Goal: Information Seeking & Learning: Learn about a topic

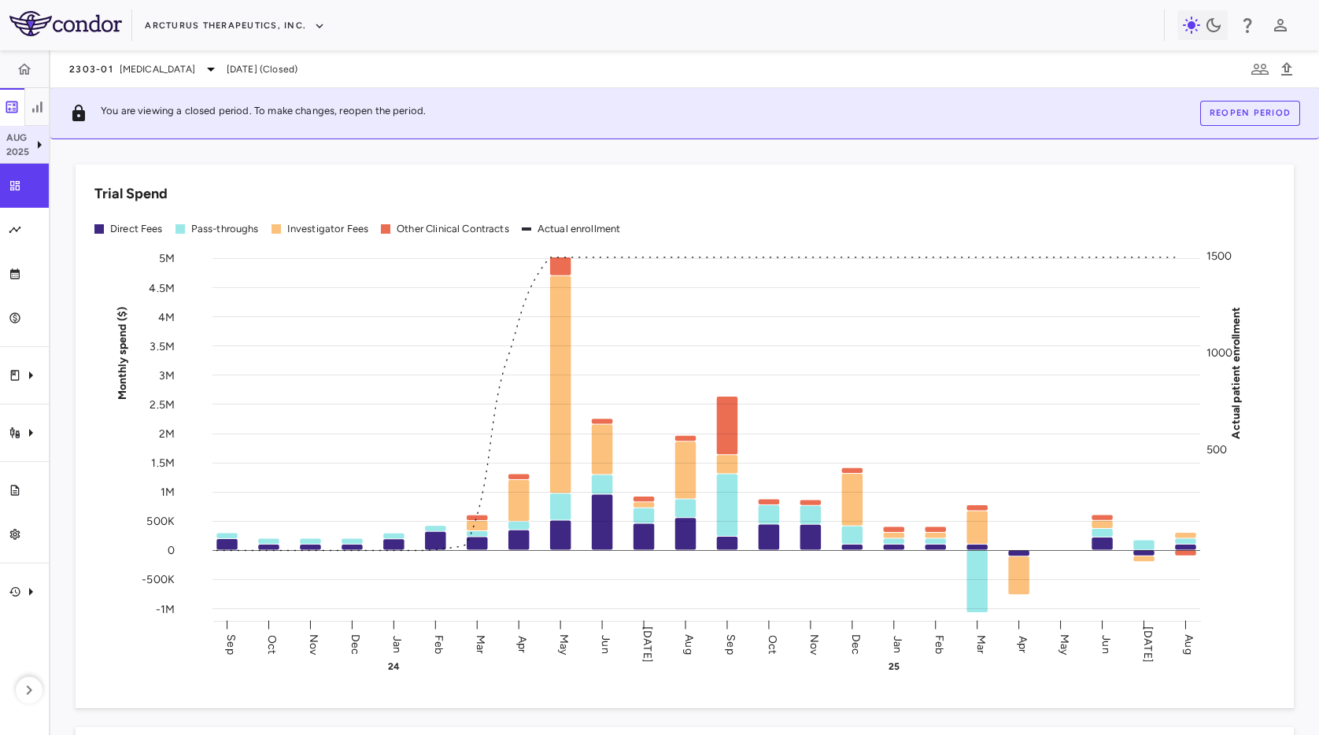
click at [30, 150] on icon at bounding box center [39, 144] width 19 height 19
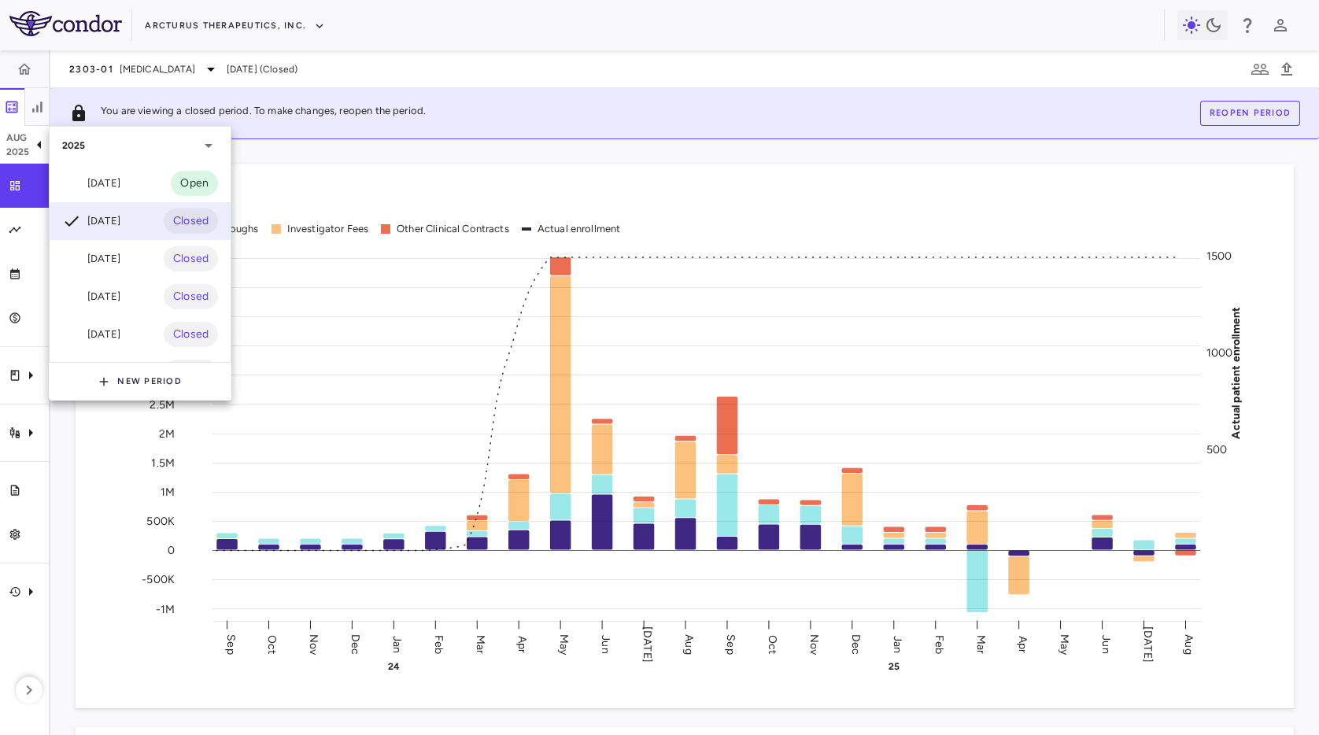
click at [346, 157] on div at bounding box center [659, 367] width 1319 height 735
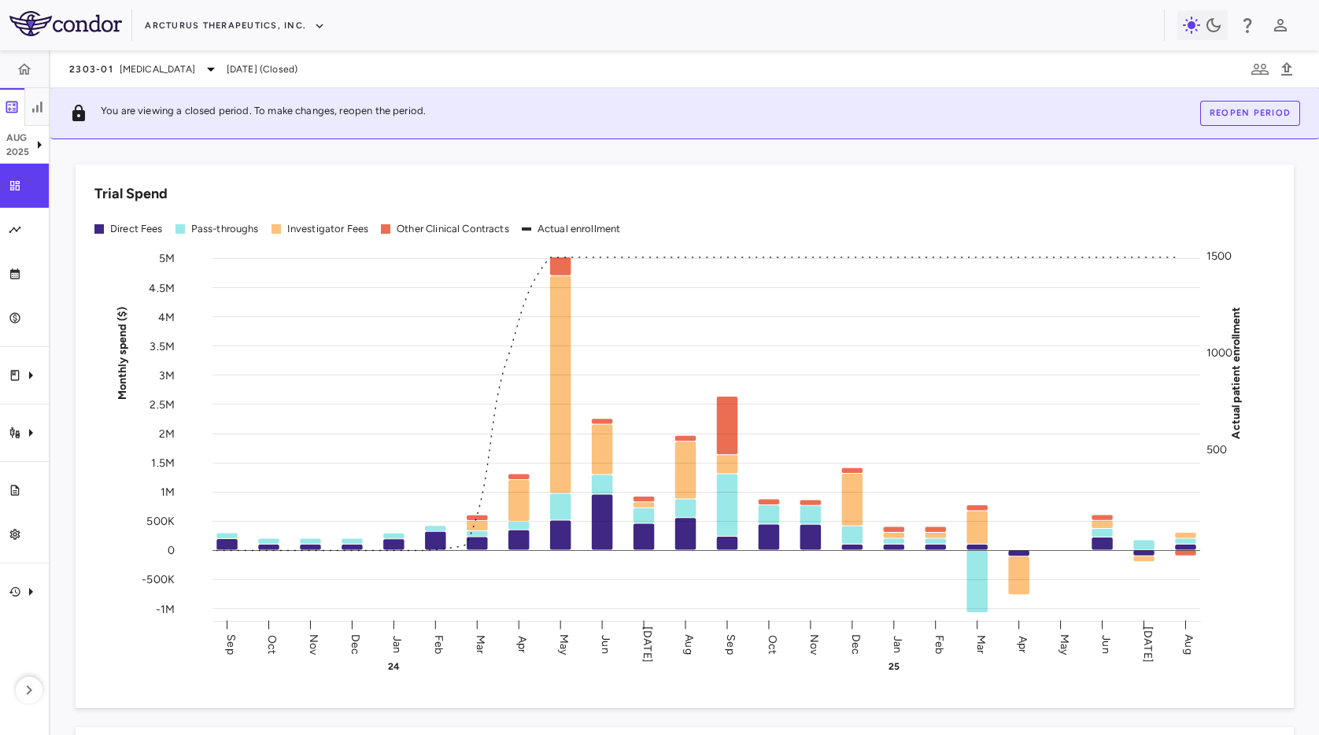
click at [557, 39] on div "Arcturus Therapeutics, Inc." at bounding box center [659, 25] width 1319 height 50
click at [17, 434] on icon "Trial activity" at bounding box center [14, 432] width 10 height 11
click at [163, 325] on div at bounding box center [659, 367] width 1319 height 735
click at [30, 147] on icon at bounding box center [39, 144] width 19 height 19
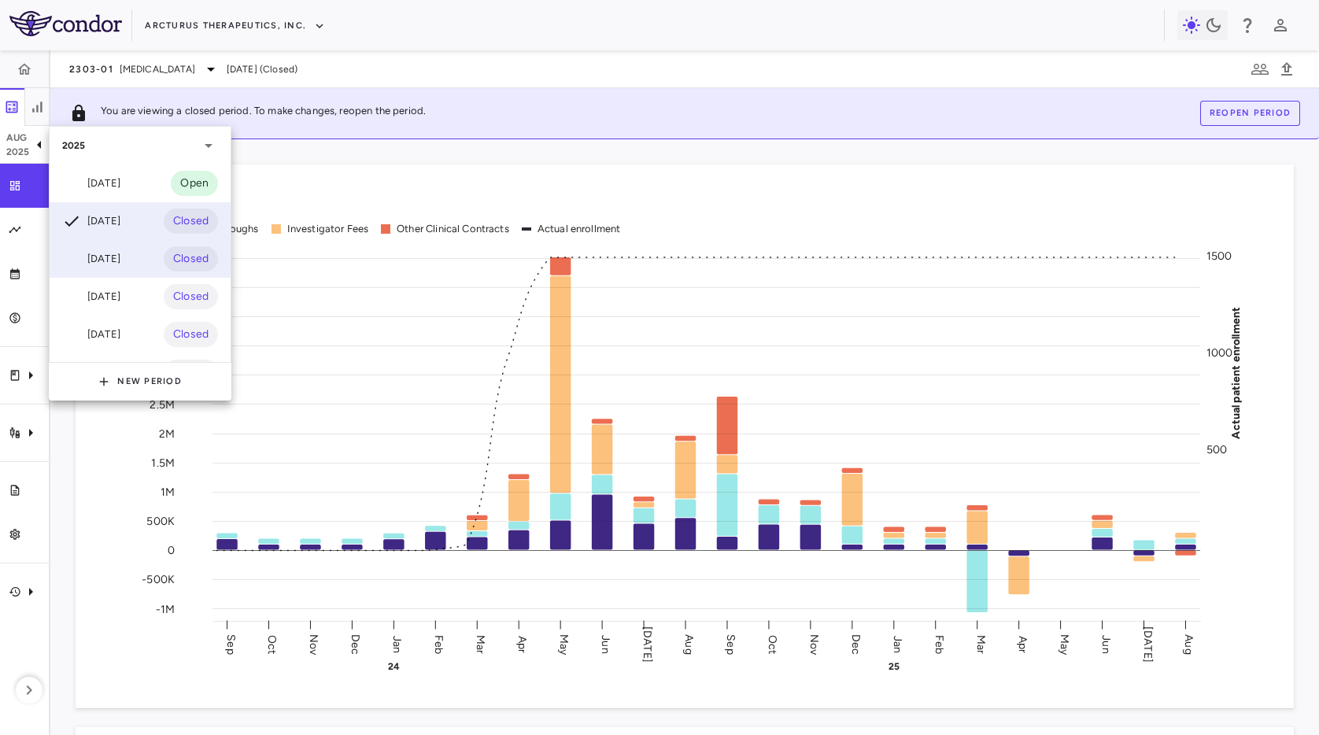
click at [94, 254] on div "[DATE]" at bounding box center [91, 259] width 58 height 19
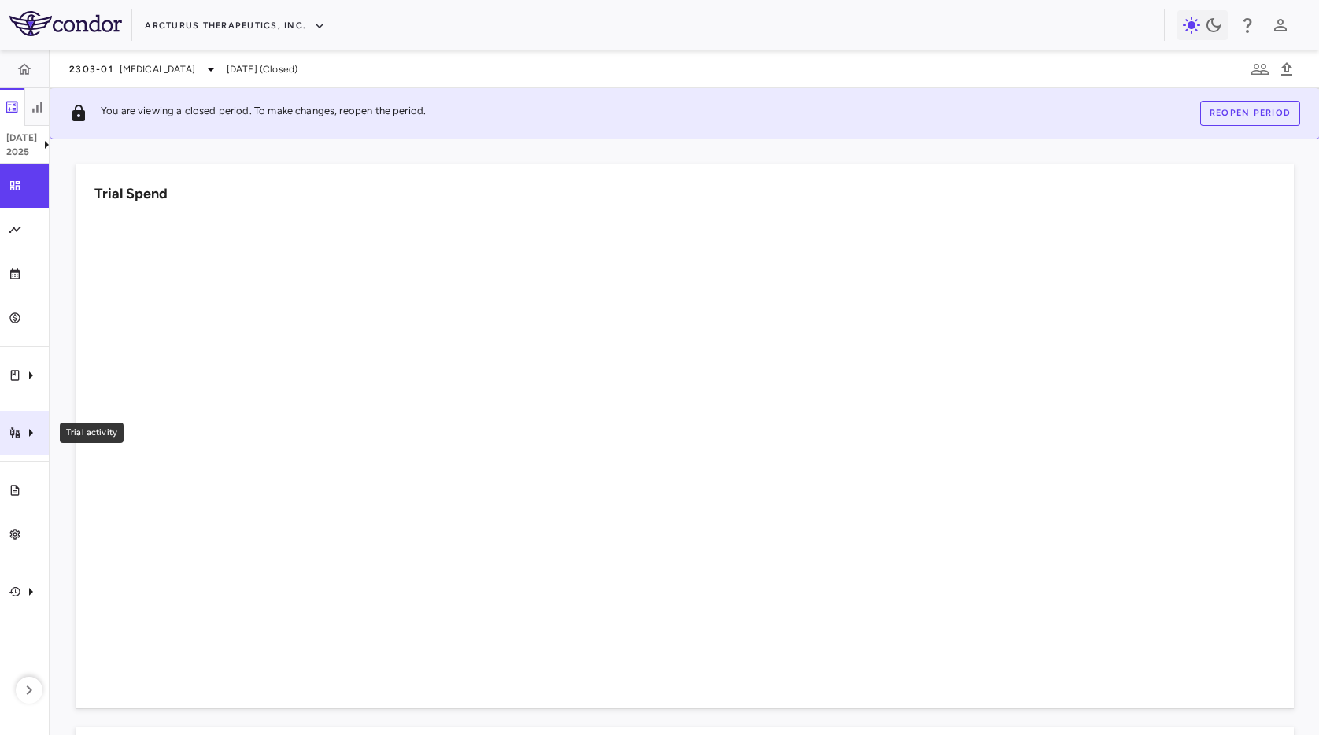
click at [27, 425] on icon "Trial activity" at bounding box center [30, 432] width 19 height 19
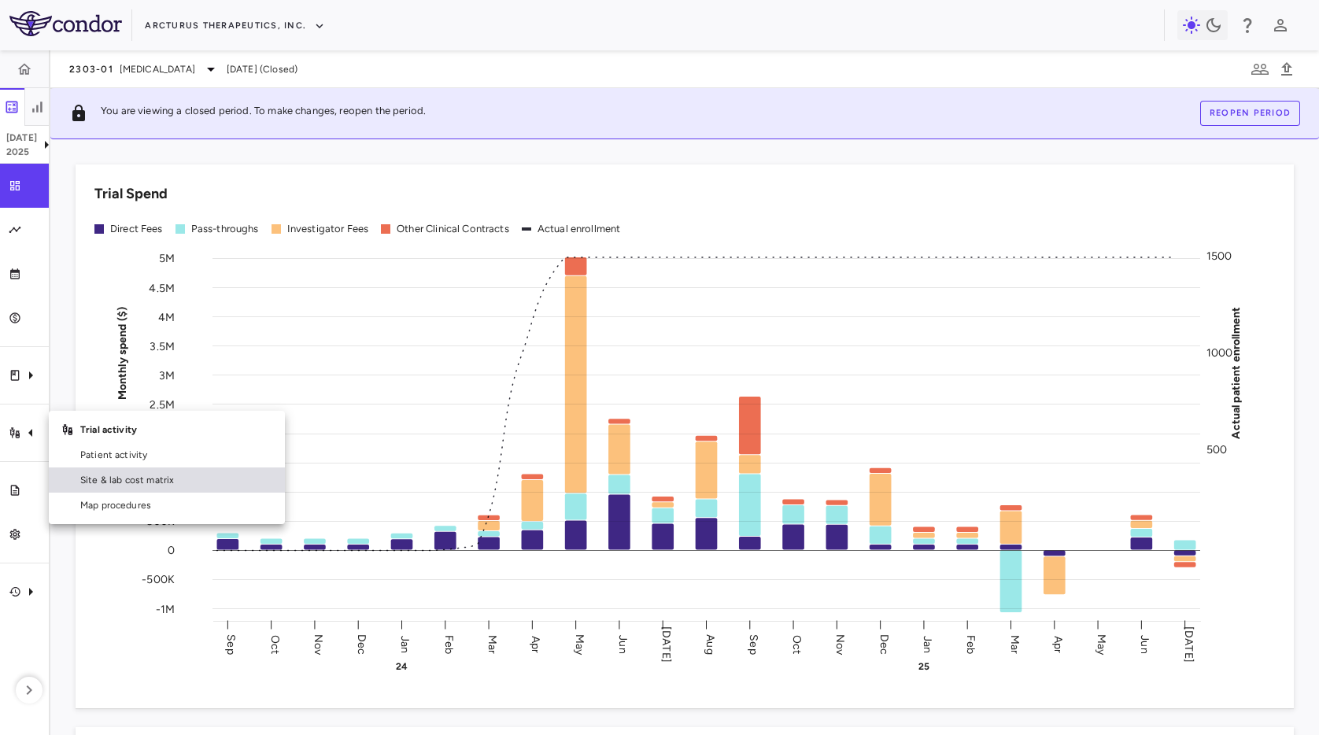
click at [138, 488] on link "Site & lab cost matrix" at bounding box center [167, 480] width 236 height 25
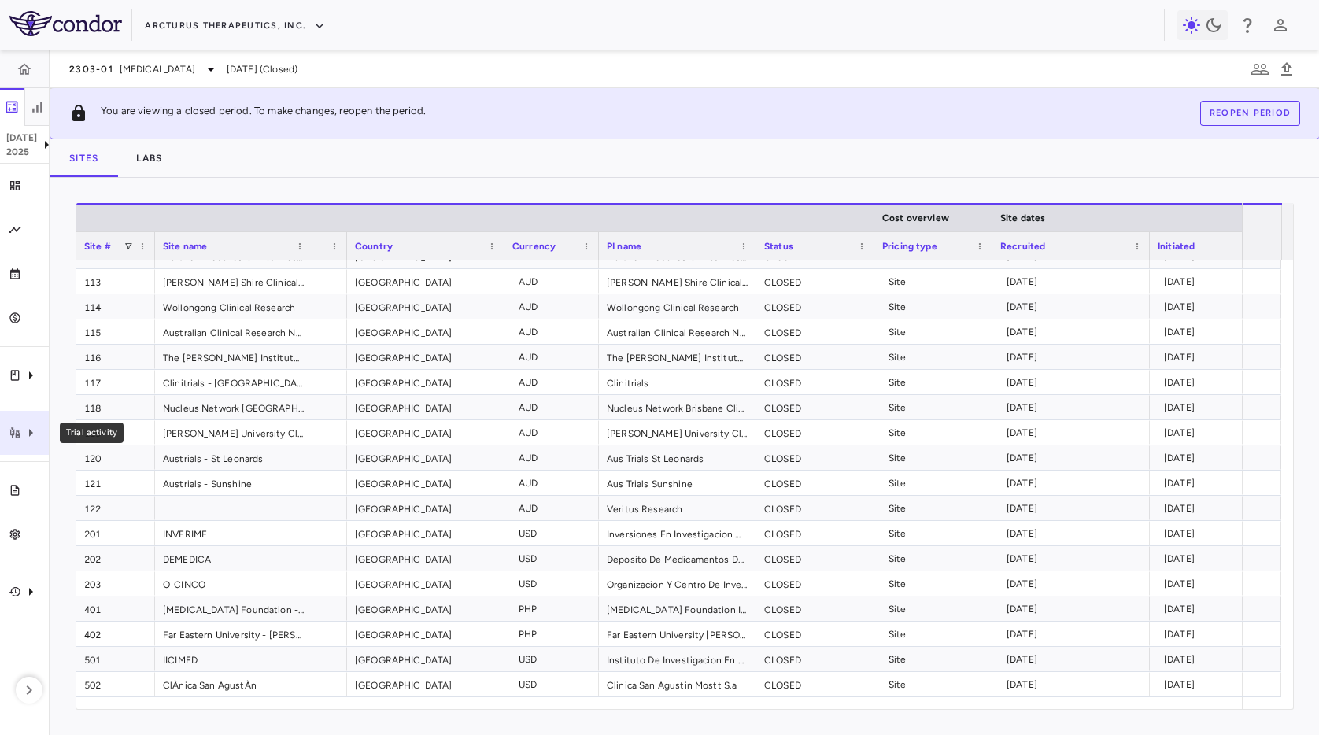
click at [21, 433] on icon "Trial activity" at bounding box center [30, 432] width 19 height 19
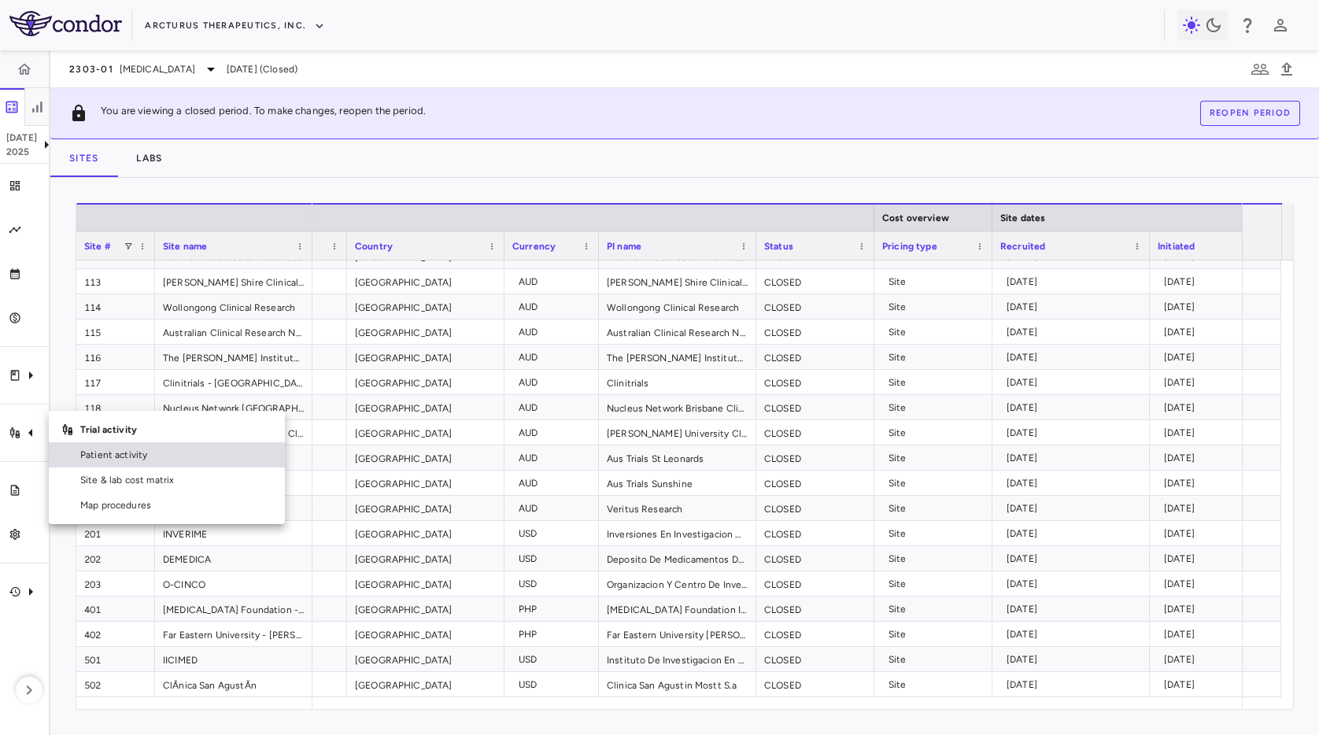
click at [136, 457] on span "Patient activity" at bounding box center [176, 455] width 192 height 14
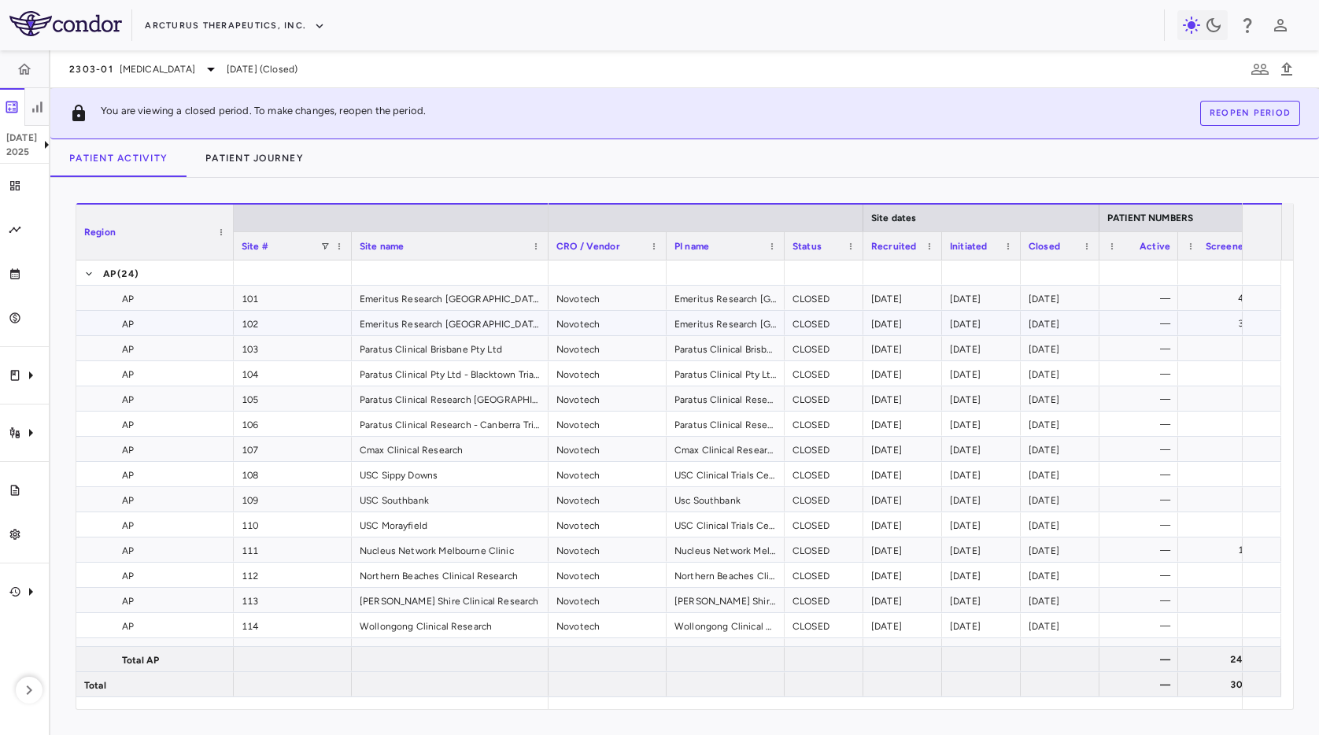
scroll to position [0, 63]
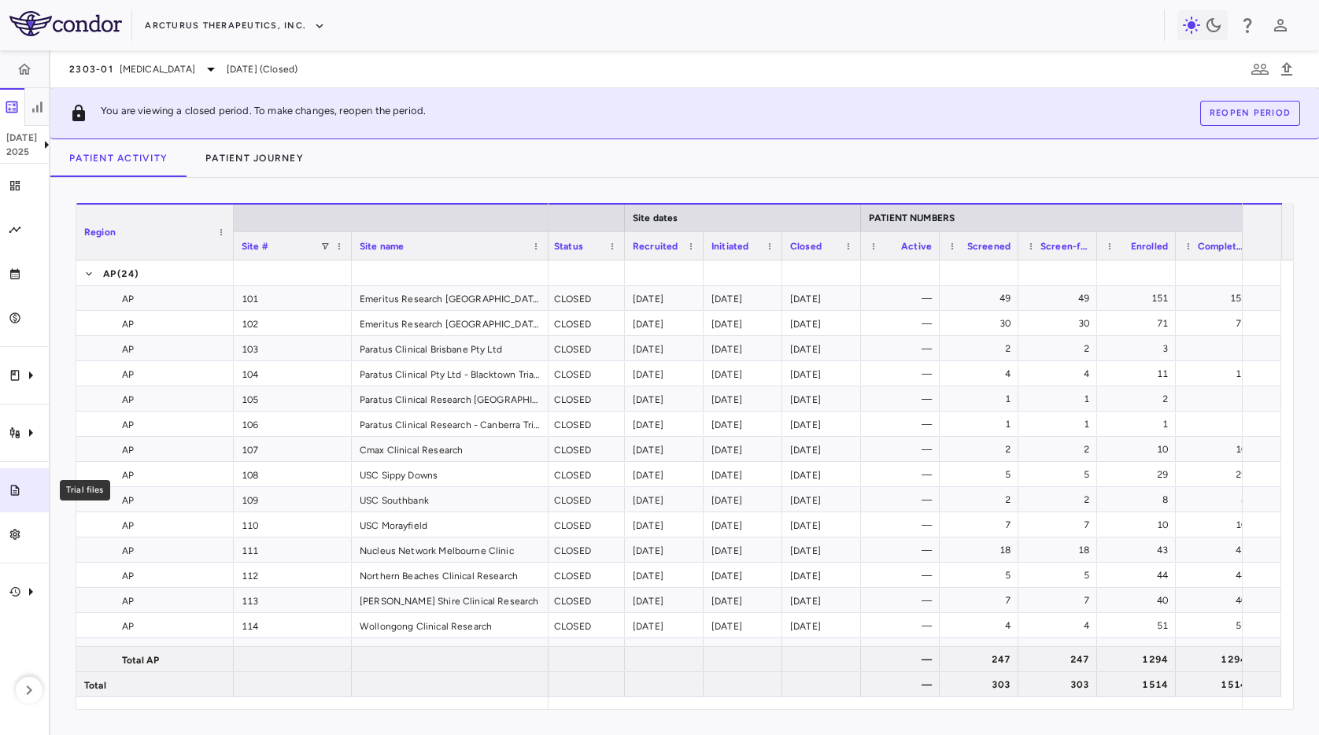
click at [23, 506] on link "Trial files" at bounding box center [24, 490] width 49 height 44
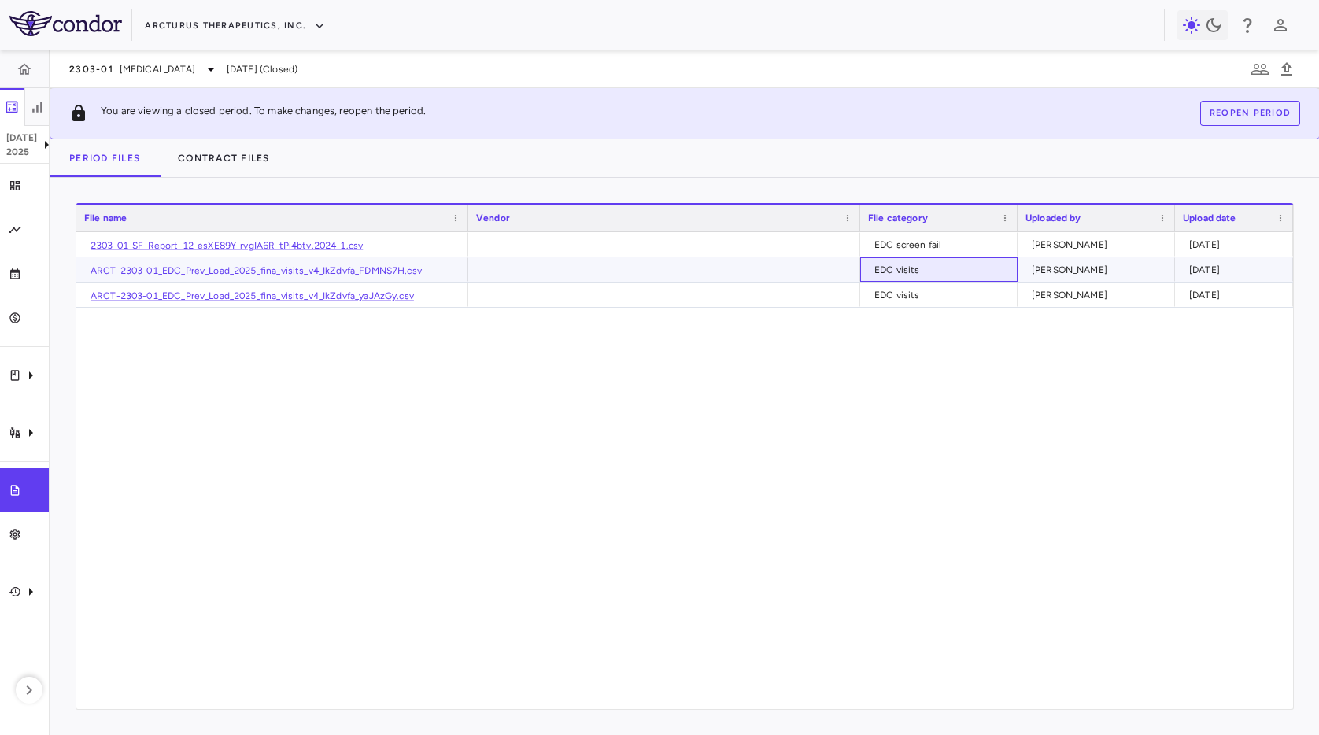
click at [930, 265] on div "EDC visits" at bounding box center [941, 269] width 135 height 25
click at [968, 236] on div "EDC screen fail" at bounding box center [941, 244] width 135 height 25
click at [42, 428] on div "Trial activity" at bounding box center [24, 433] width 49 height 44
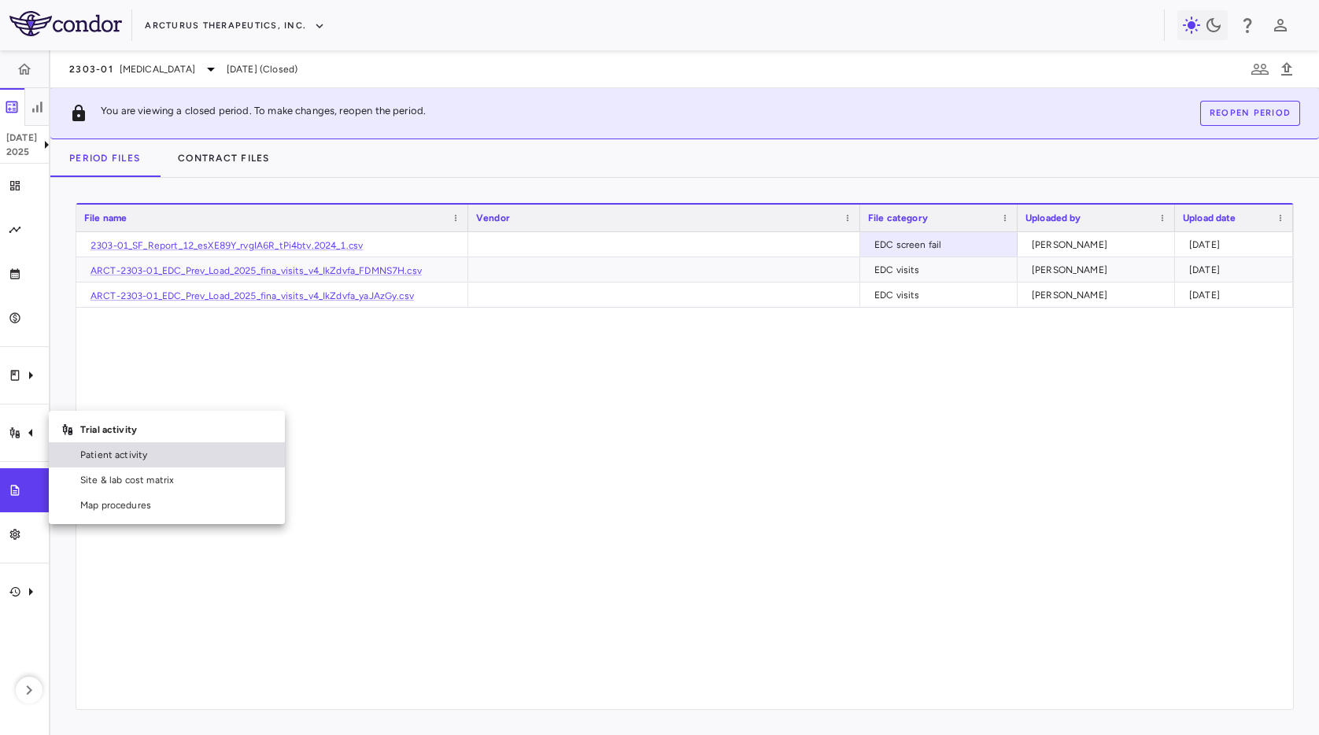
click at [139, 457] on span "Patient activity" at bounding box center [176, 455] width 192 height 14
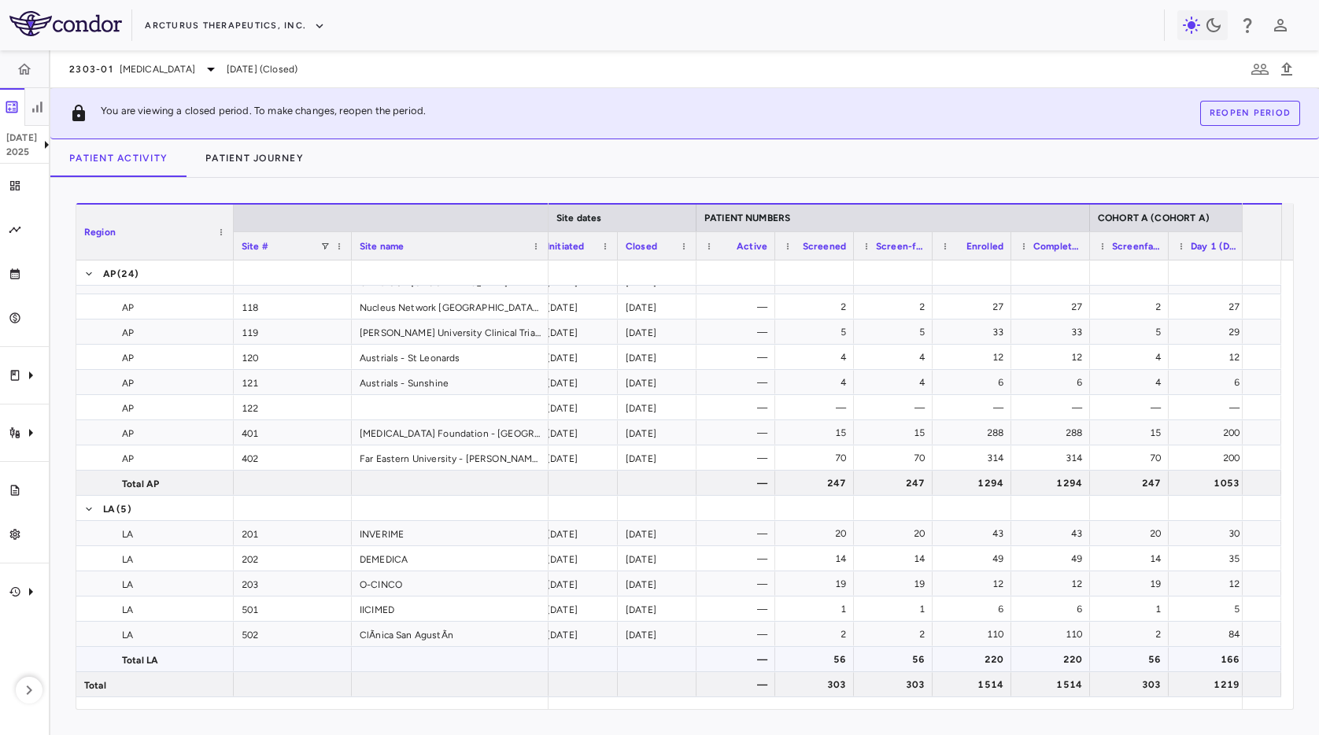
click at [904, 669] on div "56" at bounding box center [896, 659] width 57 height 25
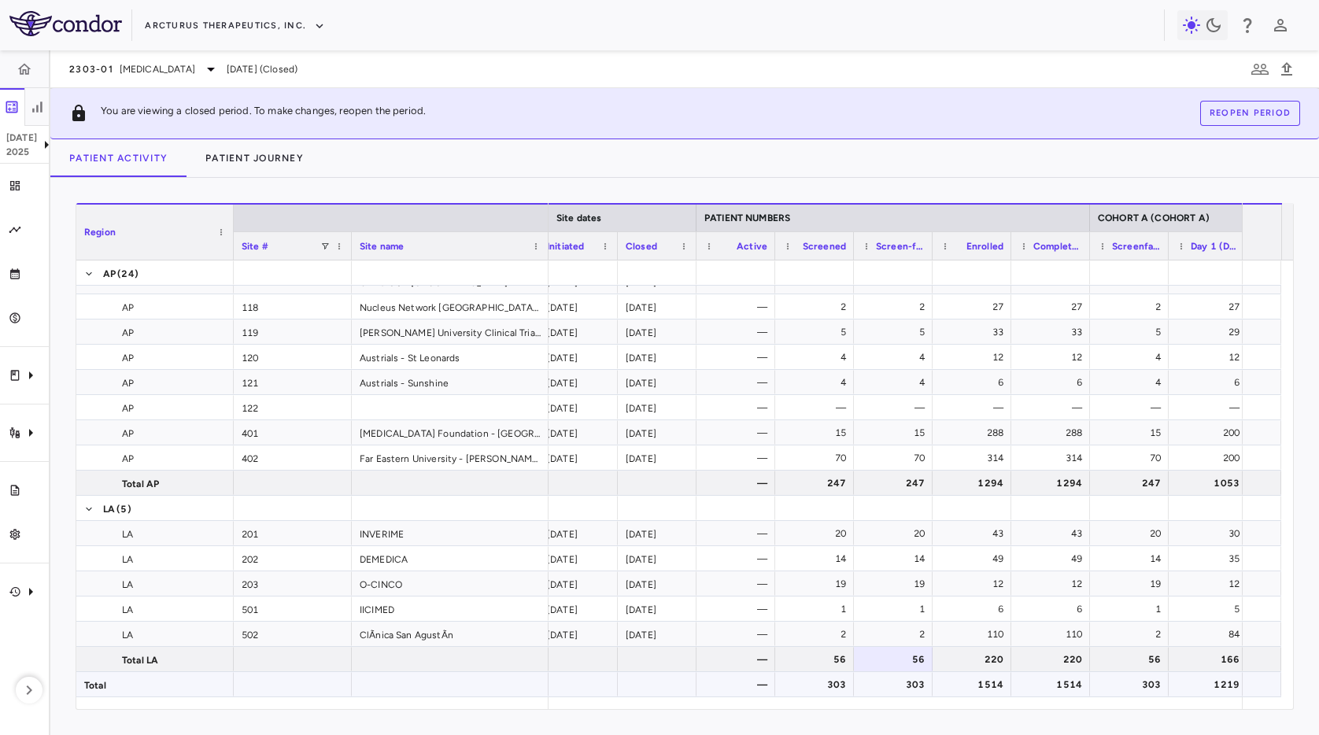
click at [989, 681] on div "1514" at bounding box center [975, 684] width 57 height 25
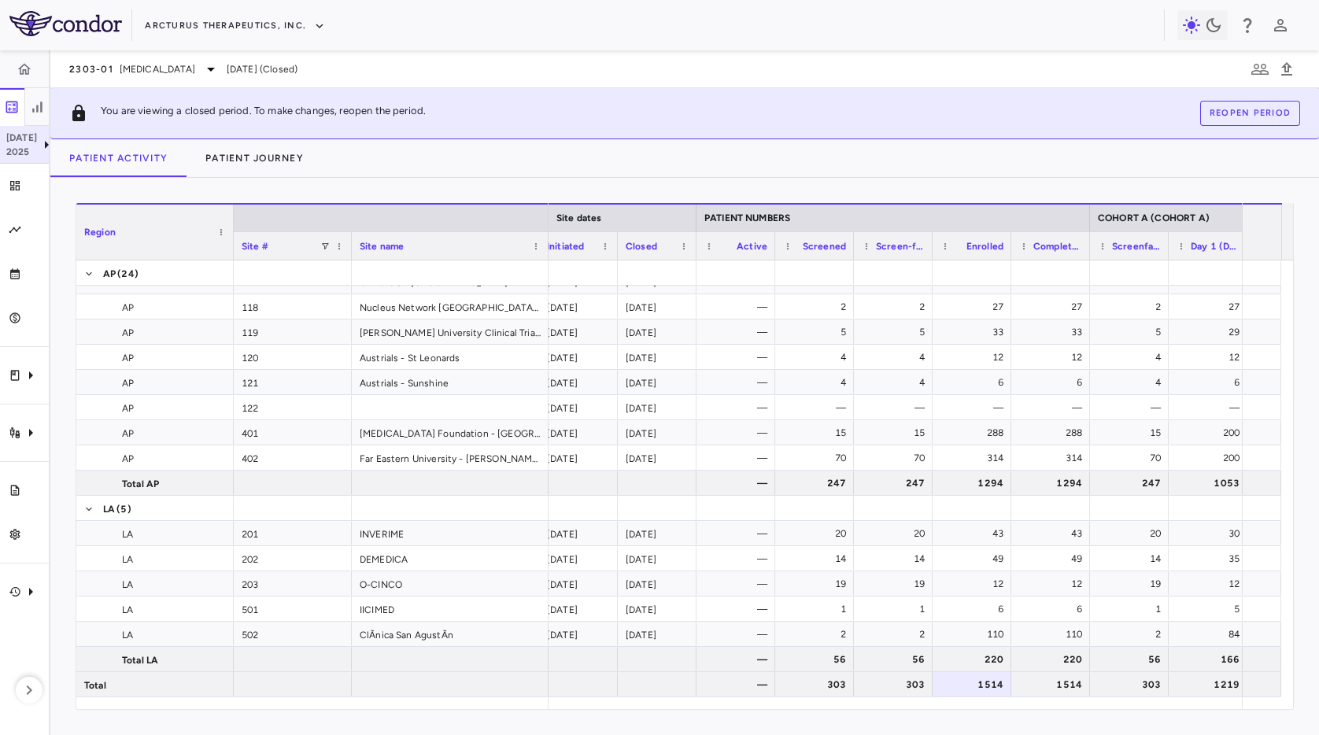
click at [46, 157] on div "[DATE]" at bounding box center [24, 145] width 49 height 38
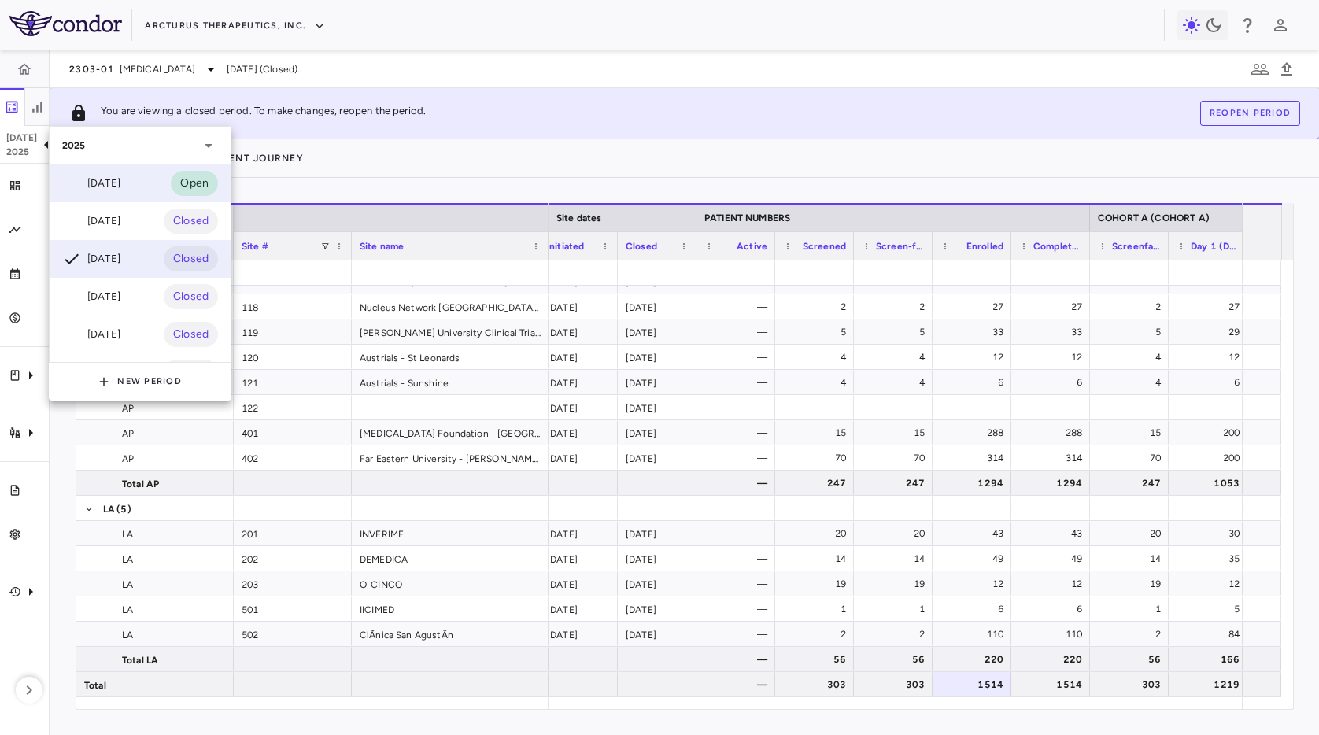
click at [87, 178] on div "[DATE]" at bounding box center [91, 183] width 58 height 19
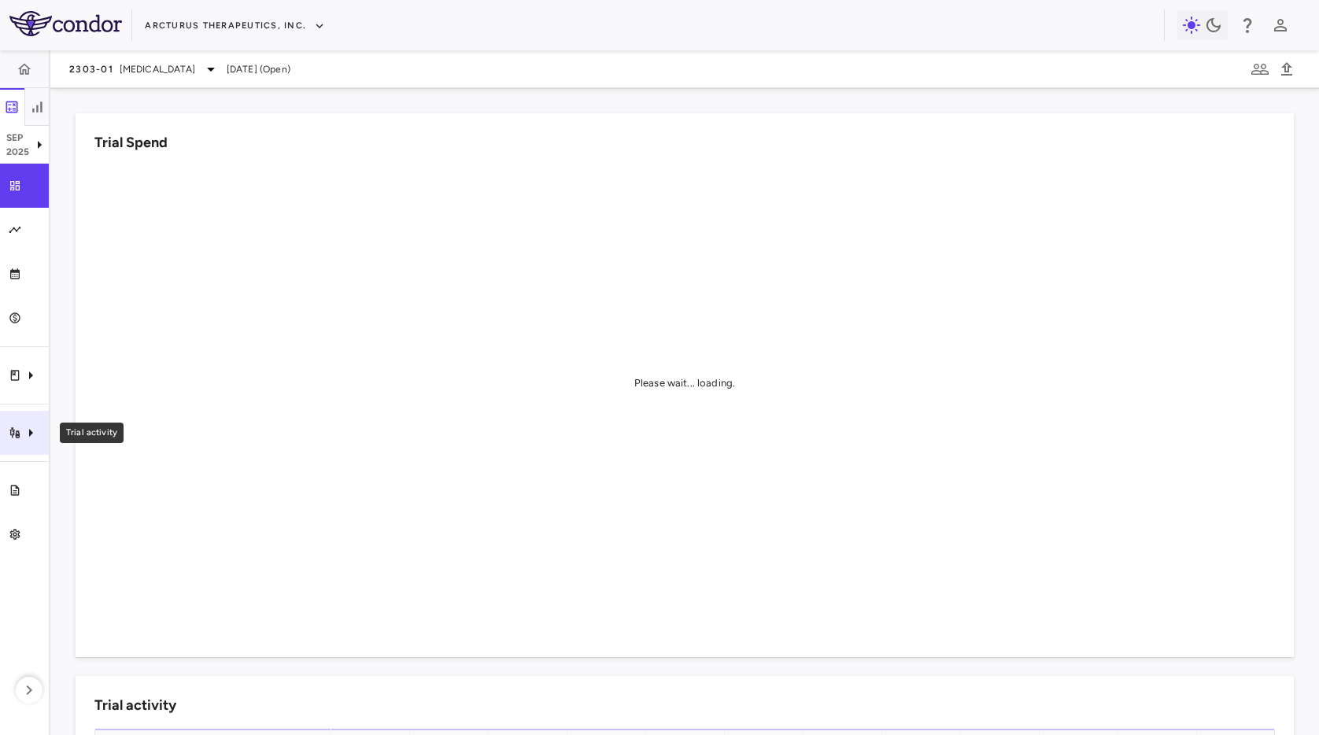
click at [26, 424] on icon "Trial activity" at bounding box center [30, 432] width 19 height 19
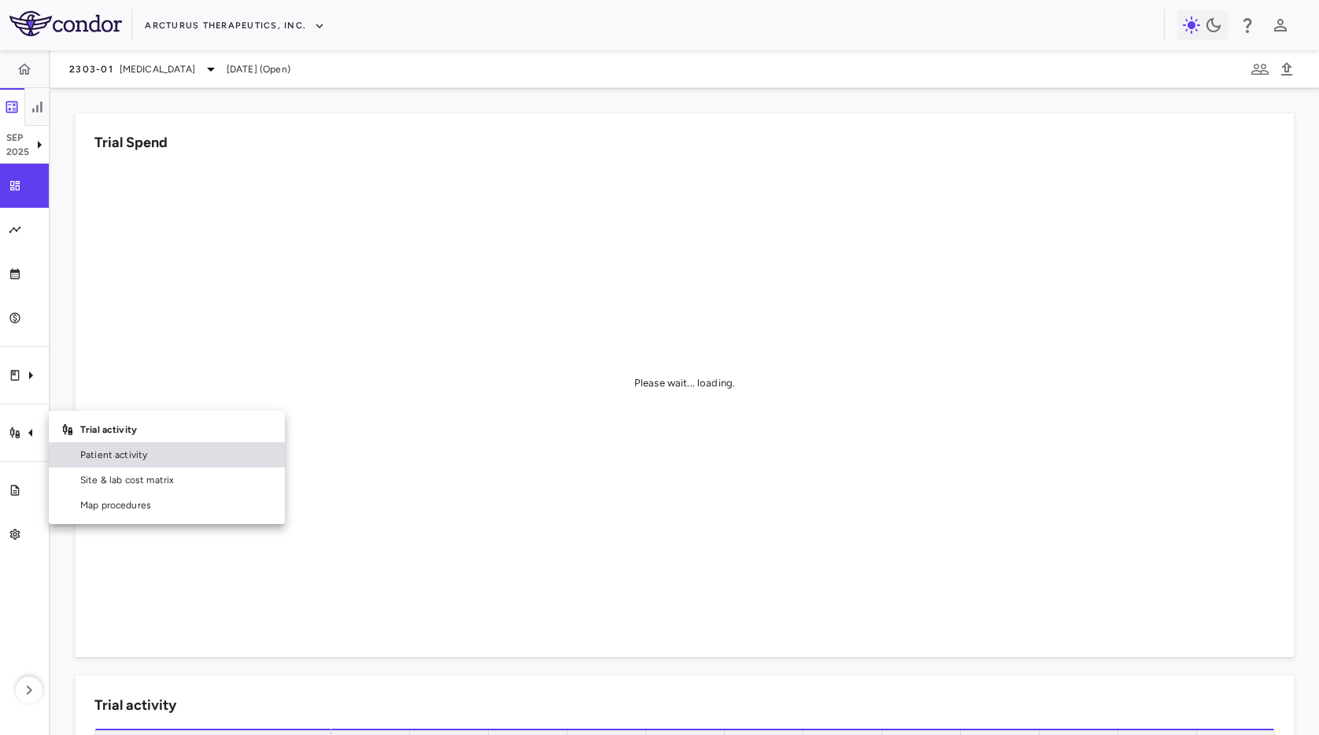
click at [118, 448] on span "Patient activity" at bounding box center [176, 455] width 192 height 14
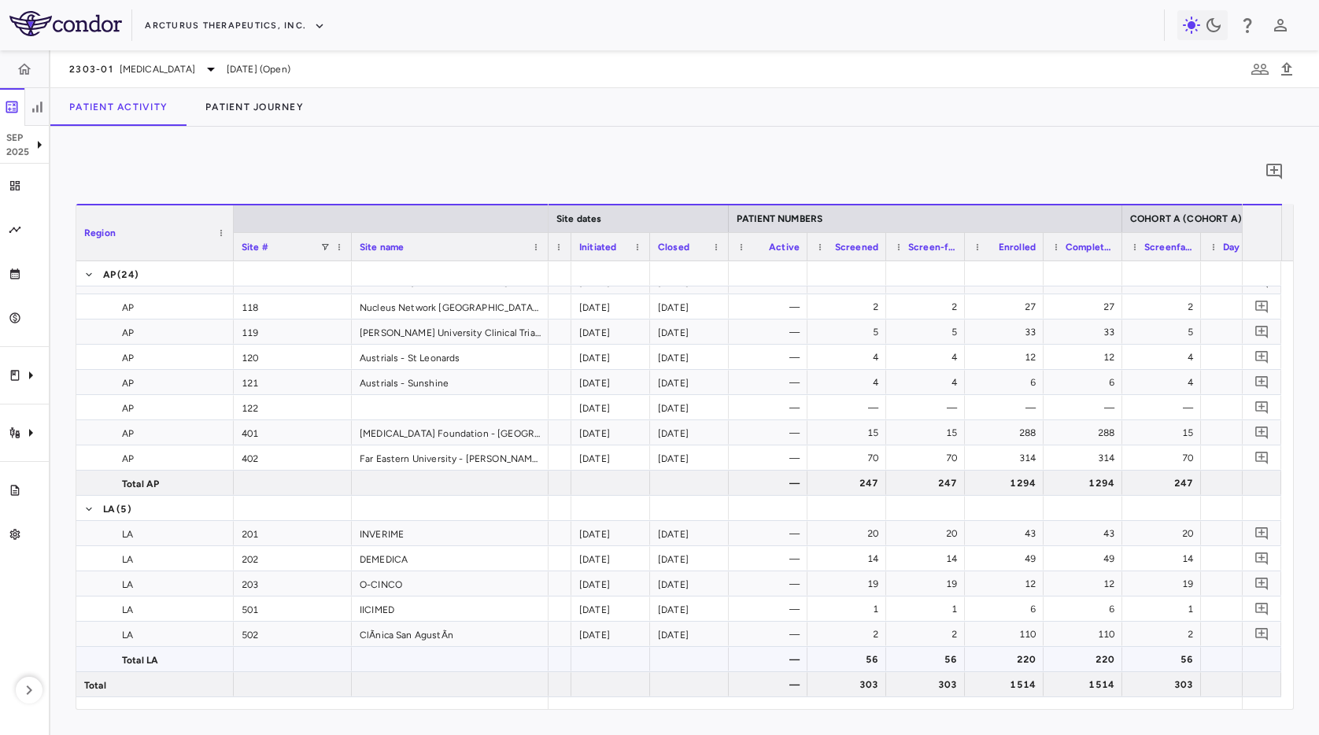
click at [951, 664] on div "56" at bounding box center [928, 659] width 57 height 25
click at [1027, 663] on div "220" at bounding box center [1007, 659] width 57 height 25
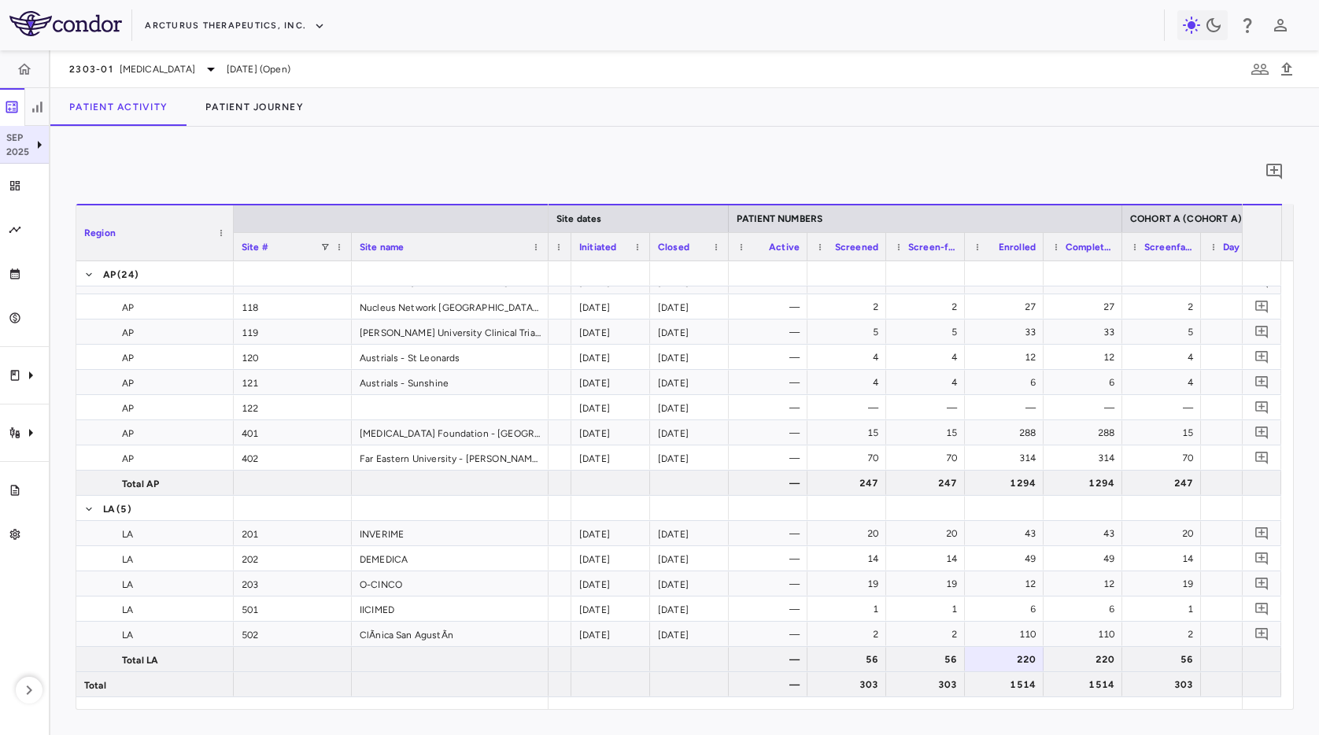
click at [36, 150] on icon at bounding box center [39, 144] width 19 height 19
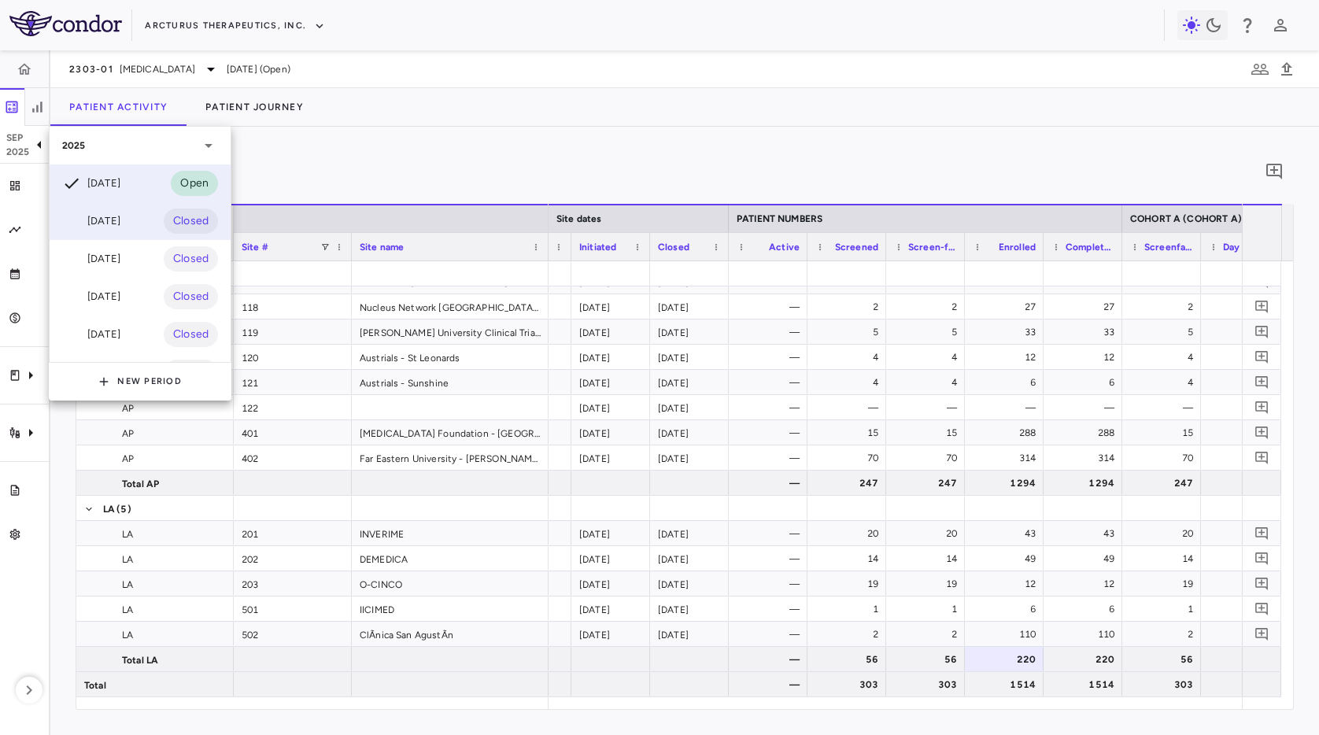
click at [120, 227] on div "[DATE]" at bounding box center [91, 221] width 58 height 19
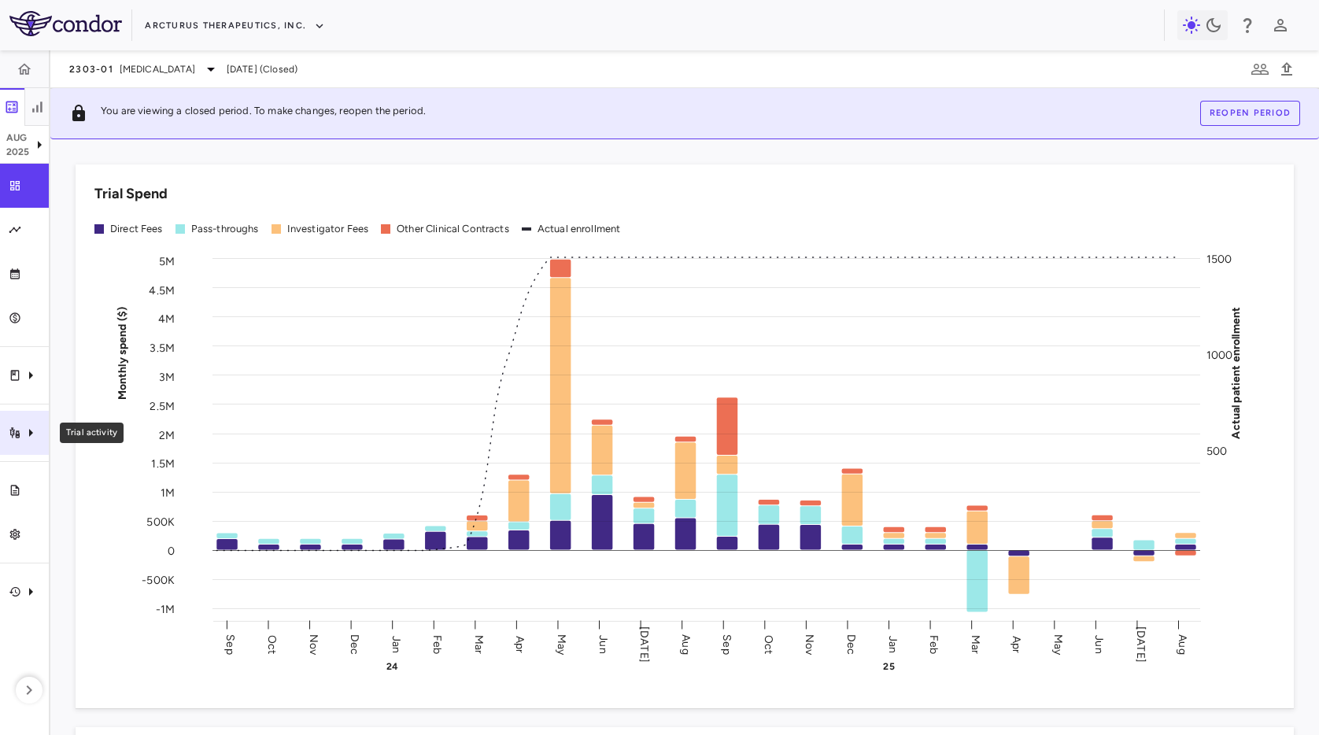
click at [17, 447] on div "Trial activity" at bounding box center [24, 433] width 49 height 44
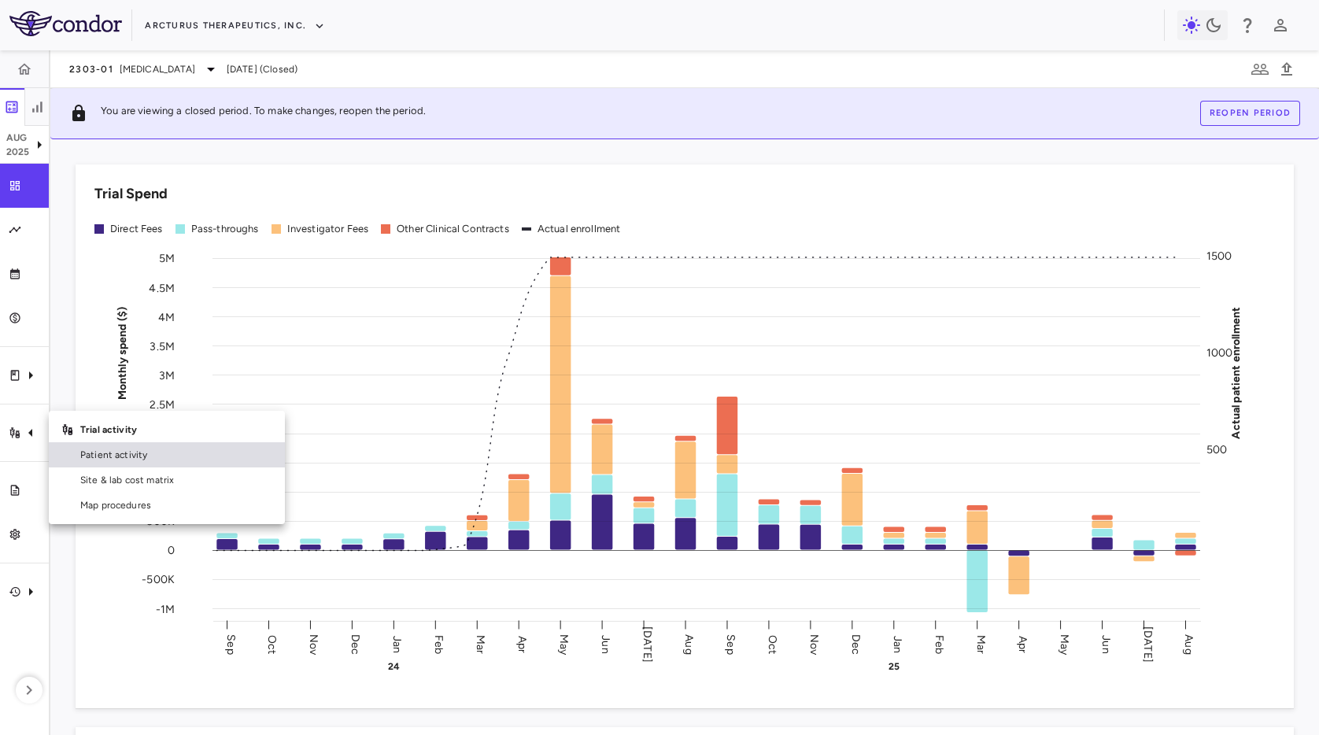
click at [145, 460] on span "Patient activity" at bounding box center [176, 455] width 192 height 14
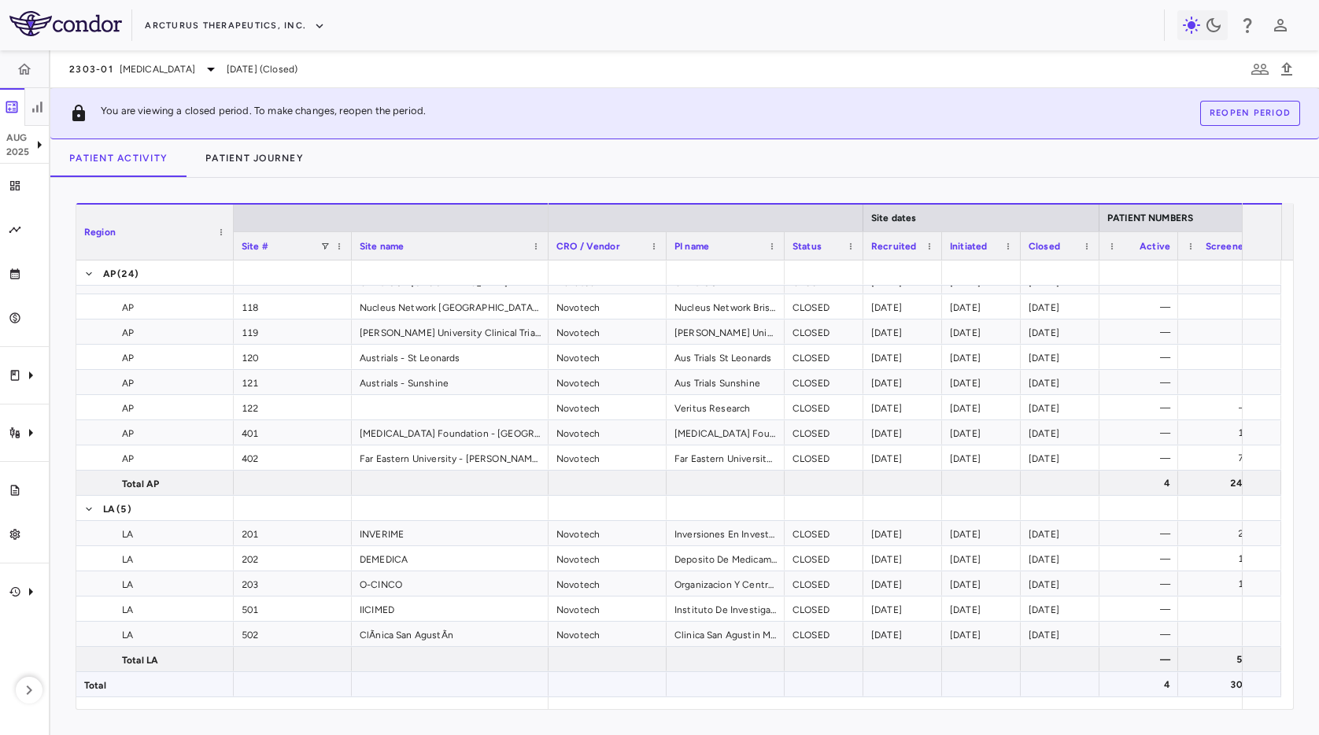
click at [1148, 686] on div "4" at bounding box center [1142, 684] width 57 height 25
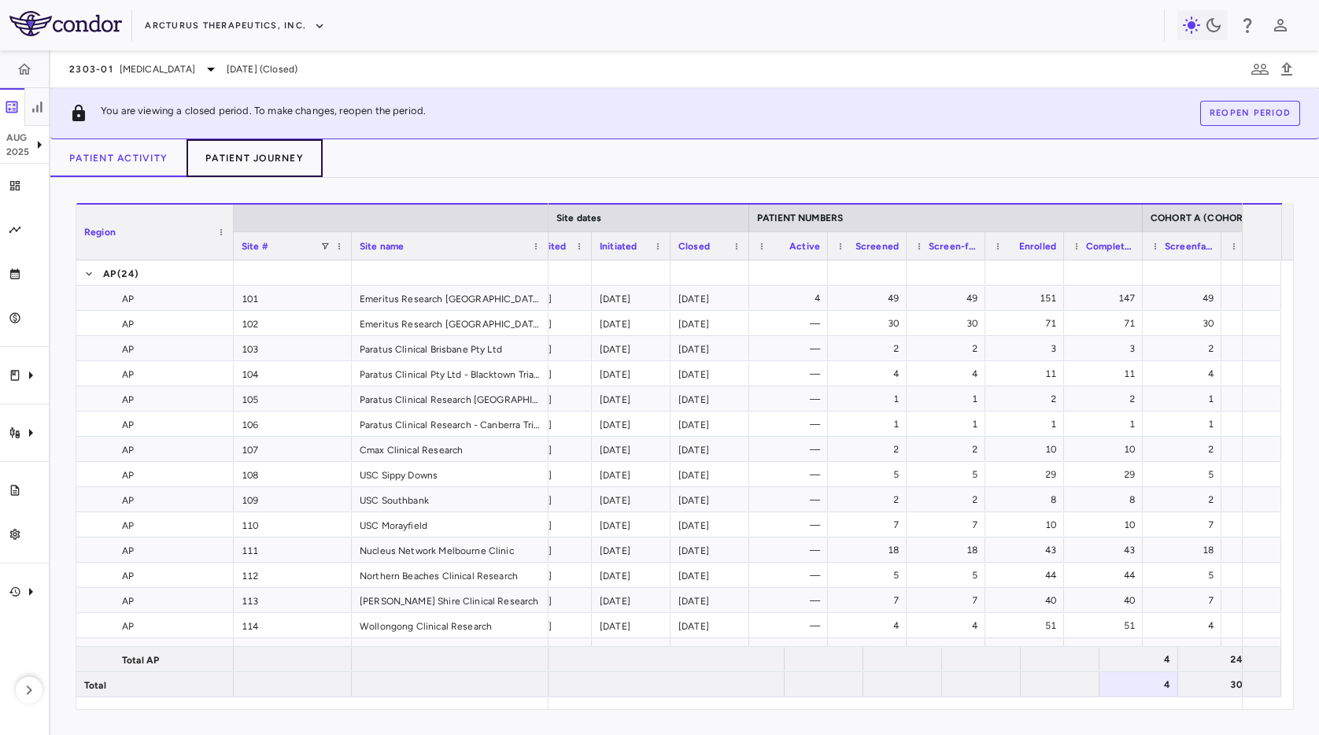
click at [274, 158] on button "Patient Journey" at bounding box center [255, 158] width 136 height 38
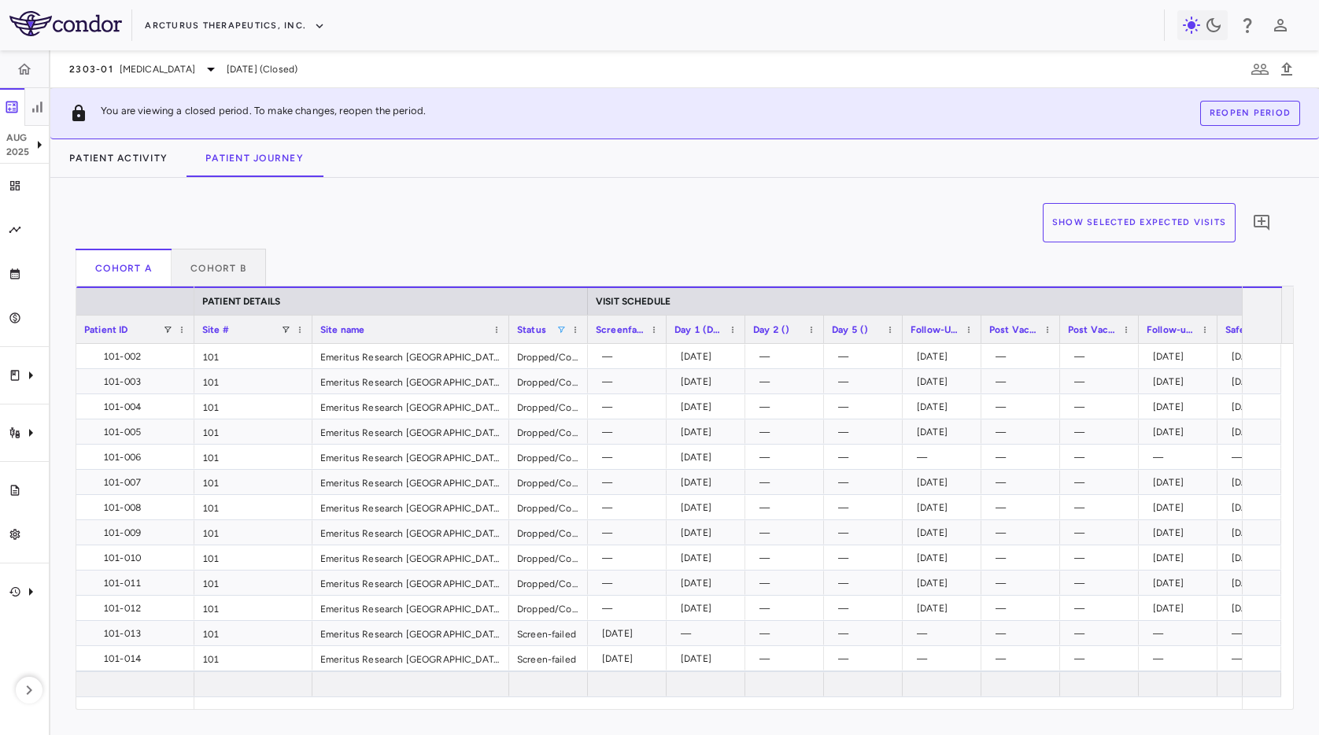
click at [560, 329] on span at bounding box center [560, 329] width 9 height 9
click at [585, 384] on div "(Select All)" at bounding box center [642, 388] width 129 height 11
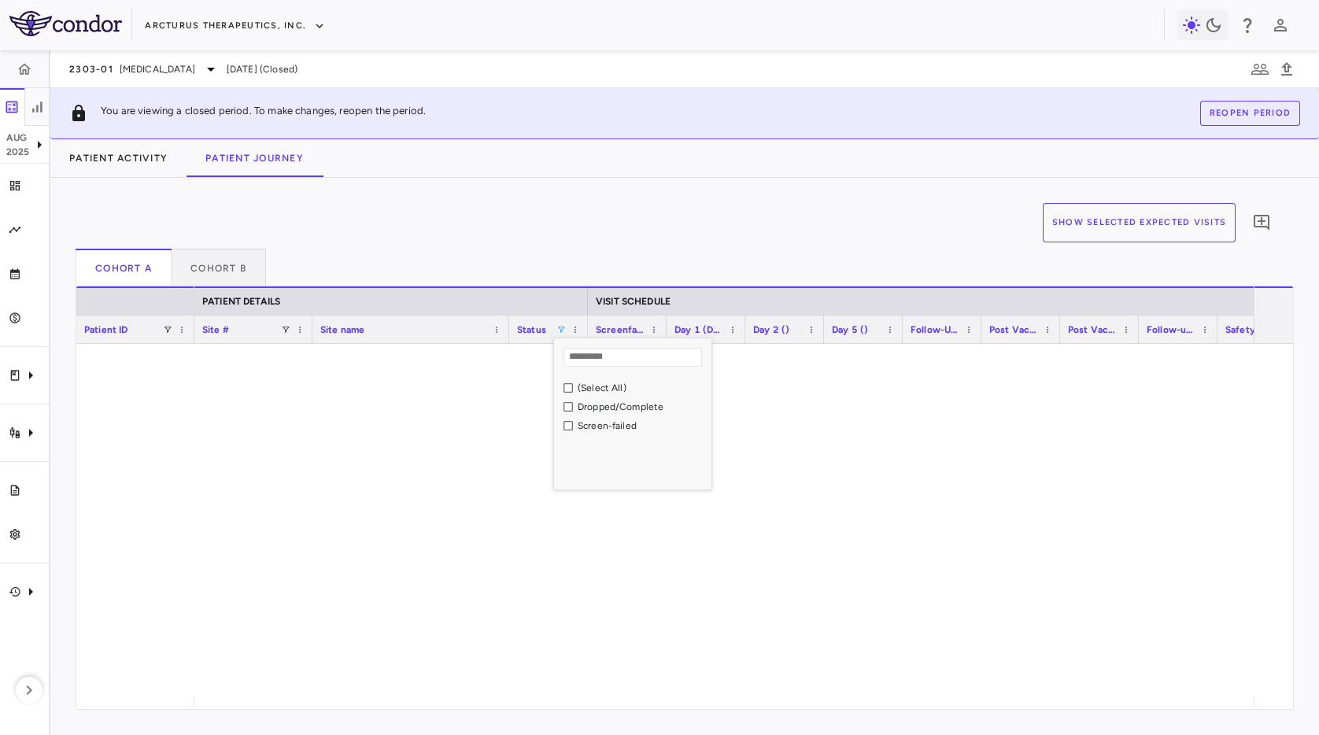
click at [568, 422] on div "Skip to sidebar Skip to main content Arcturus Therapeutics, Inc. [DATE] Trial d…" at bounding box center [659, 367] width 1319 height 735
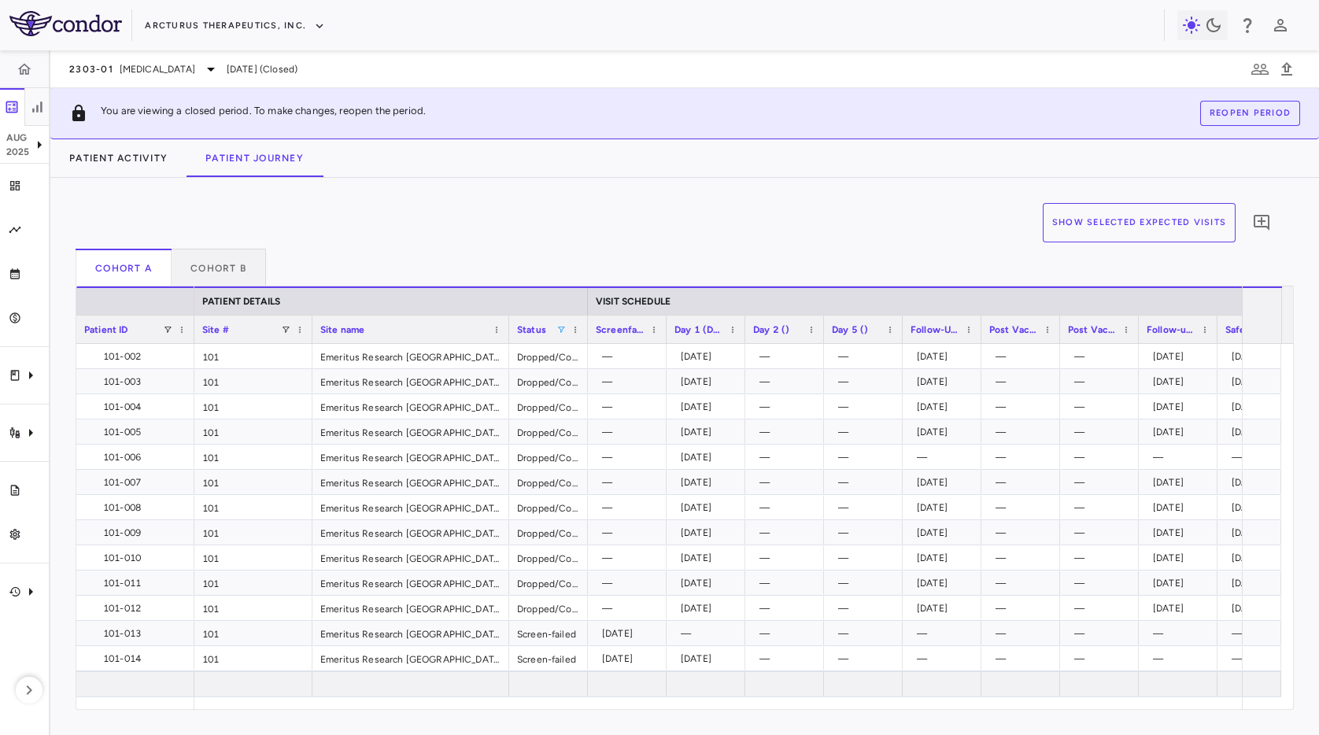
click at [559, 329] on span at bounding box center [560, 329] width 9 height 9
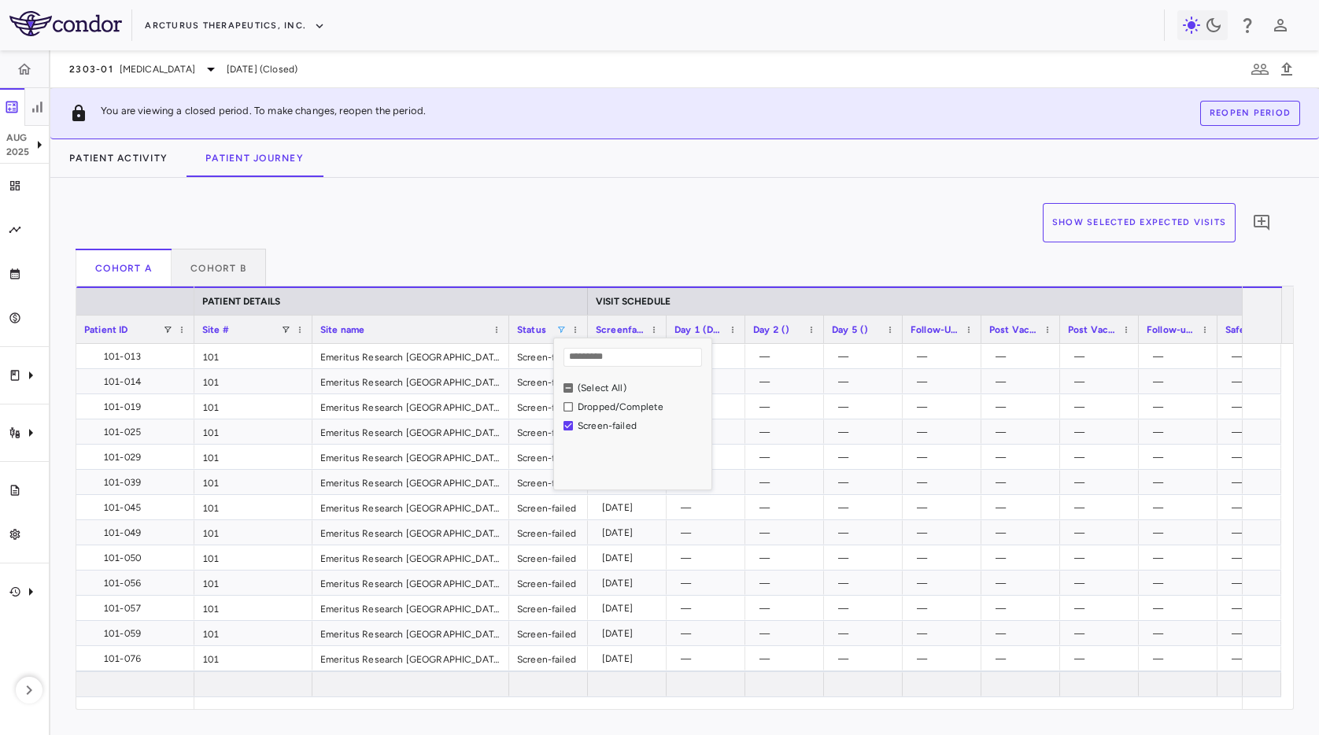
click at [656, 213] on div "Show Selected Expected Visits 0" at bounding box center [679, 226] width 1206 height 46
click at [712, 381] on div "[DATE]" at bounding box center [709, 381] width 57 height 25
click at [593, 374] on div "[DATE]" at bounding box center [627, 381] width 79 height 24
click at [708, 383] on div "[DATE]" at bounding box center [709, 381] width 57 height 25
click at [648, 383] on div "[DATE]" at bounding box center [630, 381] width 57 height 25
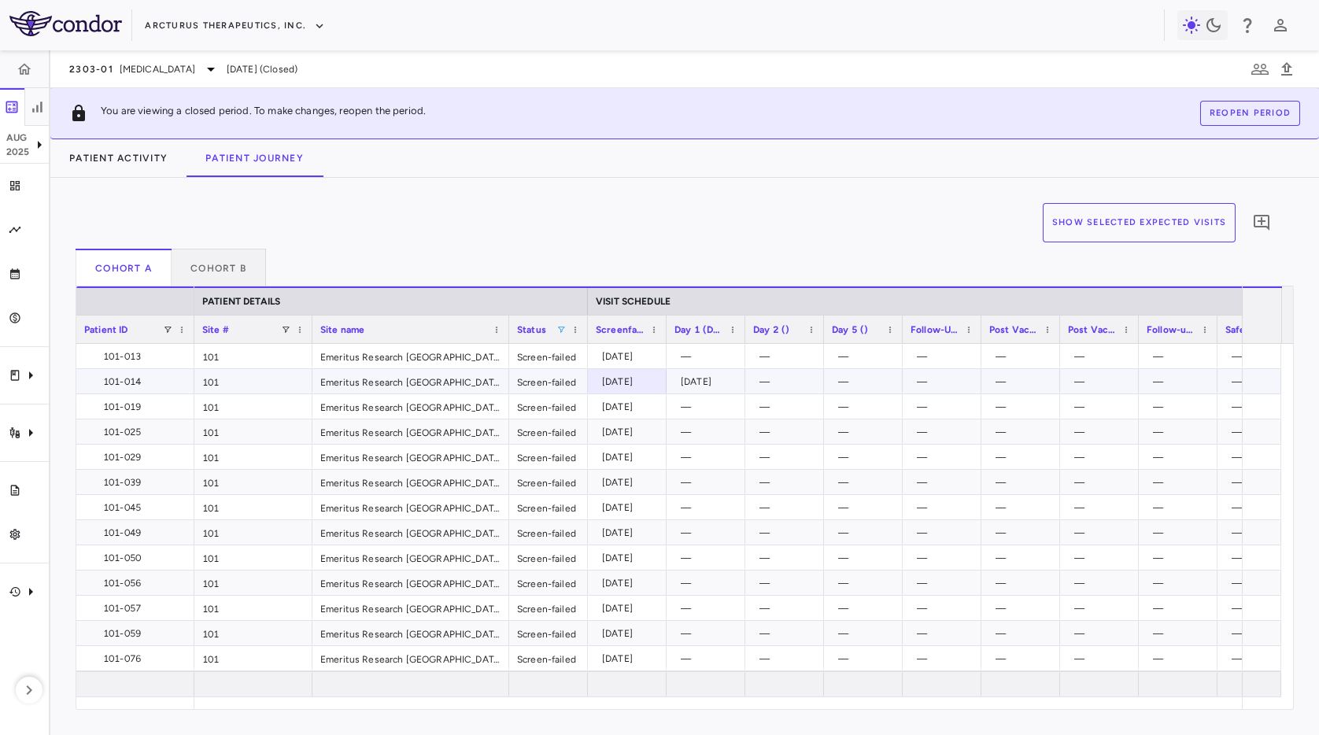
click at [712, 386] on div "[DATE]" at bounding box center [709, 381] width 57 height 25
click at [762, 215] on div "Show Selected Expected Visits 0" at bounding box center [679, 226] width 1206 height 46
click at [641, 389] on div "[DATE]" at bounding box center [630, 381] width 57 height 25
drag, startPoint x: 716, startPoint y: 388, endPoint x: 675, endPoint y: 388, distance: 41.7
click at [708, 388] on div "[DATE]" at bounding box center [709, 381] width 57 height 25
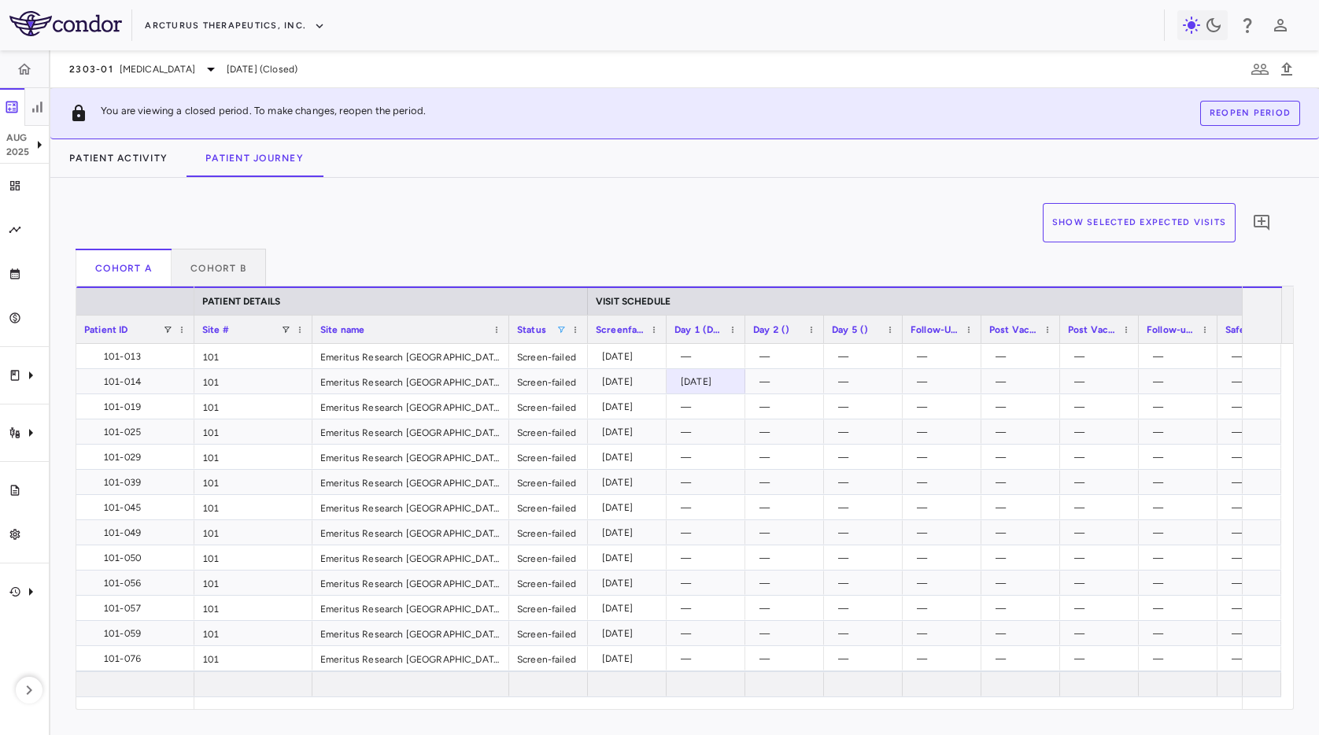
click at [686, 266] on div "Cohort A Cohort B" at bounding box center [685, 268] width 1218 height 38
click at [719, 246] on div "Show Selected Expected Visits 0" at bounding box center [679, 226] width 1206 height 46
click at [149, 163] on button "Patient Activity" at bounding box center [118, 158] width 136 height 38
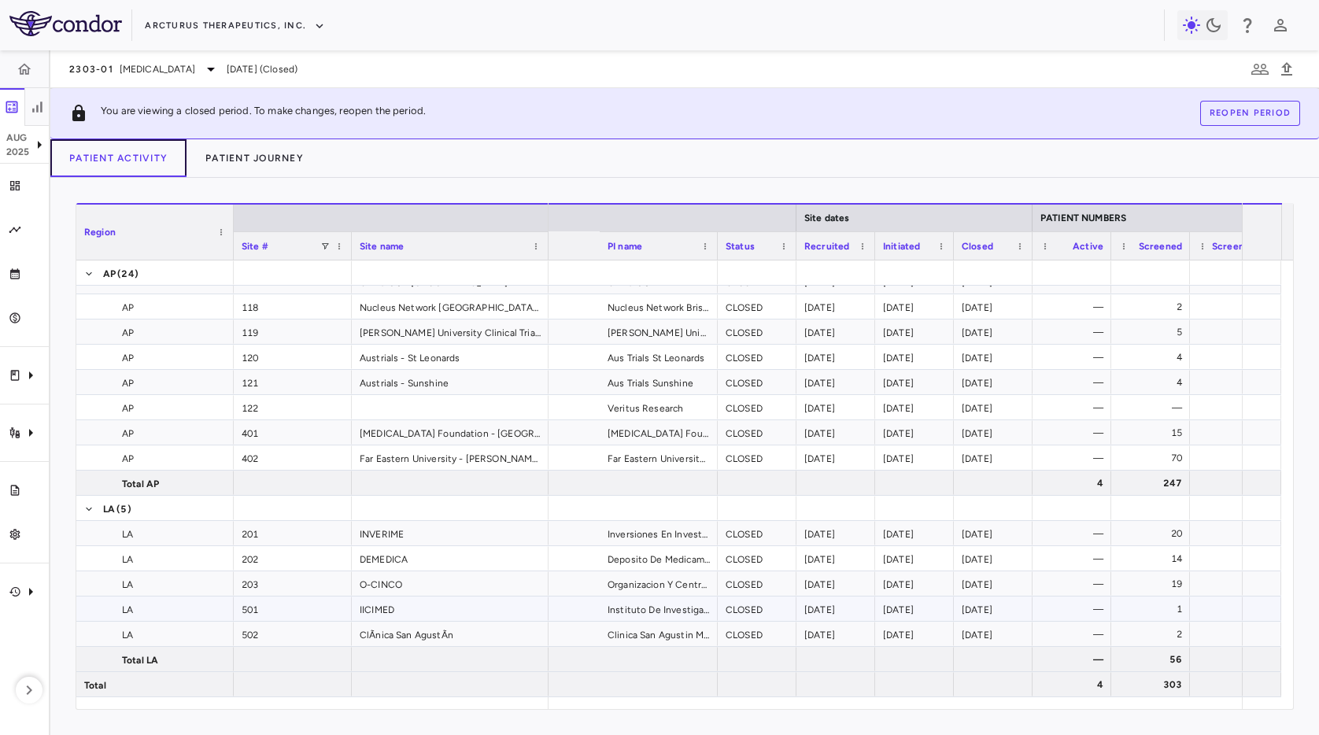
scroll to position [0, 499]
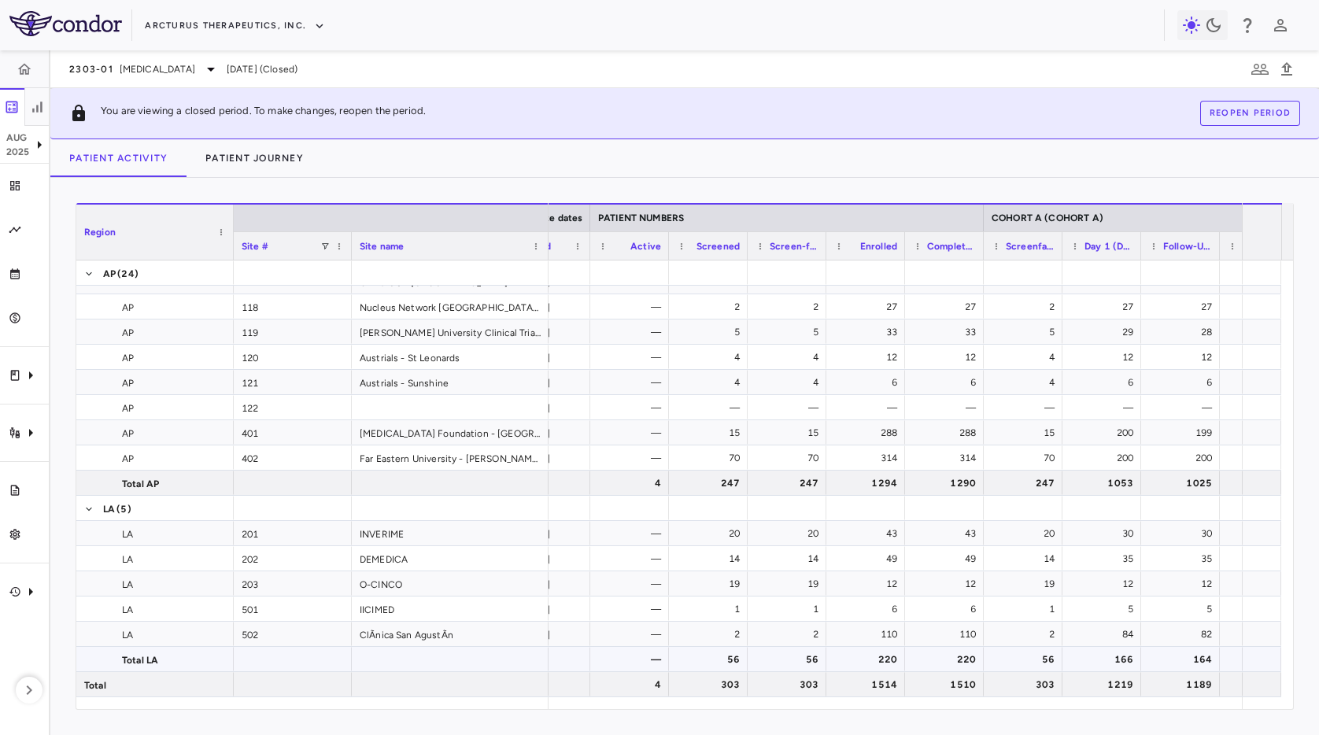
click at [804, 660] on div "56" at bounding box center [790, 659] width 57 height 25
click at [732, 662] on div "56" at bounding box center [711, 659] width 57 height 25
click at [796, 663] on div "56" at bounding box center [790, 659] width 57 height 25
click at [895, 664] on div "220" at bounding box center [869, 659] width 57 height 25
click at [946, 664] on div "220" at bounding box center [947, 659] width 57 height 25
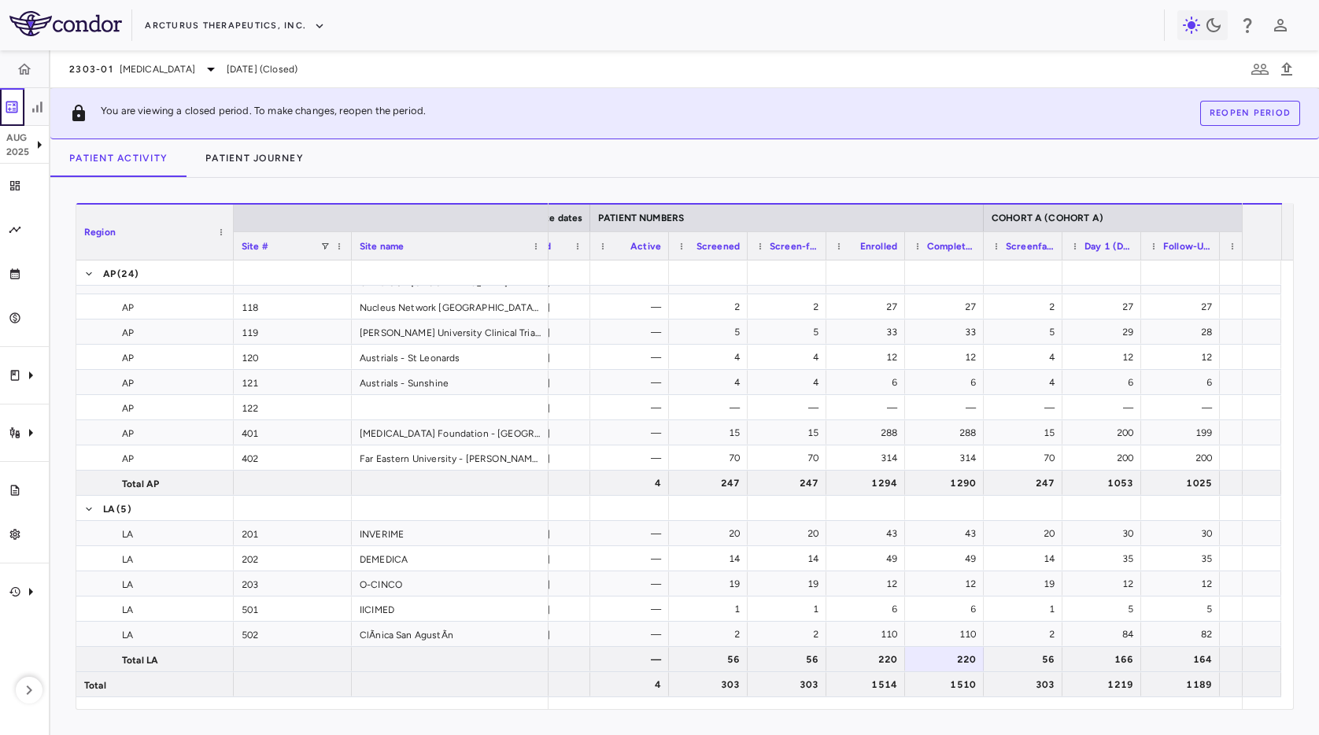
click at [12, 122] on button "button" at bounding box center [12, 107] width 24 height 38
click at [30, 146] on icon at bounding box center [39, 144] width 19 height 19
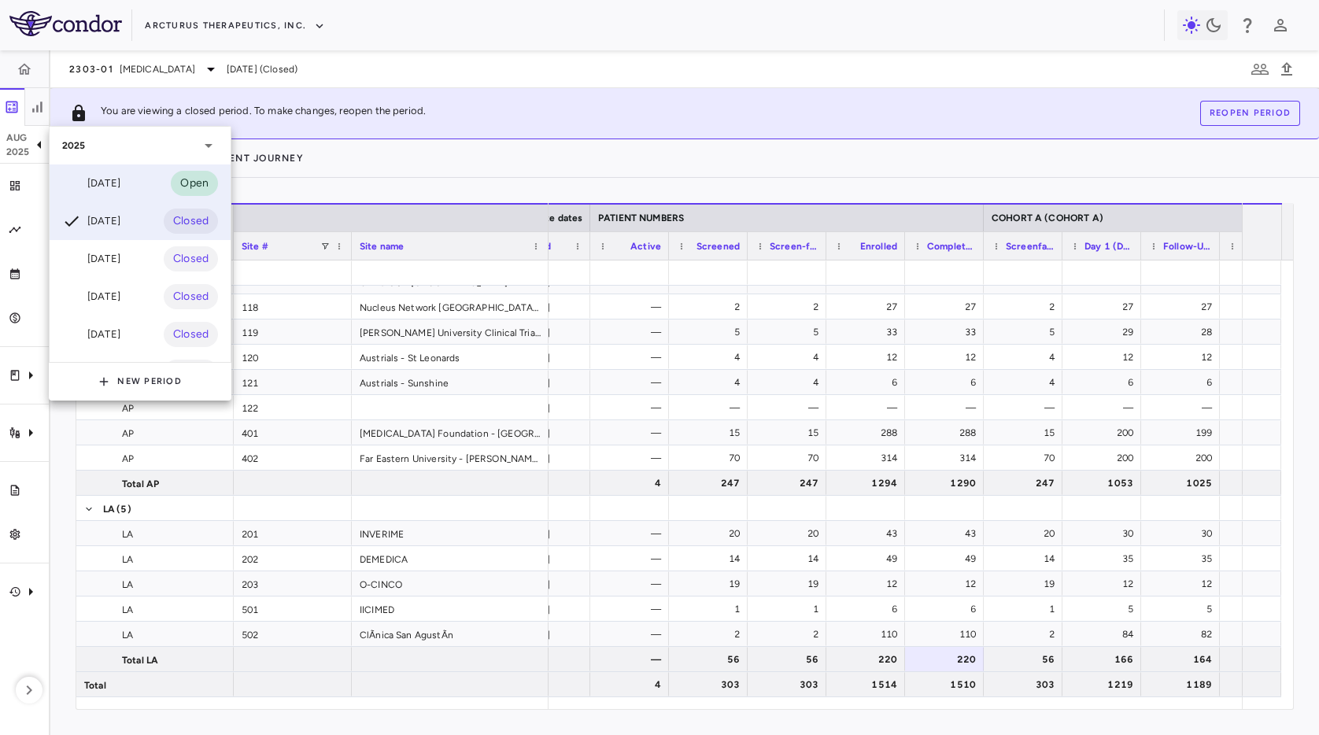
click at [91, 186] on div "[DATE]" at bounding box center [91, 183] width 58 height 19
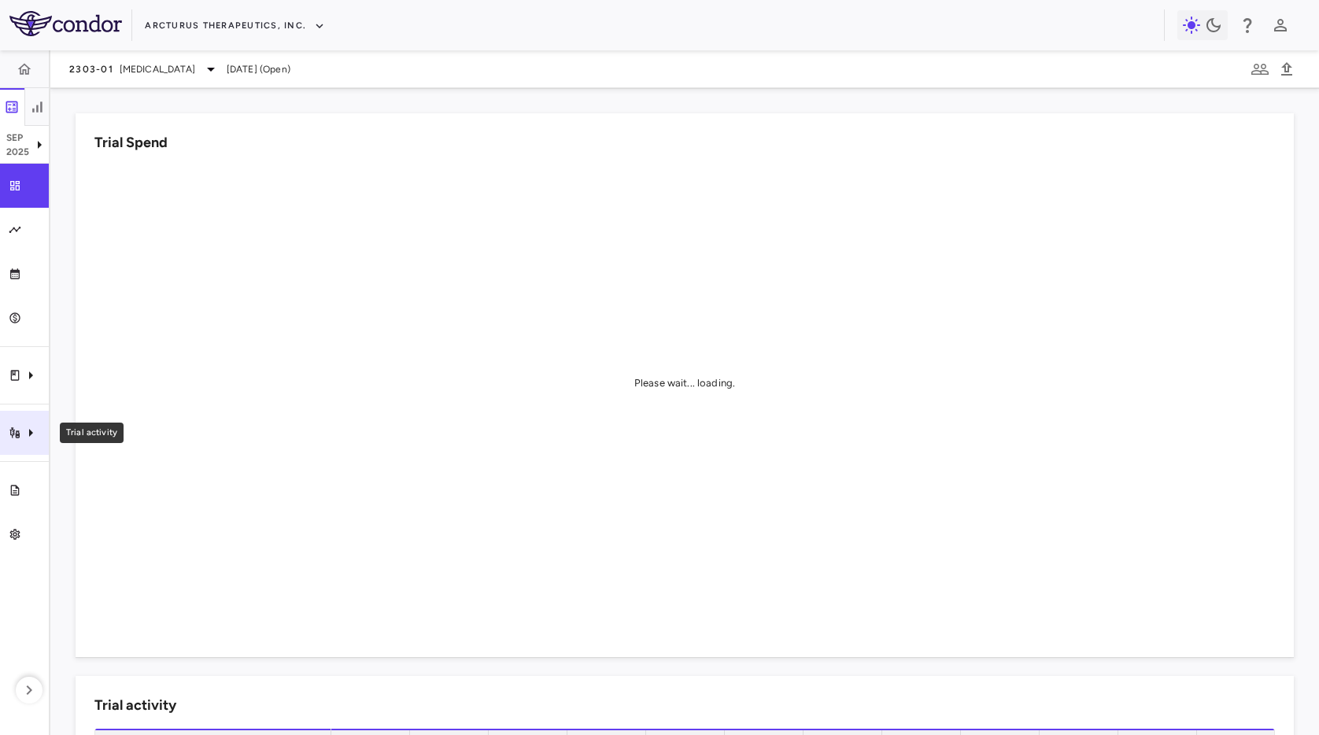
click at [29, 413] on div "Trial activity" at bounding box center [24, 433] width 49 height 44
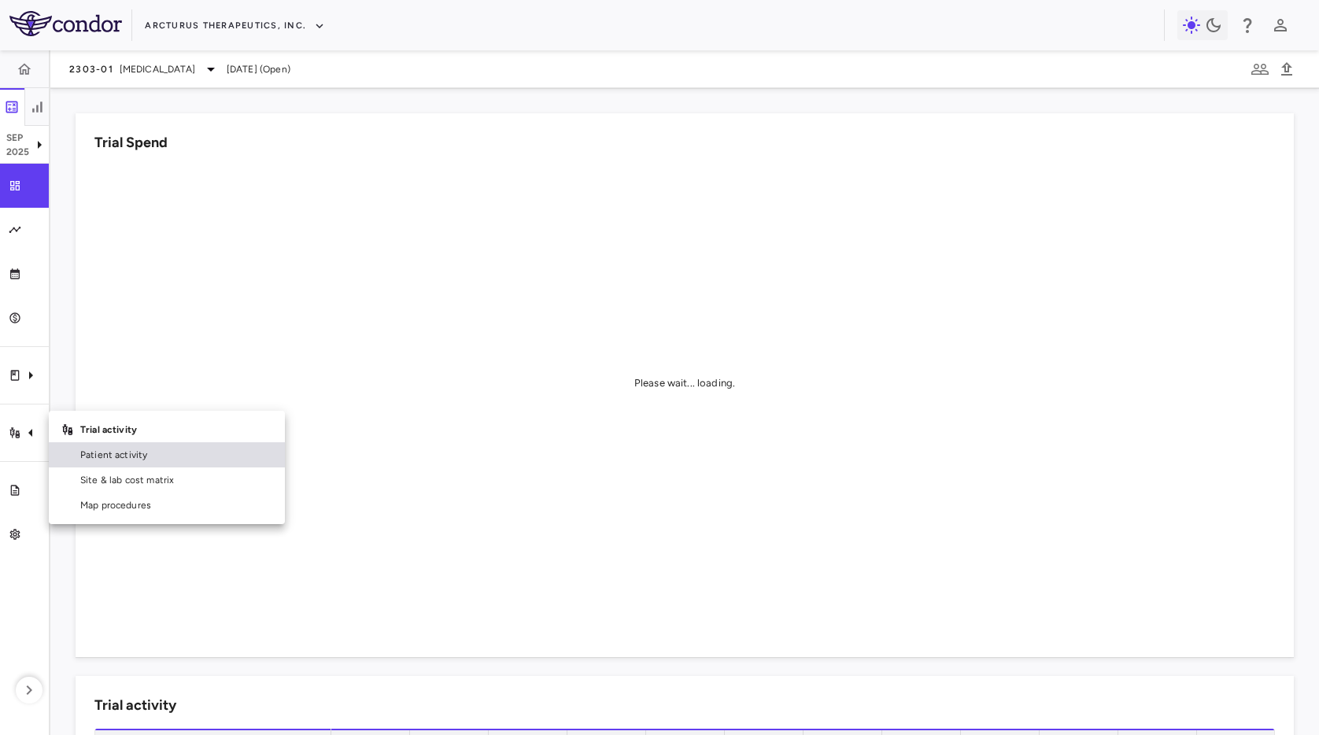
click at [109, 459] on span "Patient activity" at bounding box center [176, 455] width 192 height 14
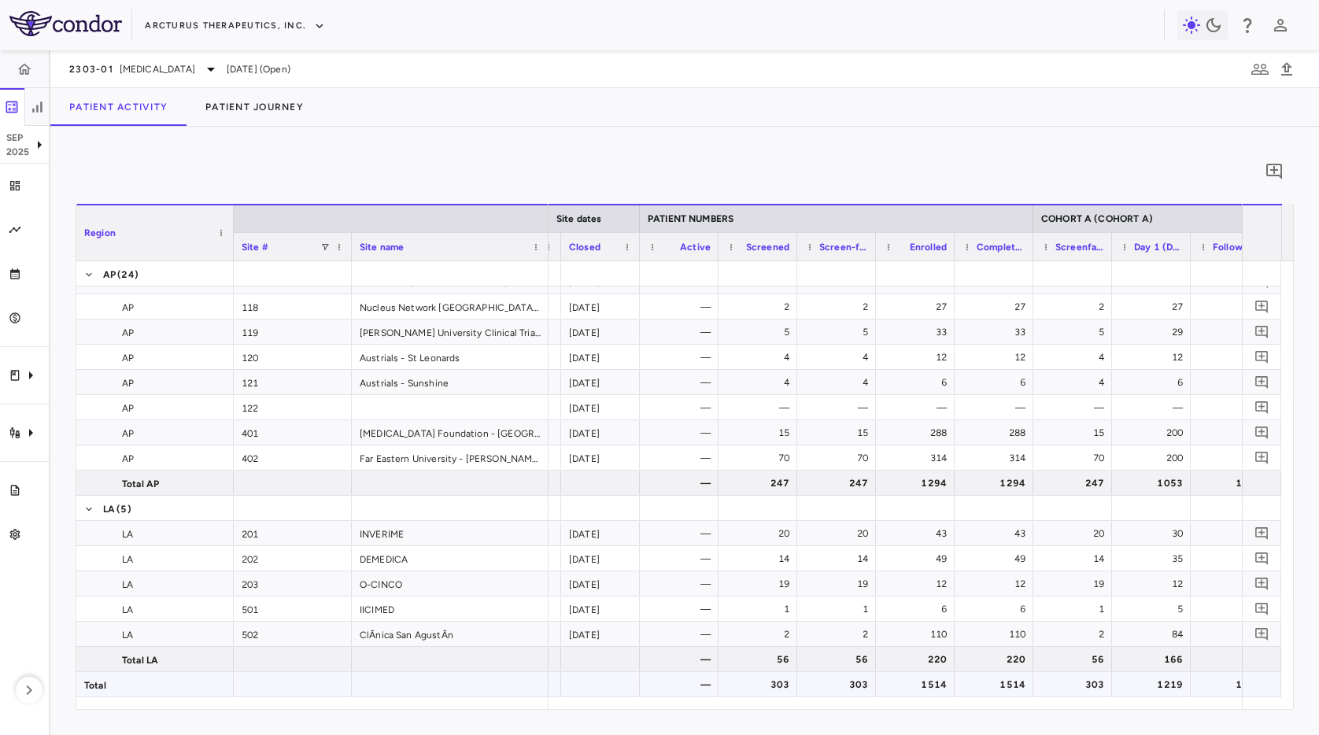
click at [760, 686] on div "303" at bounding box center [761, 684] width 57 height 25
click at [846, 688] on div "303" at bounding box center [839, 684] width 57 height 25
click at [930, 689] on div "1514" at bounding box center [918, 684] width 57 height 25
click at [26, 150] on p "2025" at bounding box center [18, 152] width 24 height 14
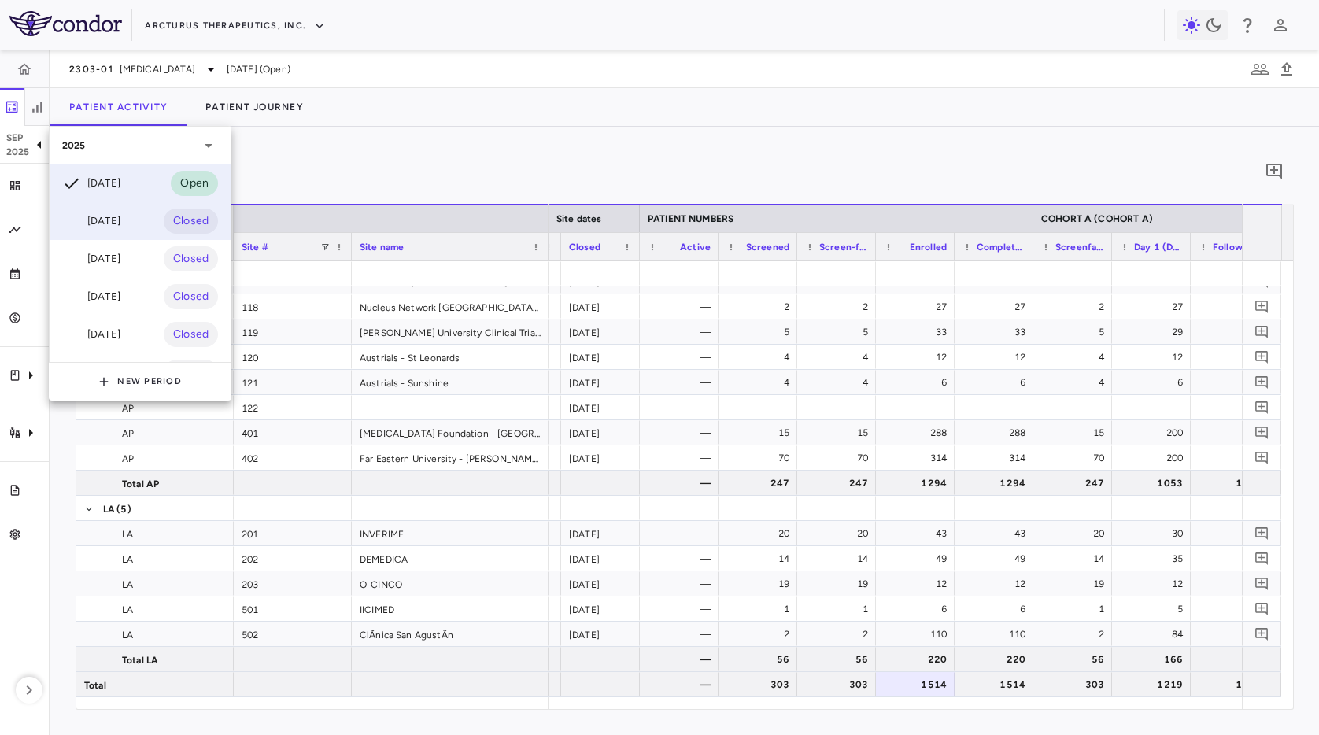
click at [91, 220] on div "[DATE]" at bounding box center [91, 221] width 58 height 19
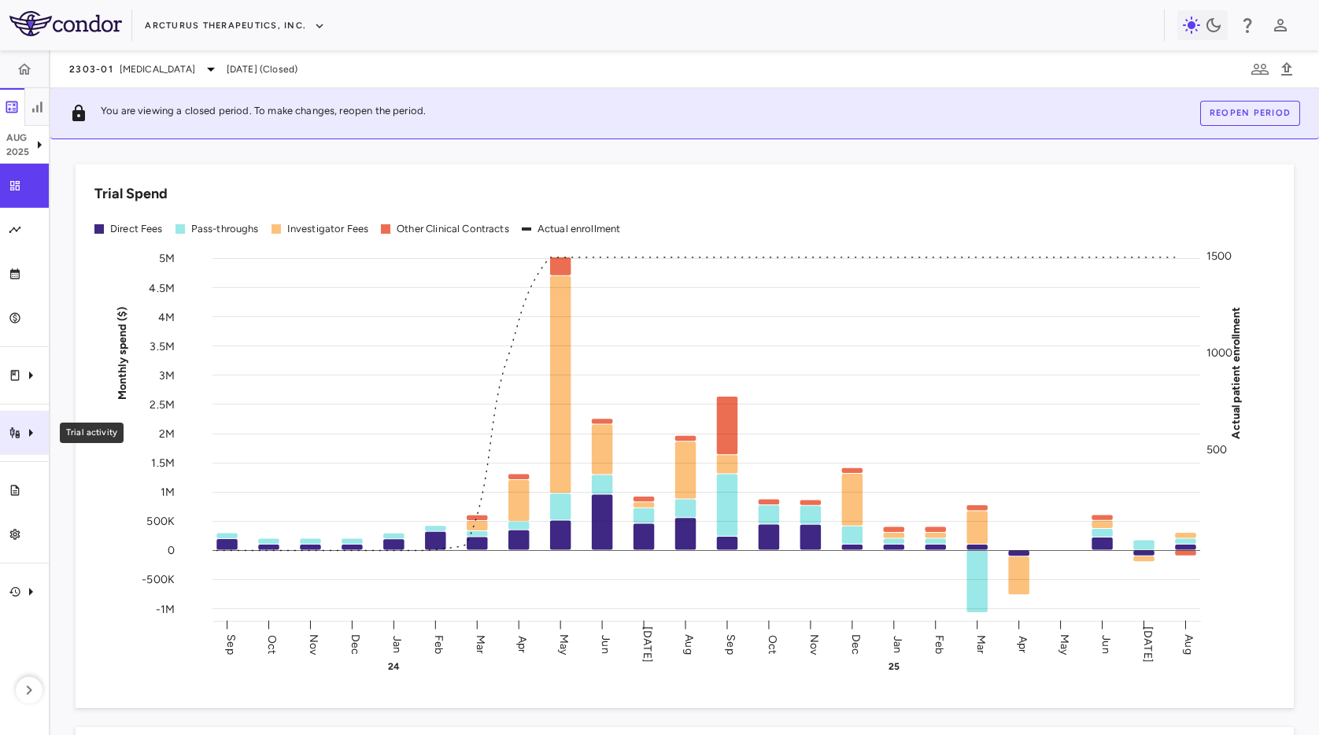
click at [28, 436] on icon "Trial activity" at bounding box center [30, 432] width 19 height 19
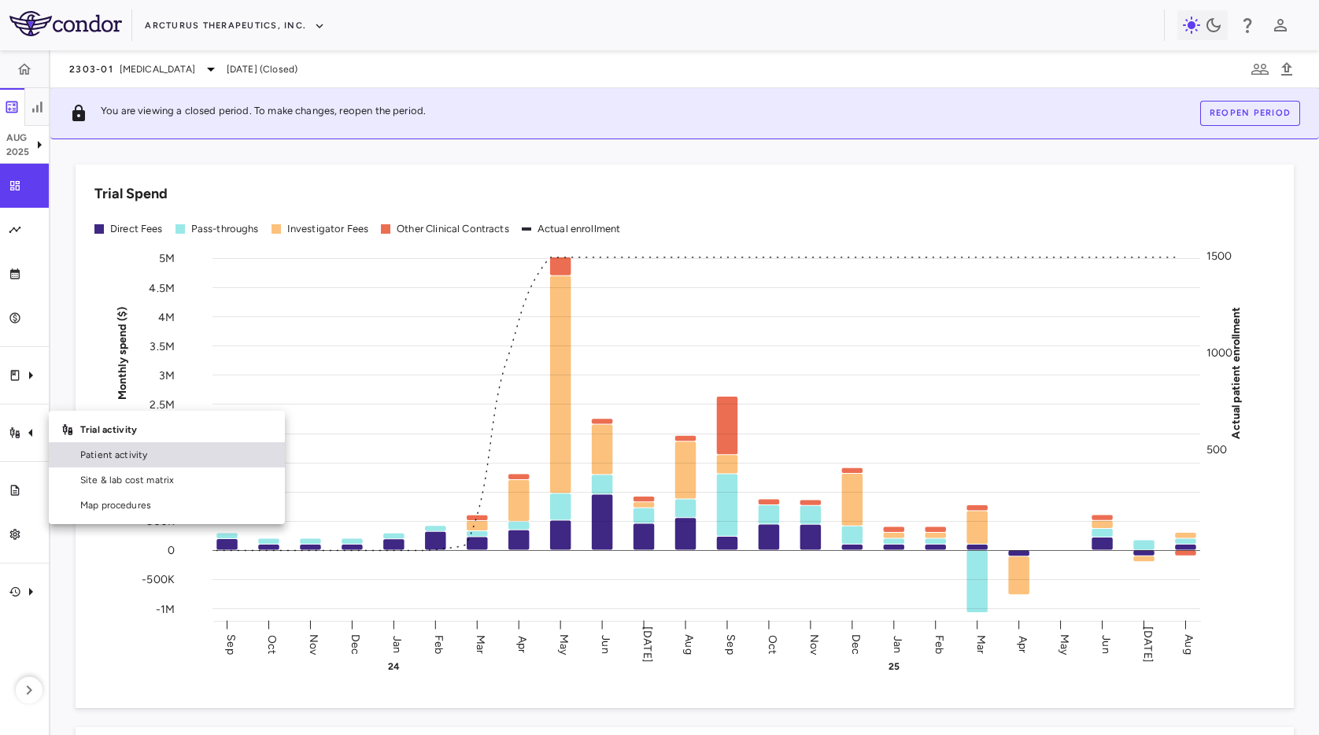
click at [121, 461] on span "Patient activity" at bounding box center [176, 455] width 192 height 14
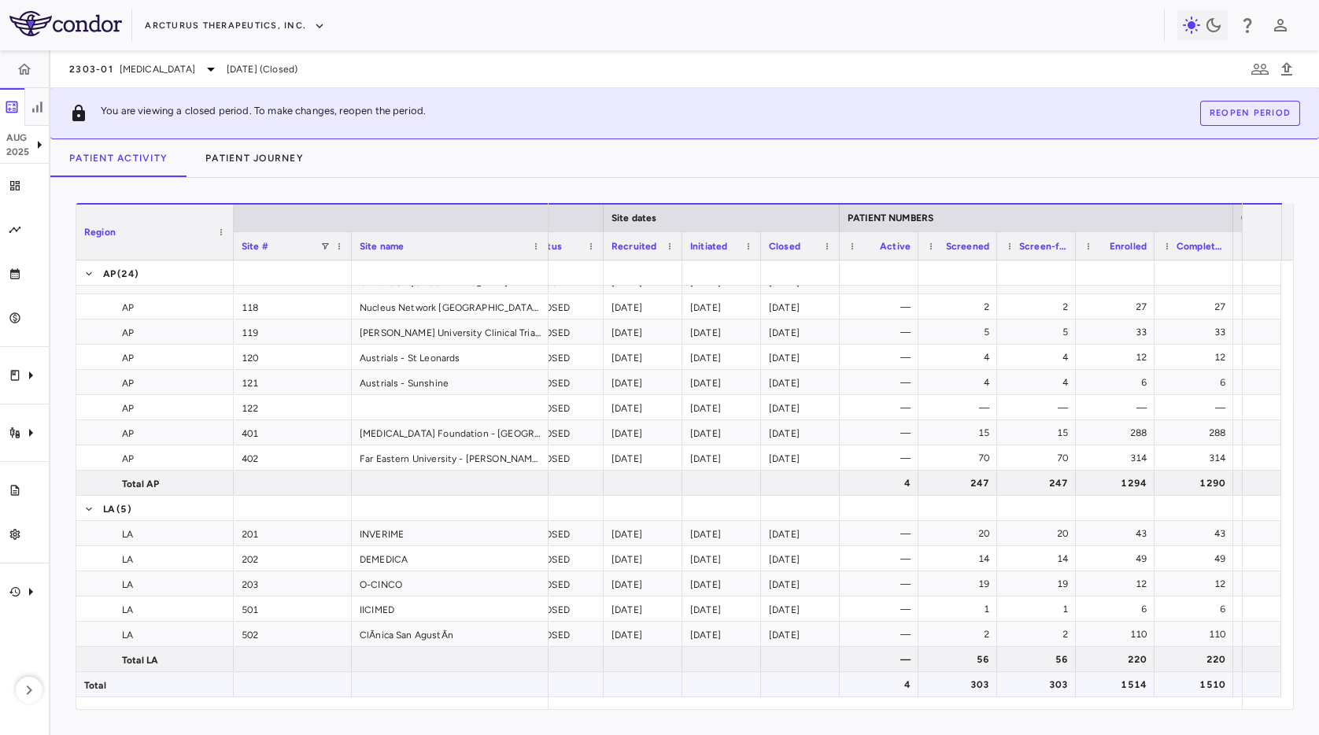
click at [1198, 684] on div "1510" at bounding box center [1197, 684] width 57 height 25
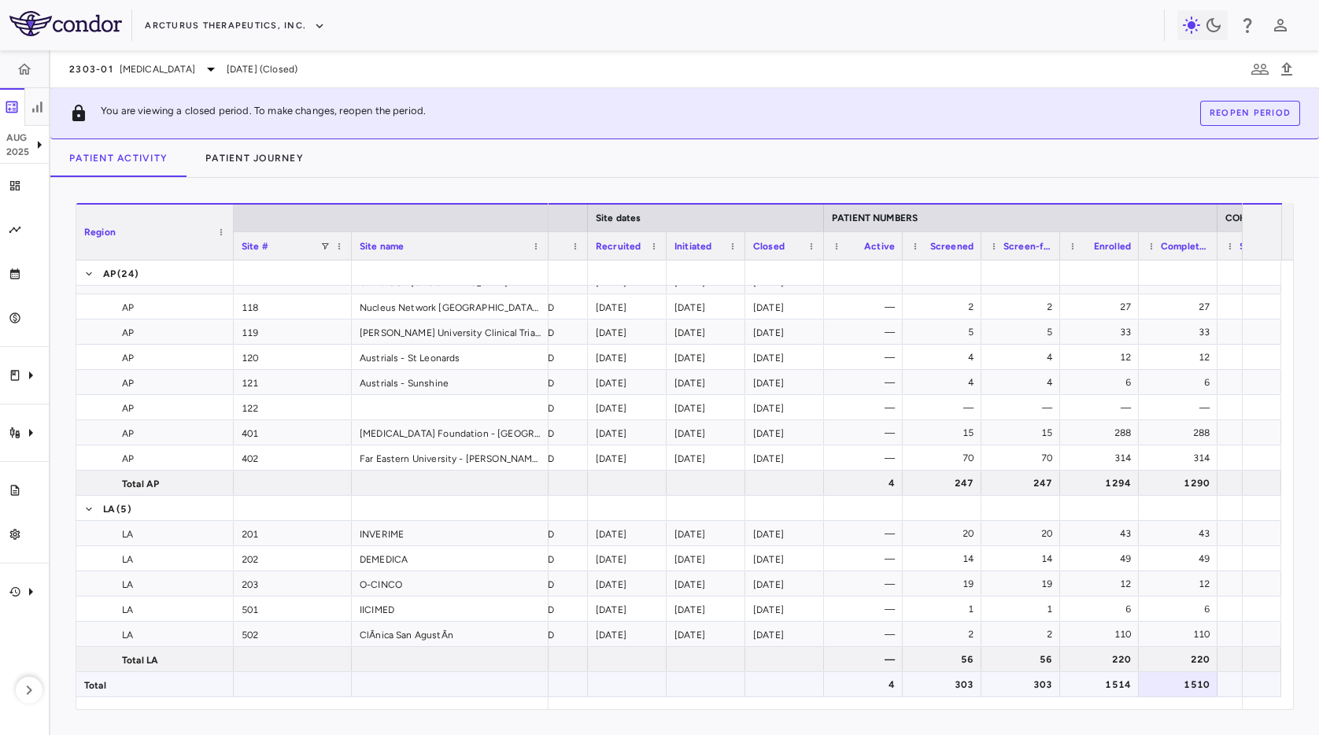
click at [867, 682] on div "4" at bounding box center [866, 684] width 57 height 25
click at [1218, 689] on div "303" at bounding box center [1257, 684] width 79 height 24
click at [1199, 689] on div "1510" at bounding box center [1181, 684] width 57 height 25
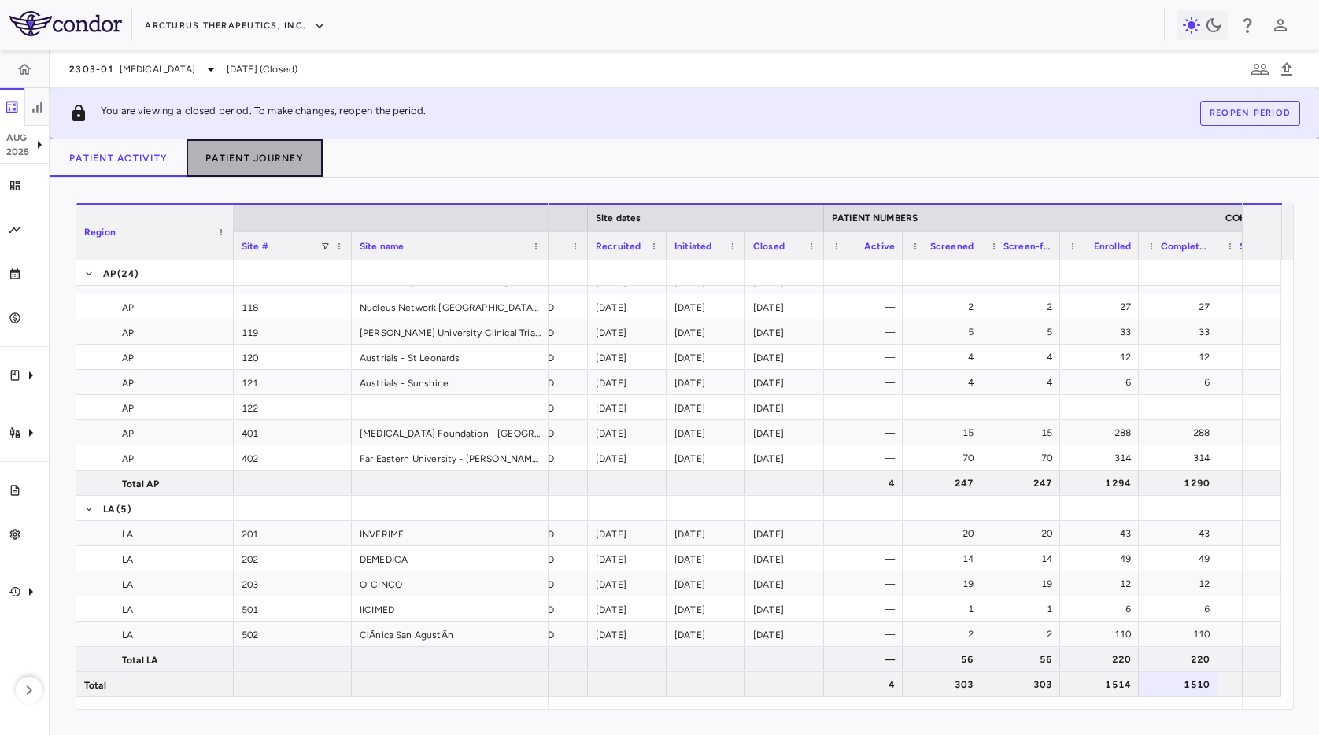
click at [265, 172] on button "Patient Journey" at bounding box center [255, 158] width 136 height 38
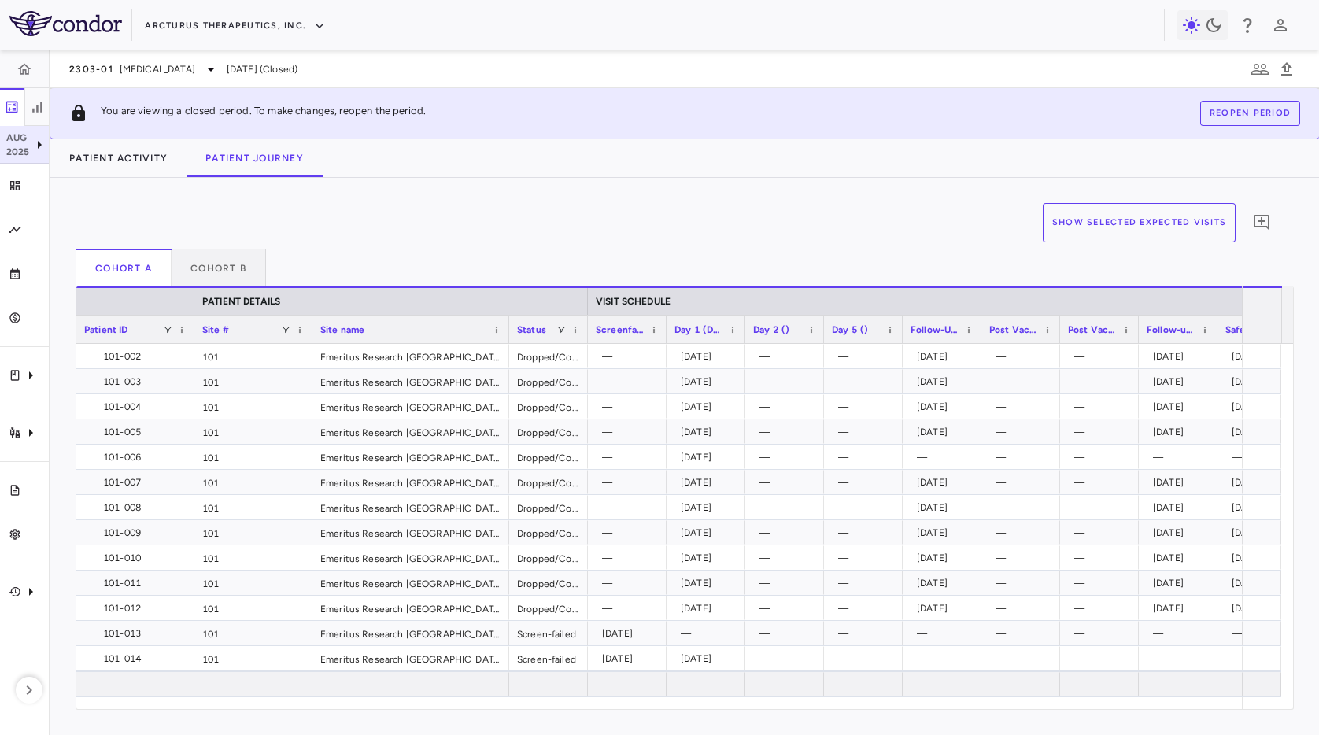
click at [14, 136] on p "Aug" at bounding box center [18, 138] width 24 height 14
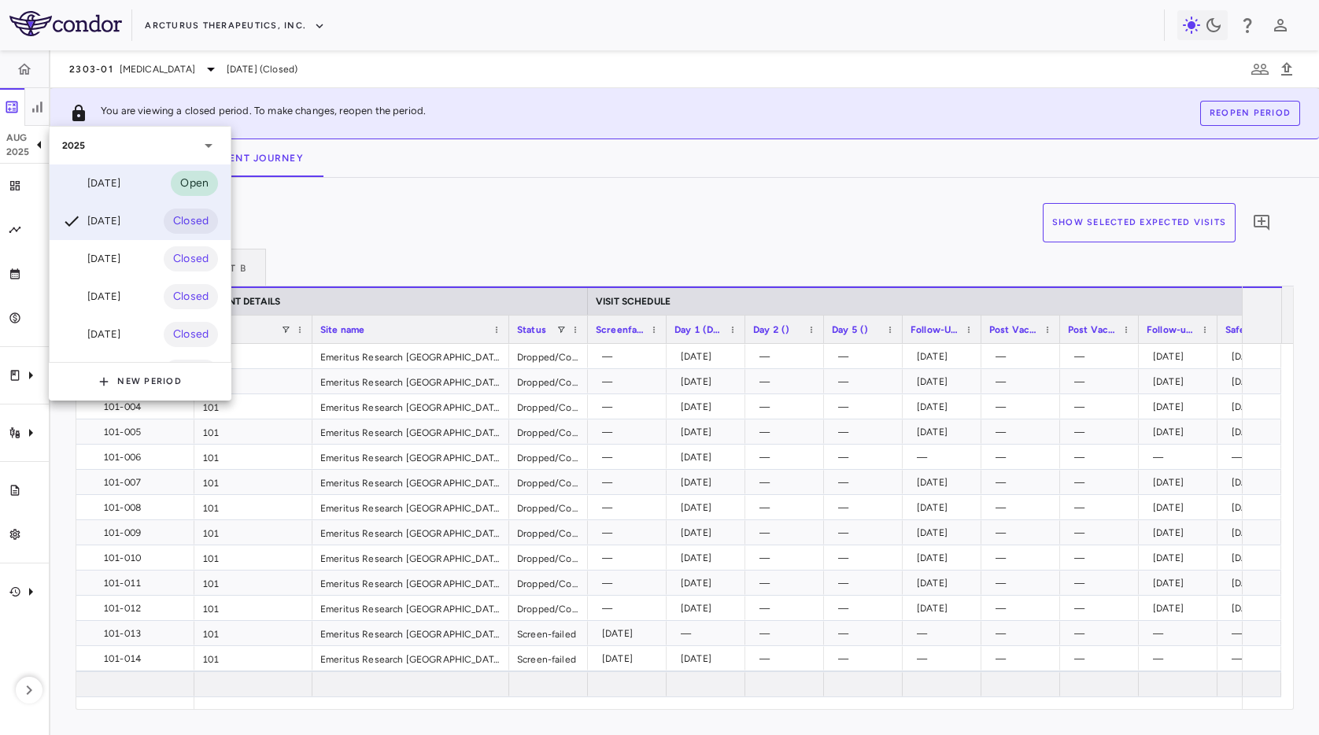
click at [102, 185] on div "[DATE]" at bounding box center [91, 183] width 58 height 19
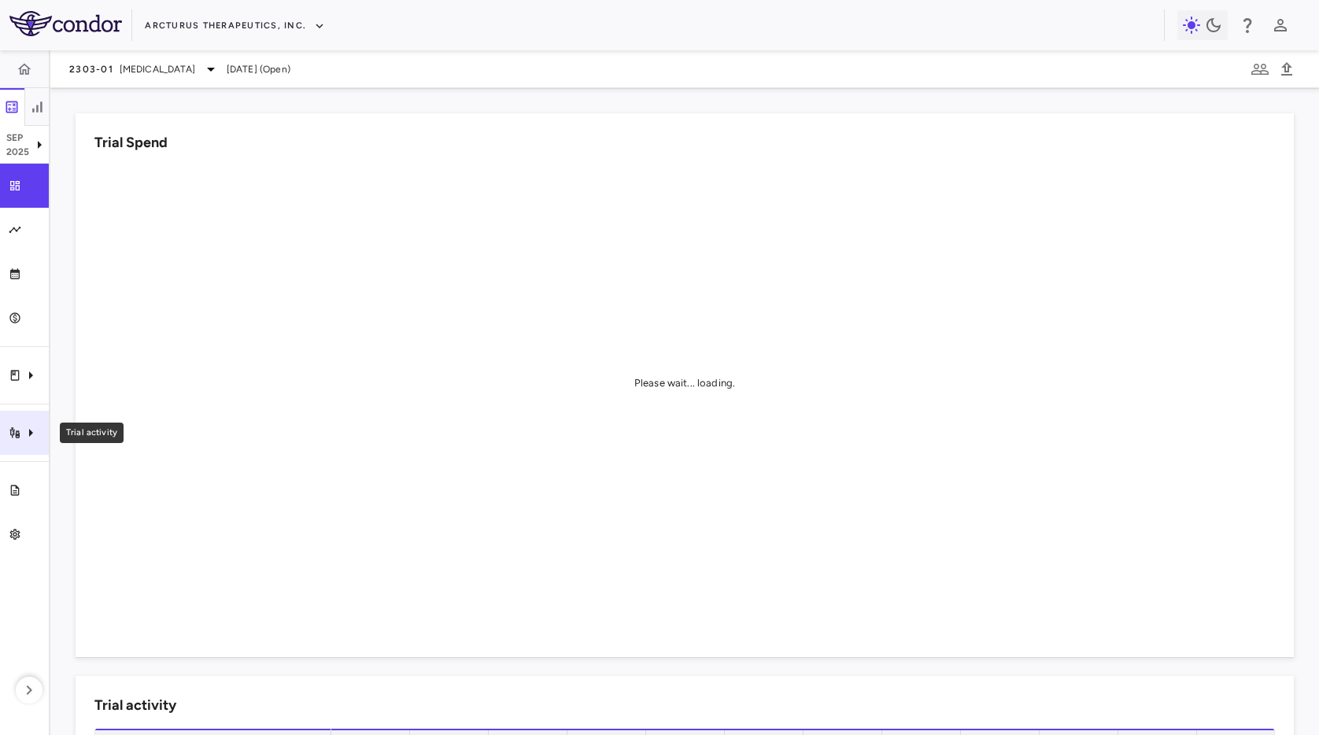
click at [38, 444] on div "Trial activity" at bounding box center [24, 433] width 49 height 44
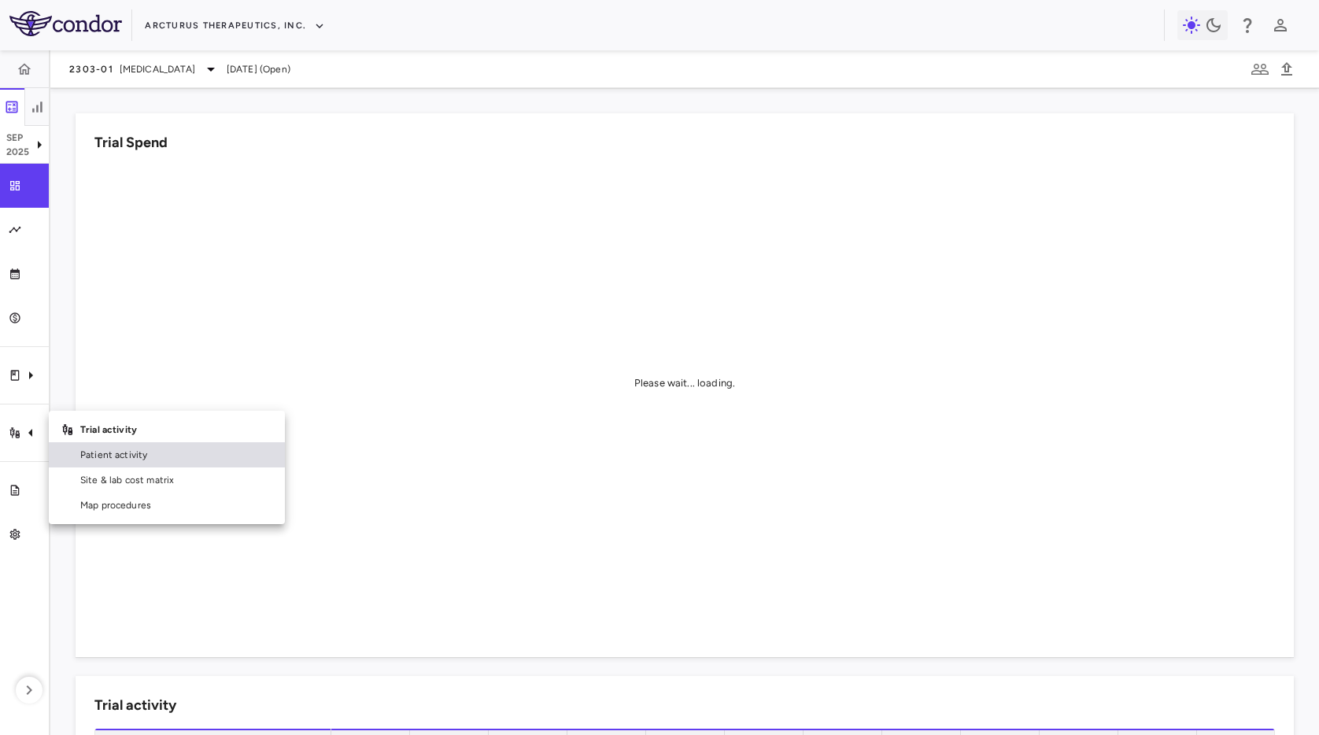
click at [99, 455] on span "Patient activity" at bounding box center [176, 455] width 192 height 14
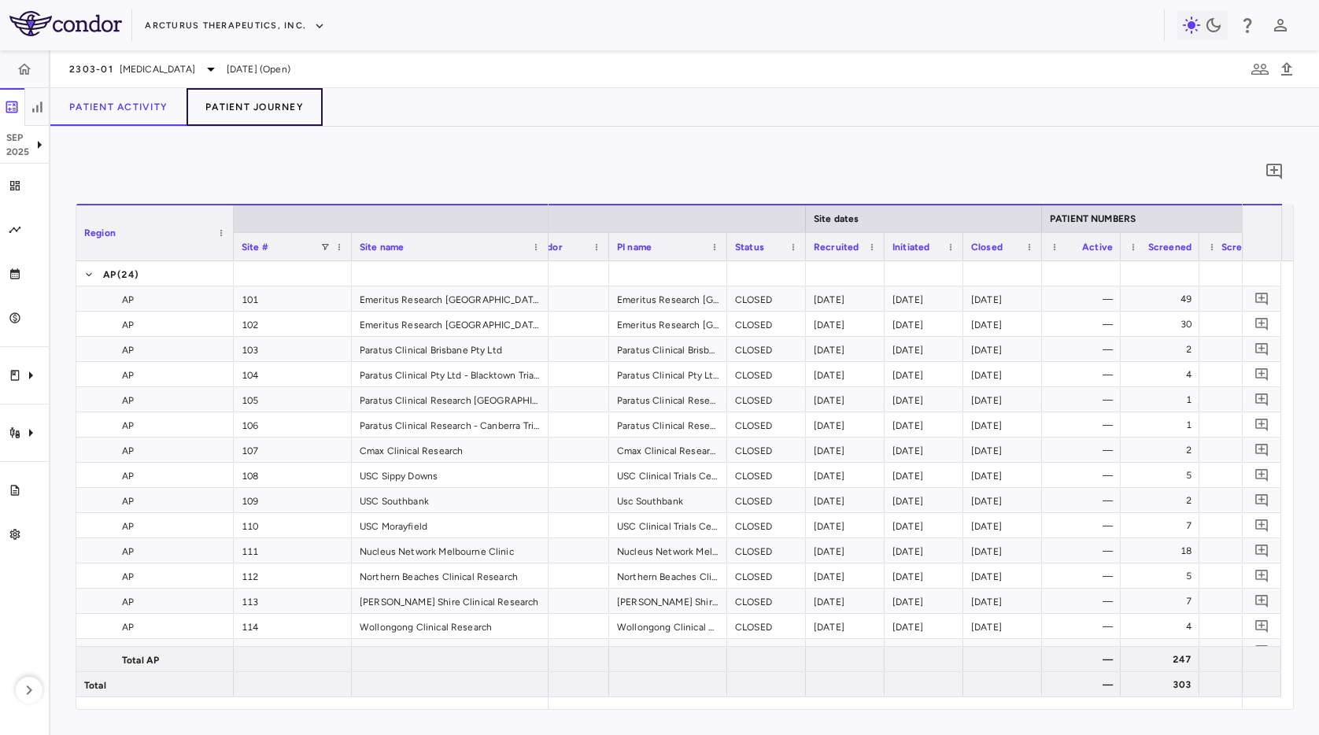
click at [282, 109] on button "Patient Journey" at bounding box center [255, 107] width 136 height 38
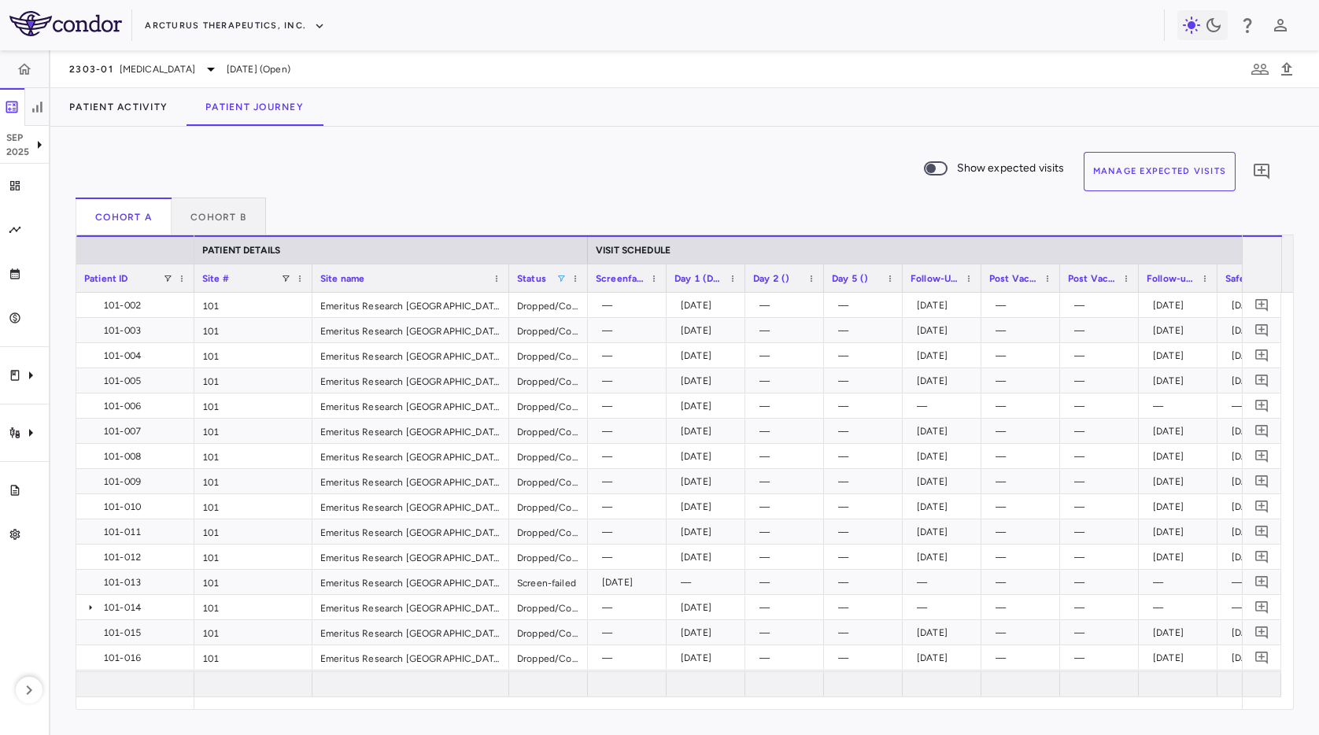
click at [564, 280] on span at bounding box center [560, 278] width 9 height 9
click at [627, 172] on div "Show expected visits Manage Expected Visits 0" at bounding box center [679, 175] width 1206 height 46
click at [89, 606] on icon at bounding box center [90, 607] width 13 height 13
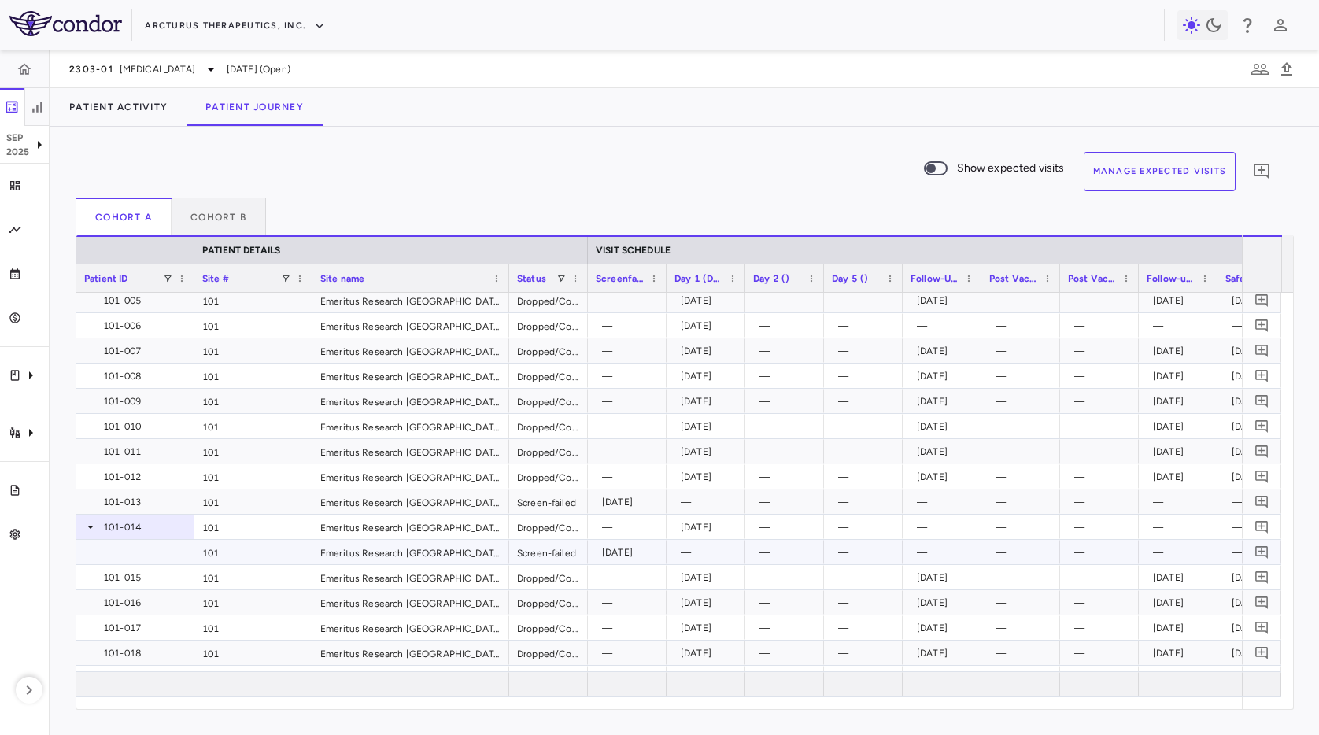
click at [634, 553] on div "[DATE]" at bounding box center [630, 552] width 57 height 25
click at [701, 528] on div "[DATE]" at bounding box center [709, 527] width 57 height 25
click at [648, 553] on div "[DATE]" at bounding box center [630, 549] width 57 height 25
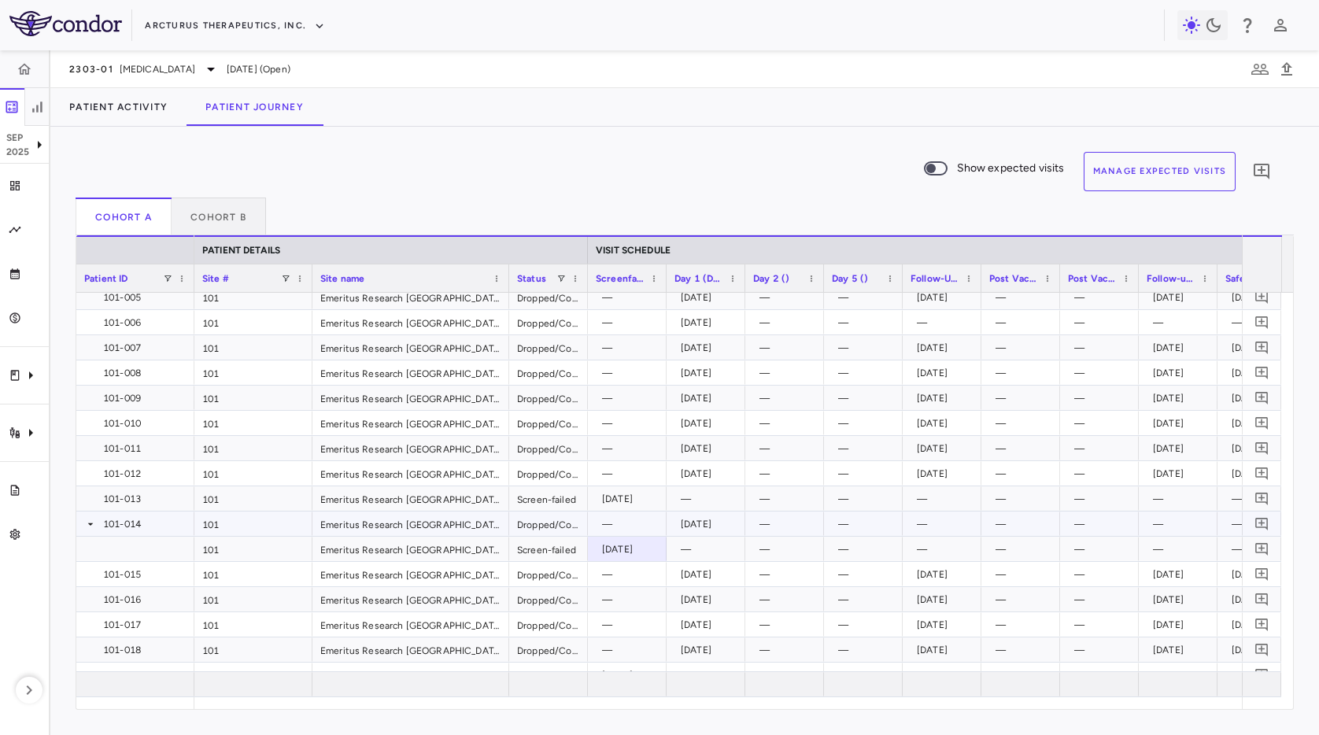
click at [708, 527] on div "[DATE]" at bounding box center [709, 524] width 57 height 25
click at [717, 529] on div "[DATE]" at bounding box center [709, 524] width 57 height 25
click at [663, 548] on div "[DATE]" at bounding box center [627, 549] width 79 height 24
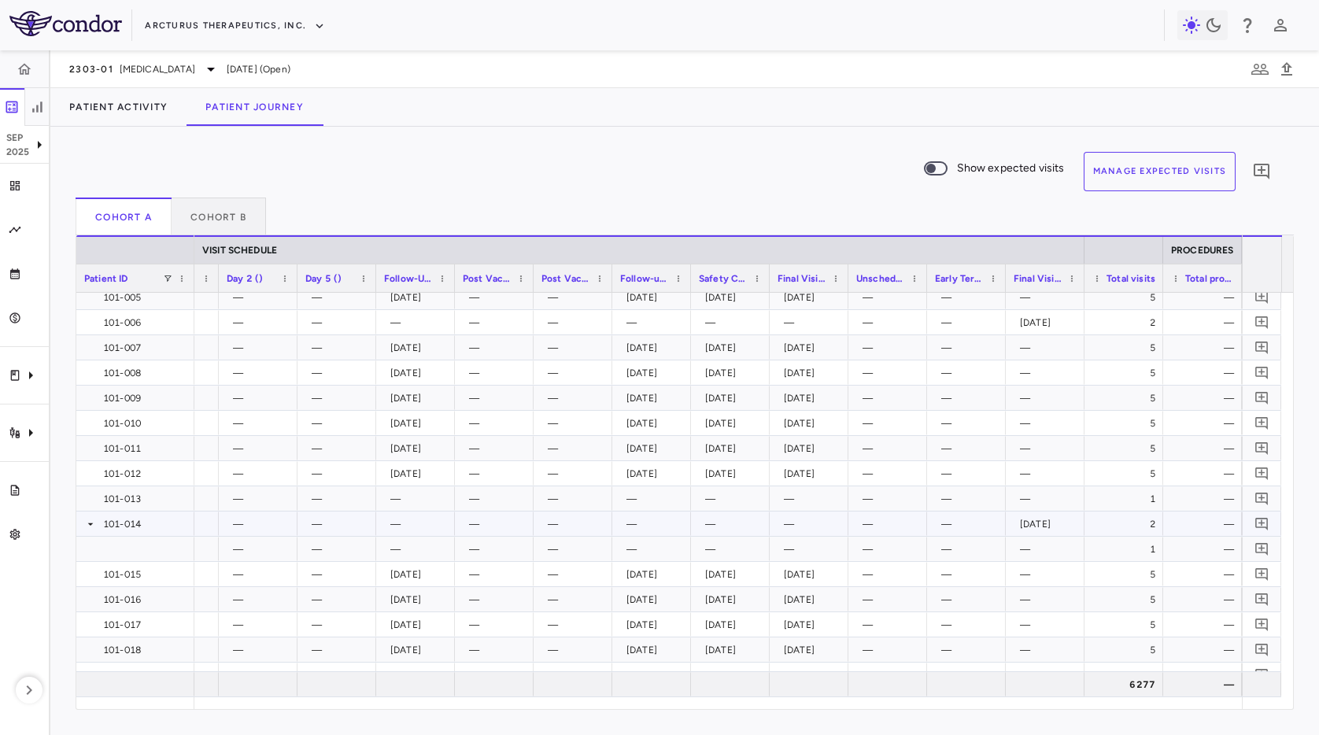
click at [1052, 517] on div "[DATE]" at bounding box center [1048, 524] width 57 height 25
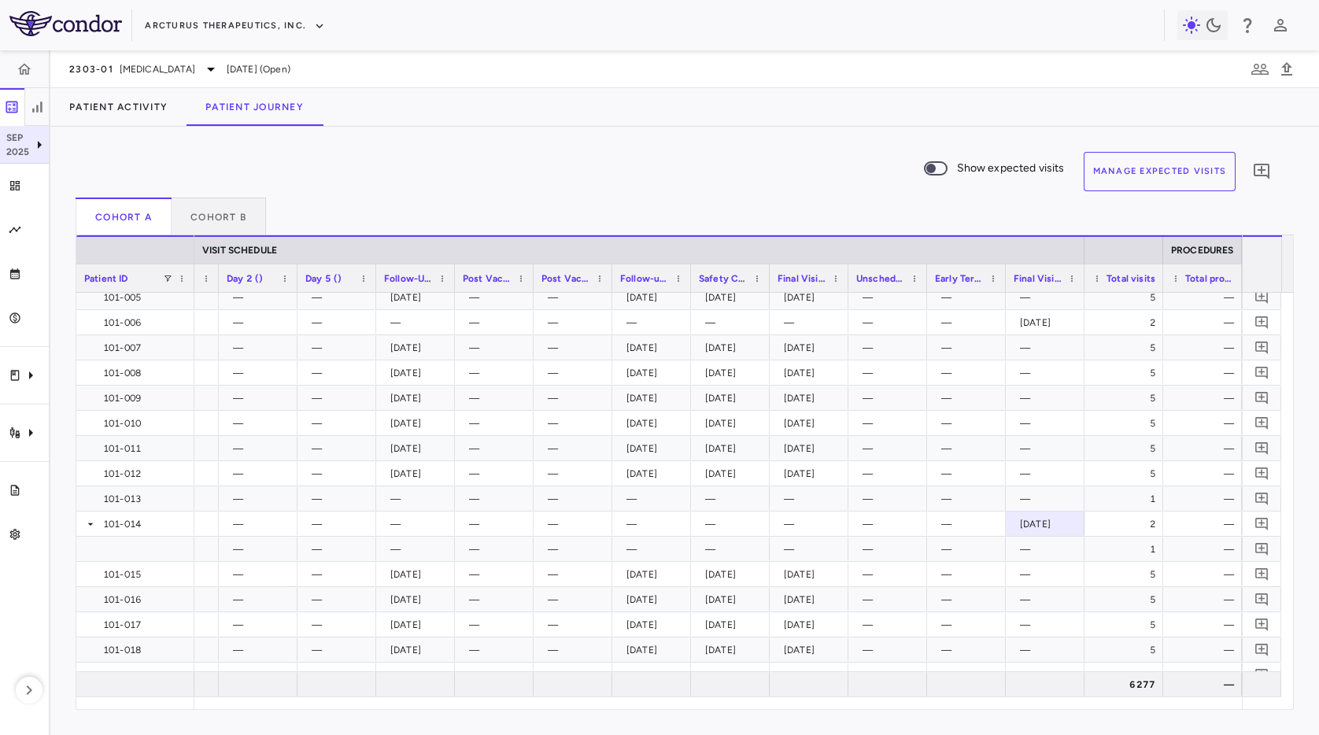
click at [24, 150] on p "2025" at bounding box center [18, 152] width 24 height 14
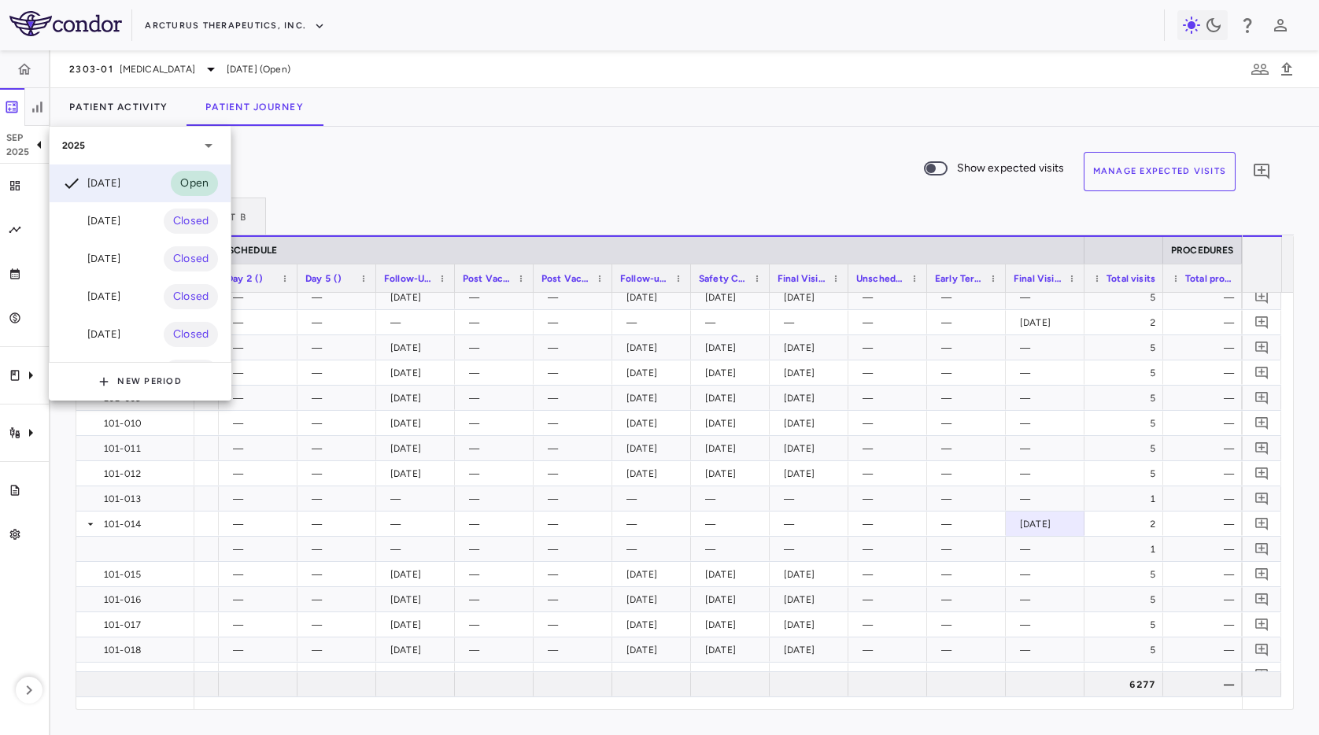
click at [75, 221] on div at bounding box center [71, 221] width 19 height 19
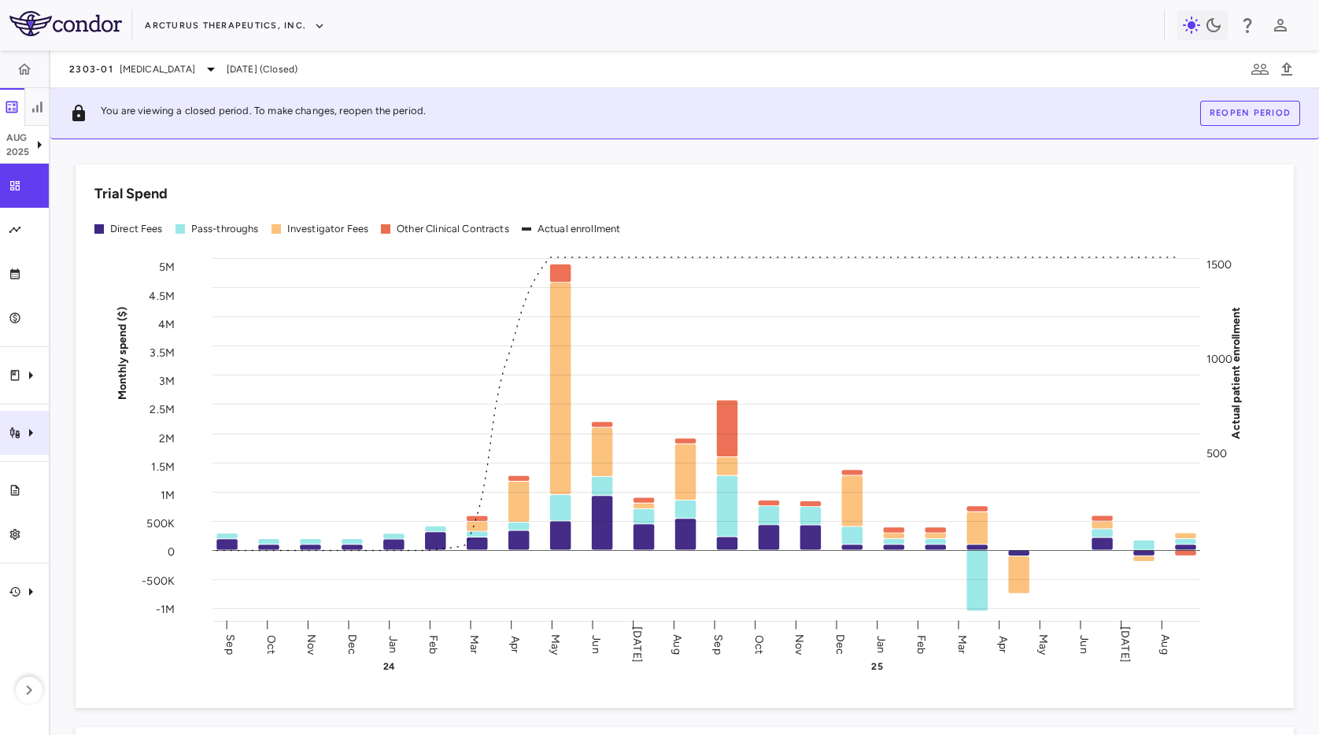
click at [34, 437] on icon "Trial activity" at bounding box center [30, 432] width 19 height 19
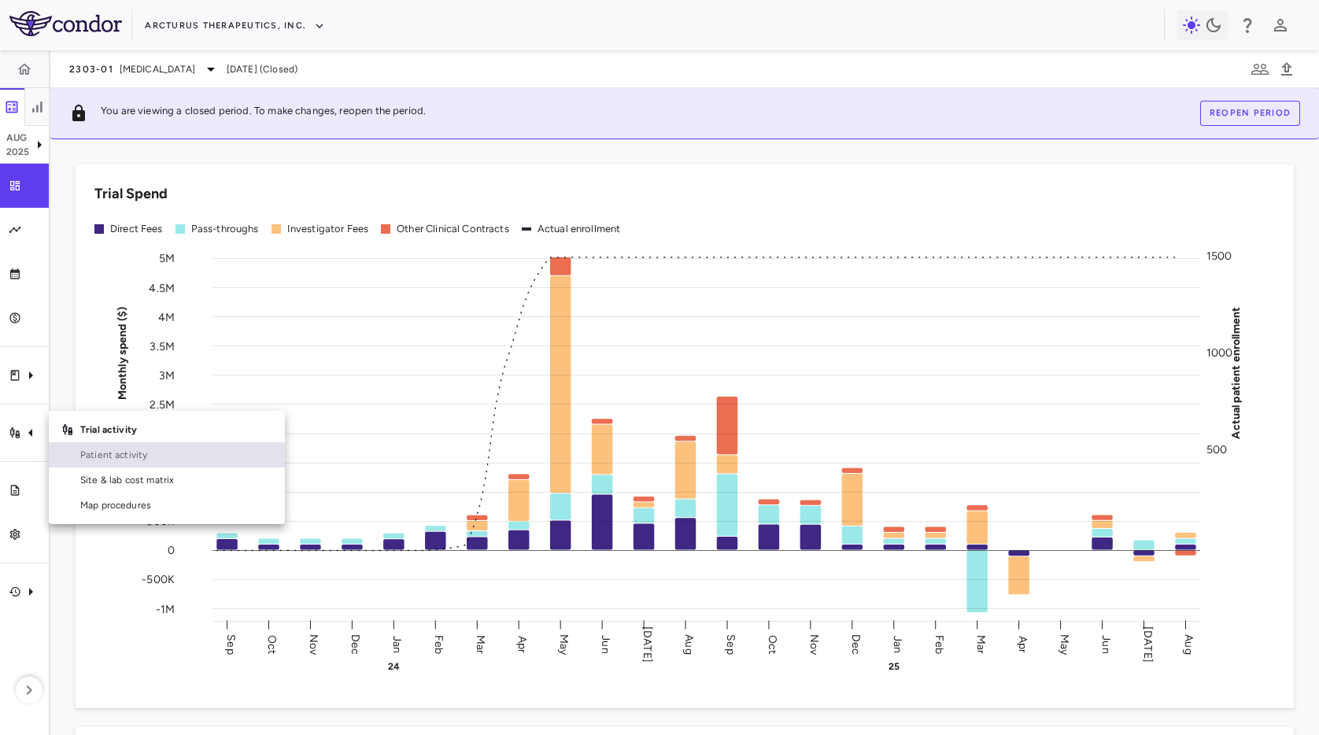
click at [118, 457] on span "Patient activity" at bounding box center [176, 455] width 192 height 14
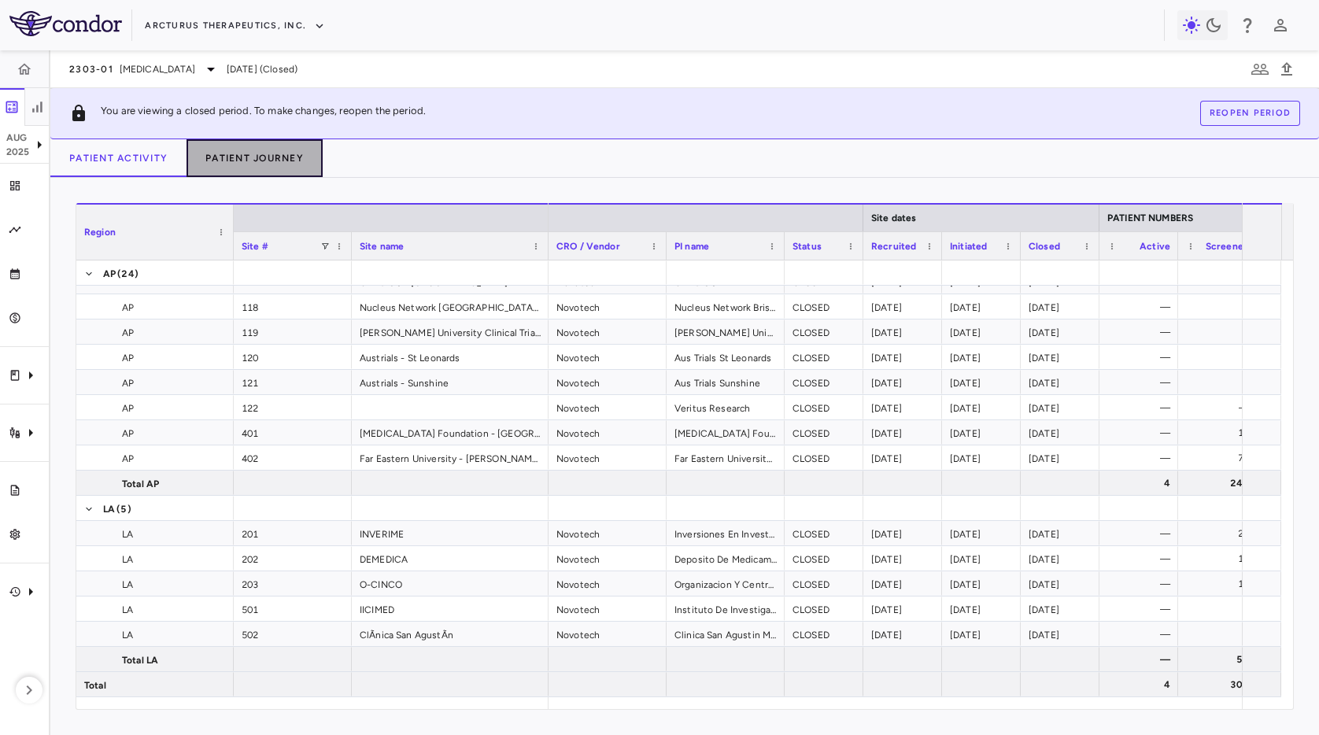
click at [293, 159] on button "Patient Journey" at bounding box center [255, 158] width 136 height 38
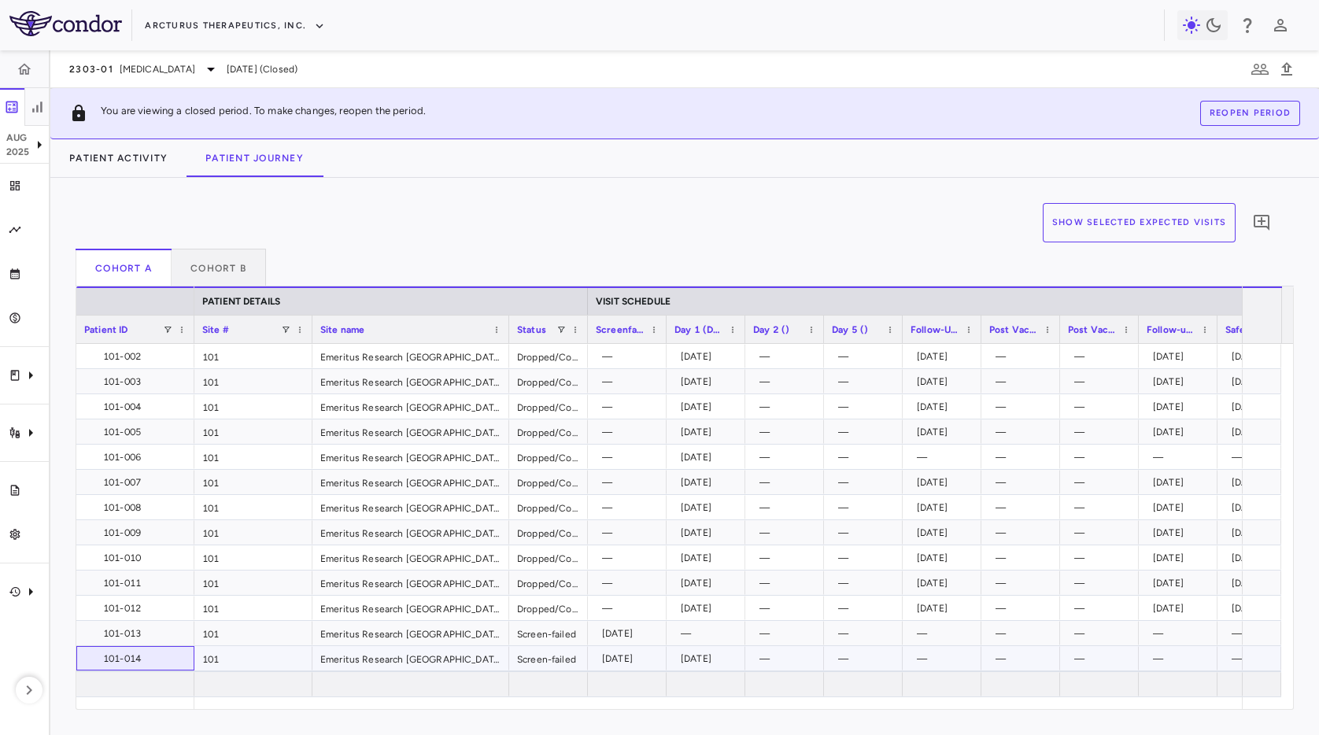
click at [164, 656] on div "101-014" at bounding box center [139, 658] width 96 height 25
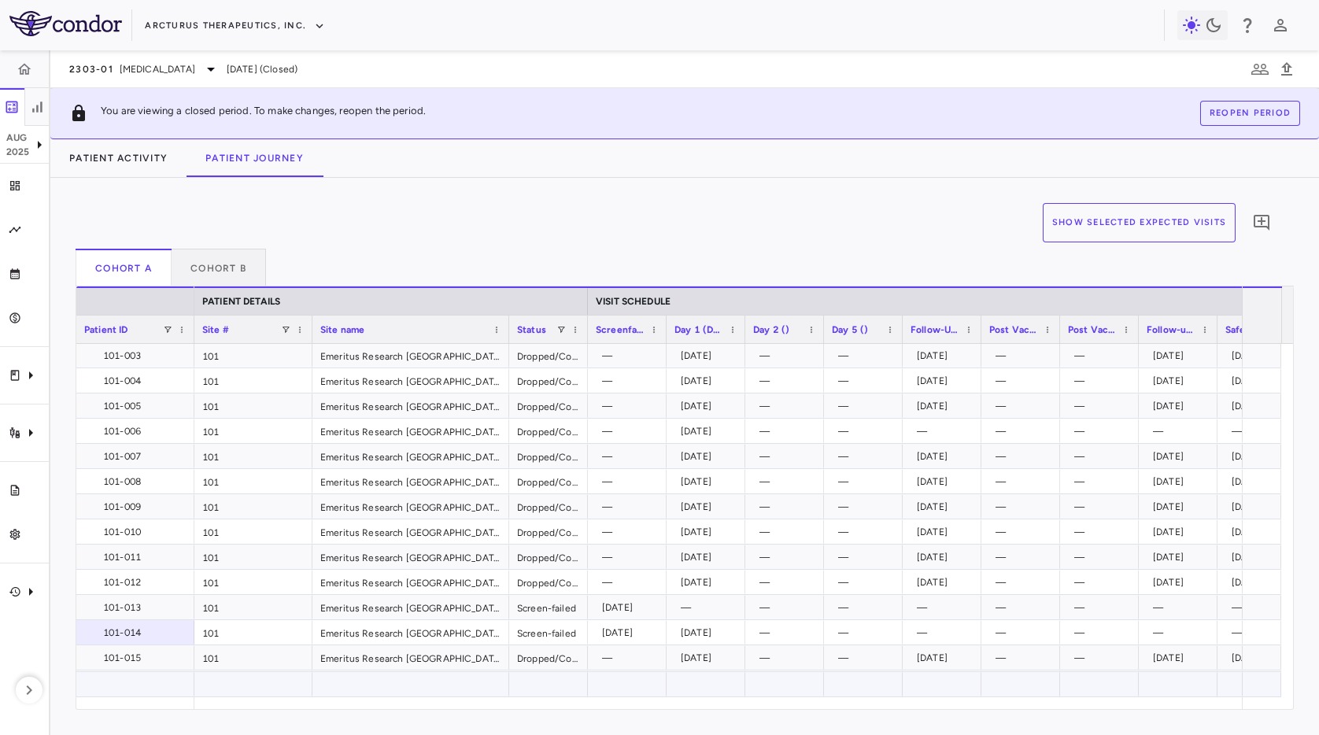
scroll to position [29, 0]
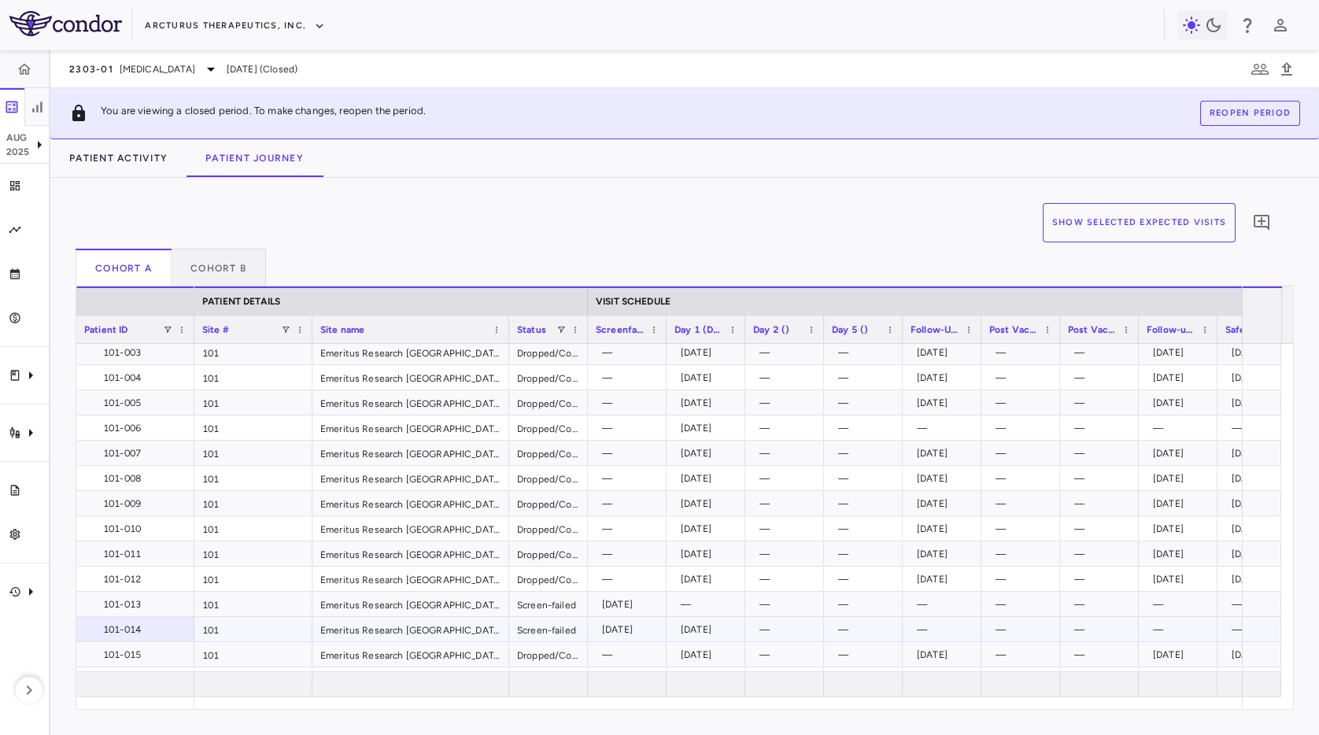
click at [658, 634] on div "[DATE]" at bounding box center [630, 629] width 57 height 25
click at [721, 631] on div "[DATE]" at bounding box center [709, 629] width 57 height 25
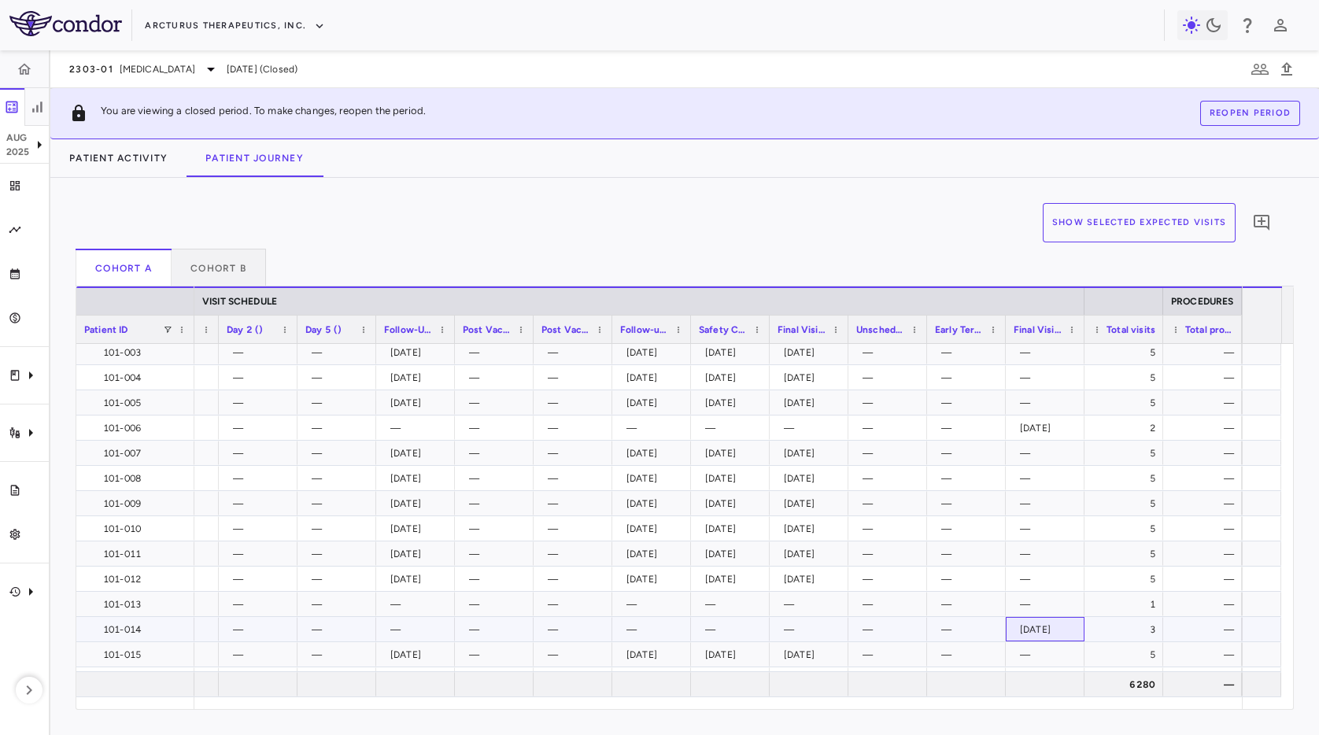
click at [1046, 634] on div "[DATE]" at bounding box center [1048, 629] width 57 height 25
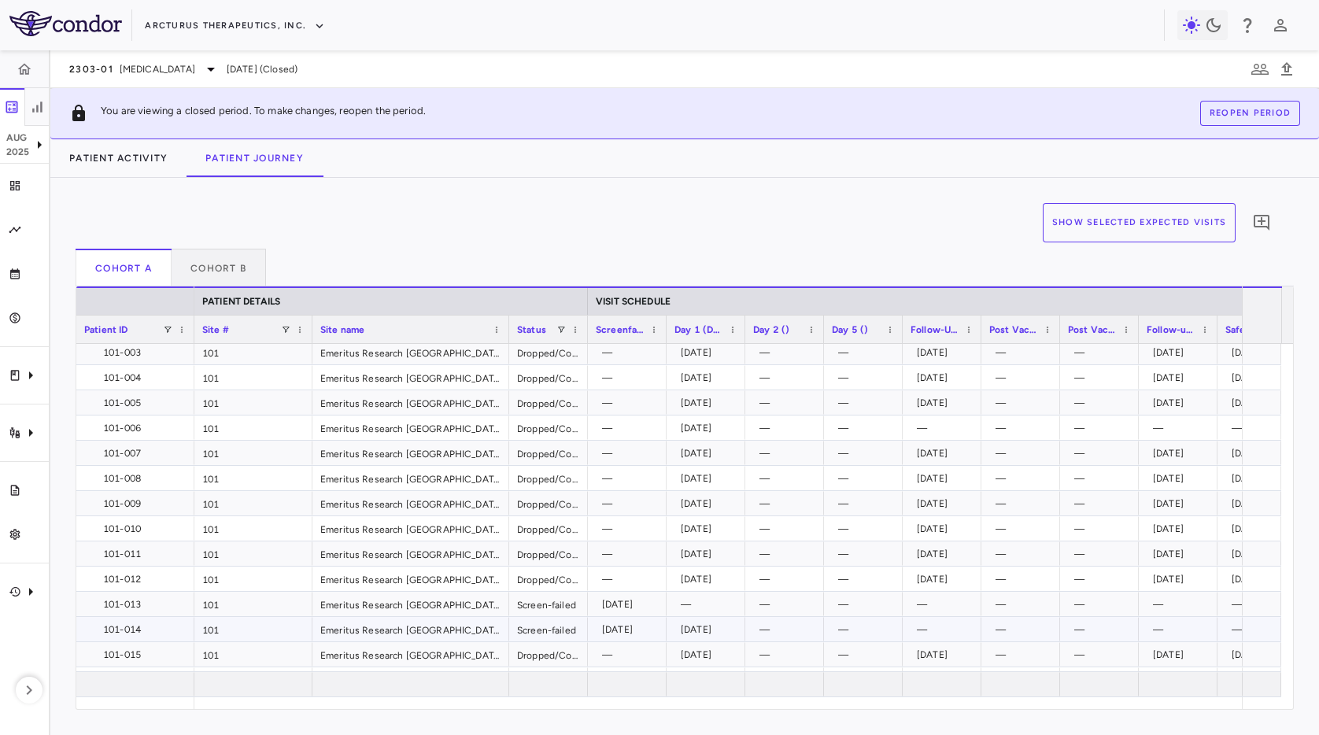
click at [650, 636] on div "[DATE]" at bounding box center [630, 629] width 57 height 25
click at [683, 630] on div "[DATE]" at bounding box center [709, 629] width 57 height 25
click at [627, 631] on div "[DATE]" at bounding box center [630, 629] width 57 height 25
click at [550, 637] on div "Screen-failed" at bounding box center [548, 629] width 79 height 24
click at [612, 633] on div "[DATE]" at bounding box center [630, 629] width 57 height 25
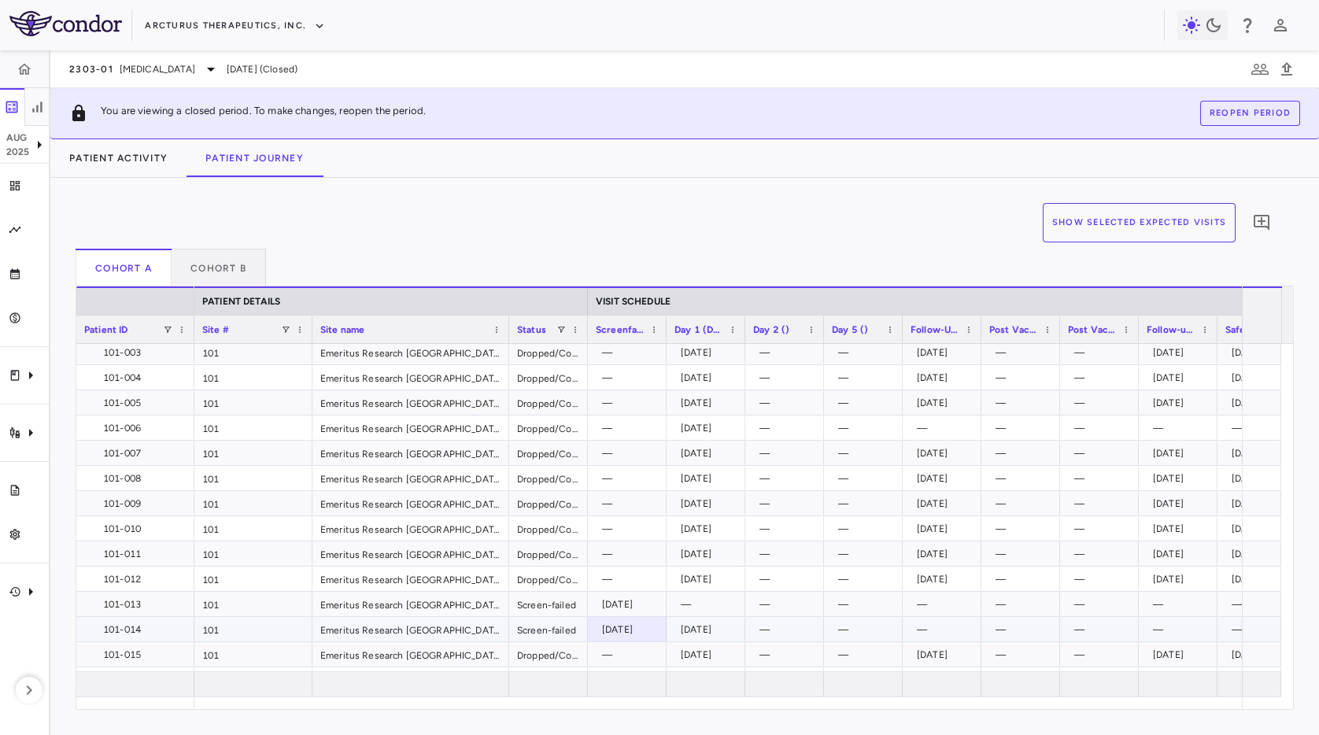
click at [723, 631] on div "[DATE]" at bounding box center [709, 629] width 57 height 25
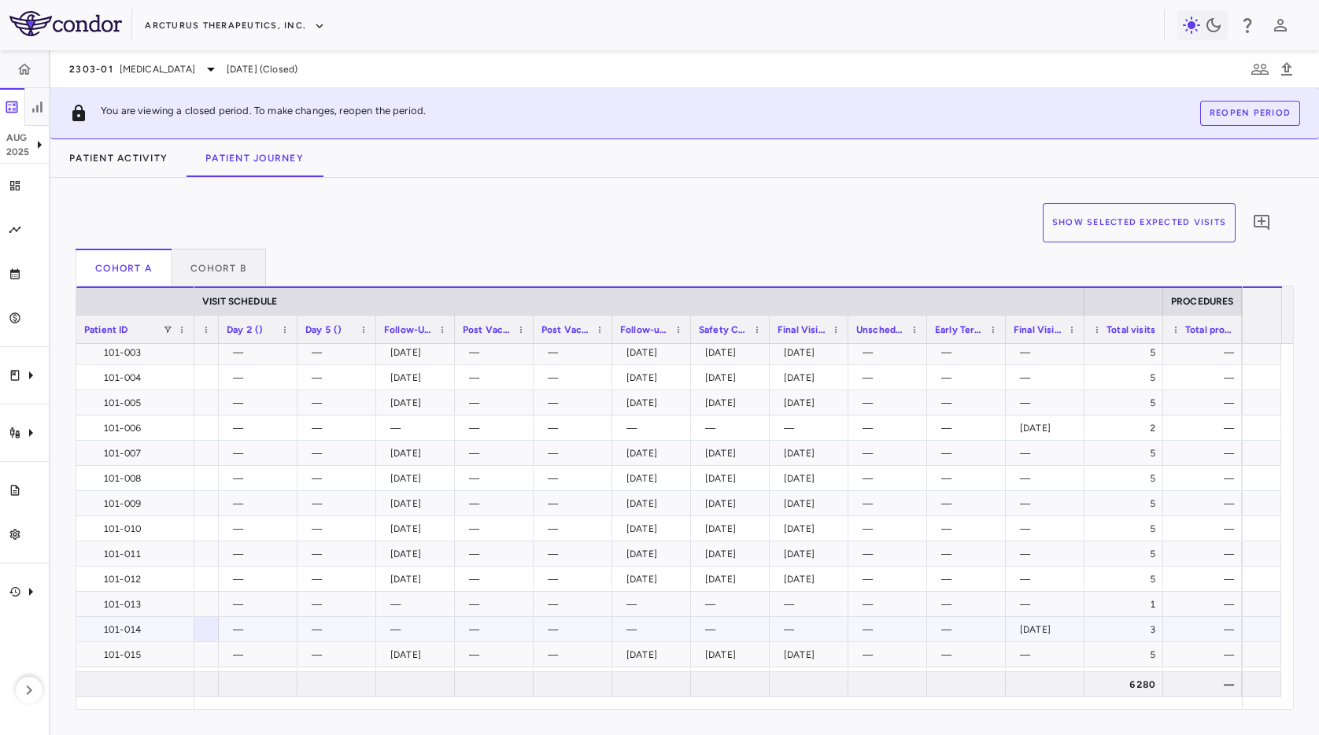
click at [1027, 623] on div "[DATE]" at bounding box center [1048, 629] width 57 height 25
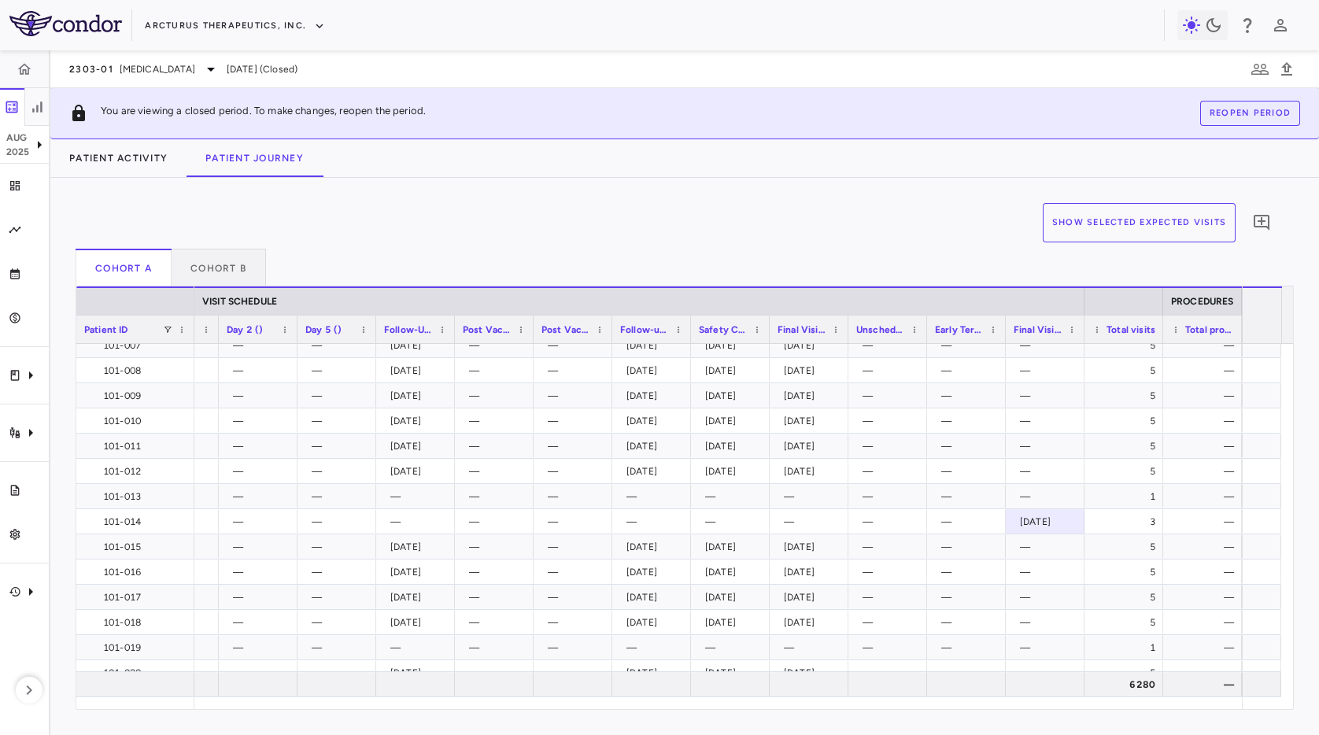
click at [542, 206] on div "Show Selected Expected Visits 0" at bounding box center [679, 226] width 1206 height 46
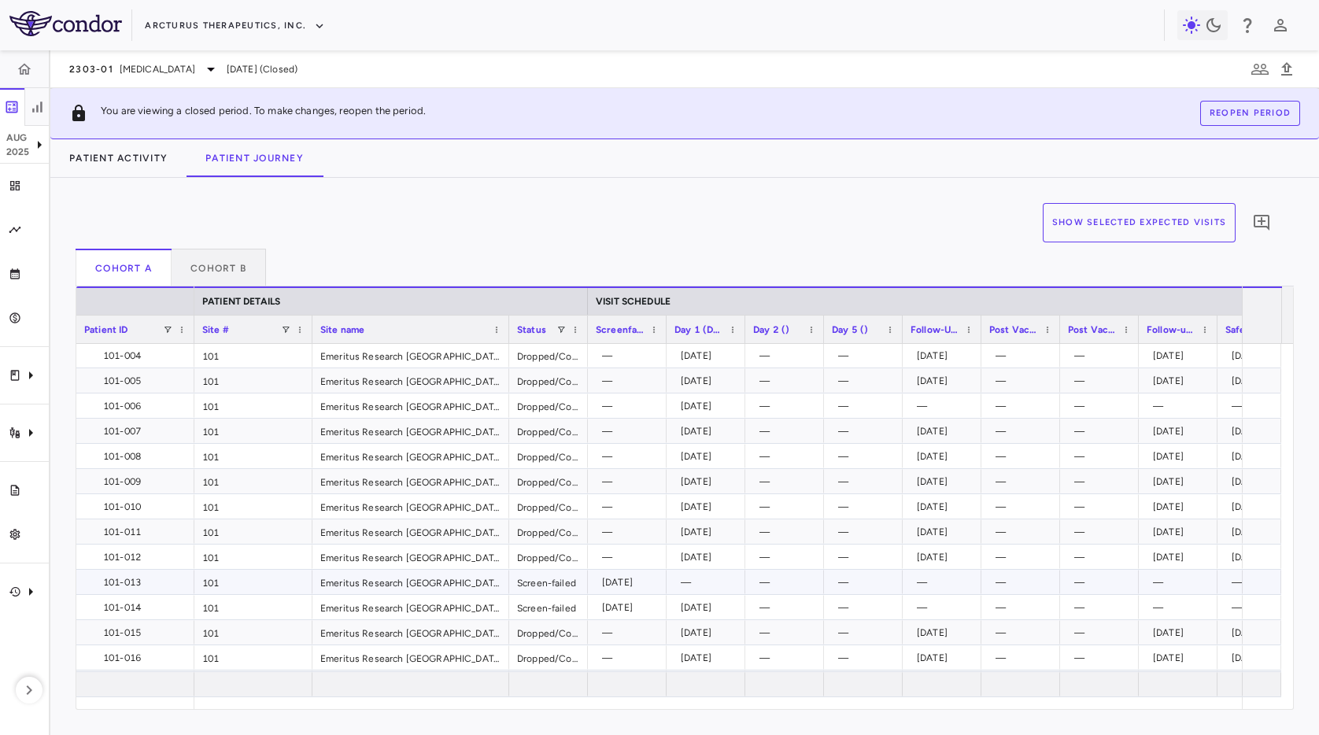
click at [635, 582] on div "[DATE]" at bounding box center [630, 582] width 57 height 25
drag, startPoint x: 621, startPoint y: 605, endPoint x: 696, endPoint y: 602, distance: 74.8
click at [624, 604] on div "[DATE]" at bounding box center [630, 607] width 57 height 25
drag, startPoint x: 701, startPoint y: 604, endPoint x: 652, endPoint y: 604, distance: 48.8
click at [692, 604] on div "[DATE]" at bounding box center [709, 607] width 57 height 25
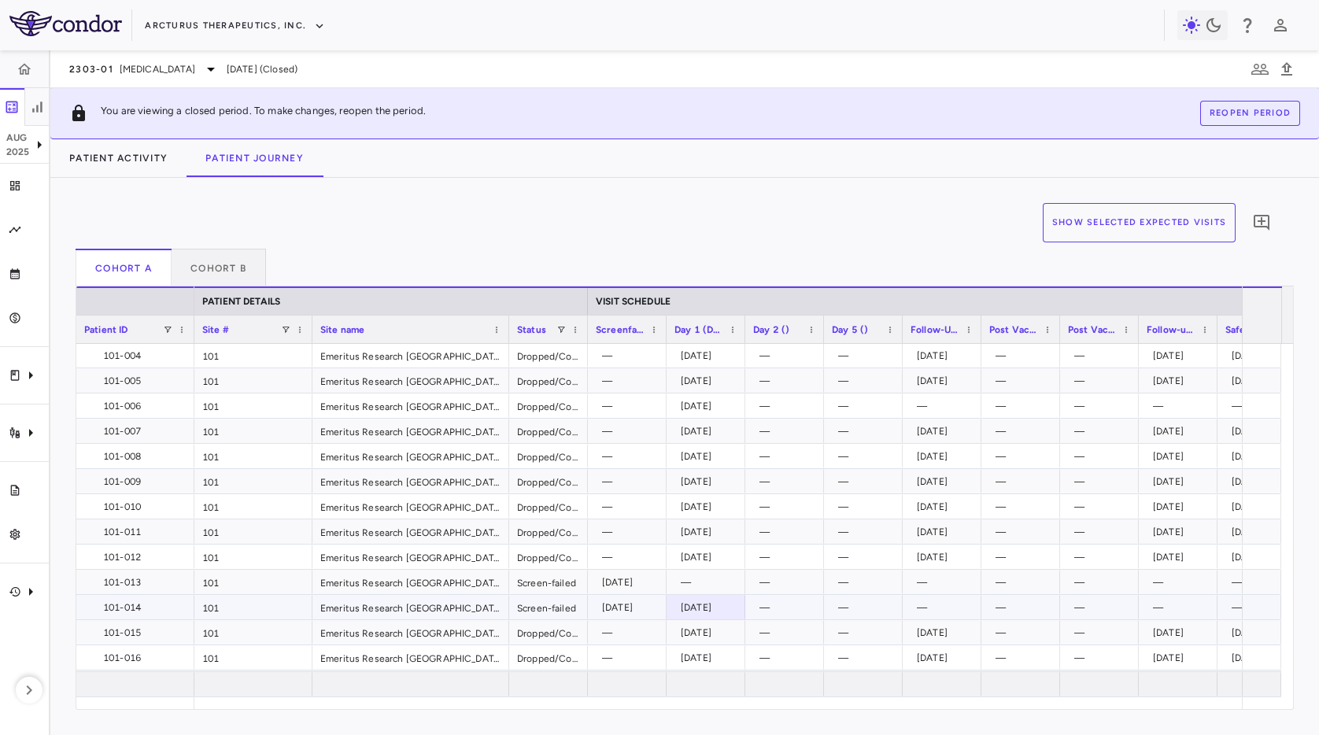
click at [656, 604] on div "[DATE]" at bounding box center [630, 607] width 57 height 25
drag, startPoint x: 723, startPoint y: 609, endPoint x: 700, endPoint y: 609, distance: 22.8
click at [709, 609] on div "[DATE]" at bounding box center [709, 607] width 57 height 25
click at [642, 609] on div "[DATE]" at bounding box center [630, 607] width 57 height 25
click at [686, 609] on div "[DATE]" at bounding box center [709, 607] width 57 height 25
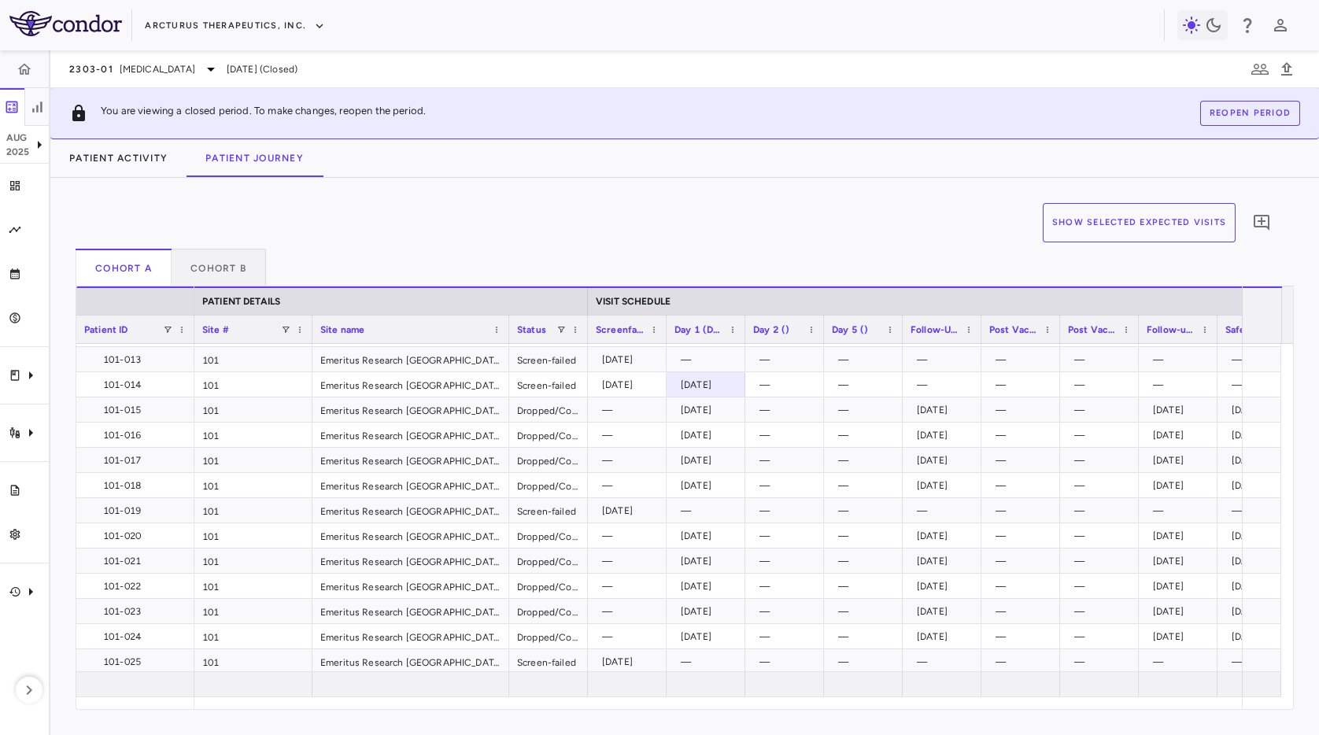
scroll to position [0, 59]
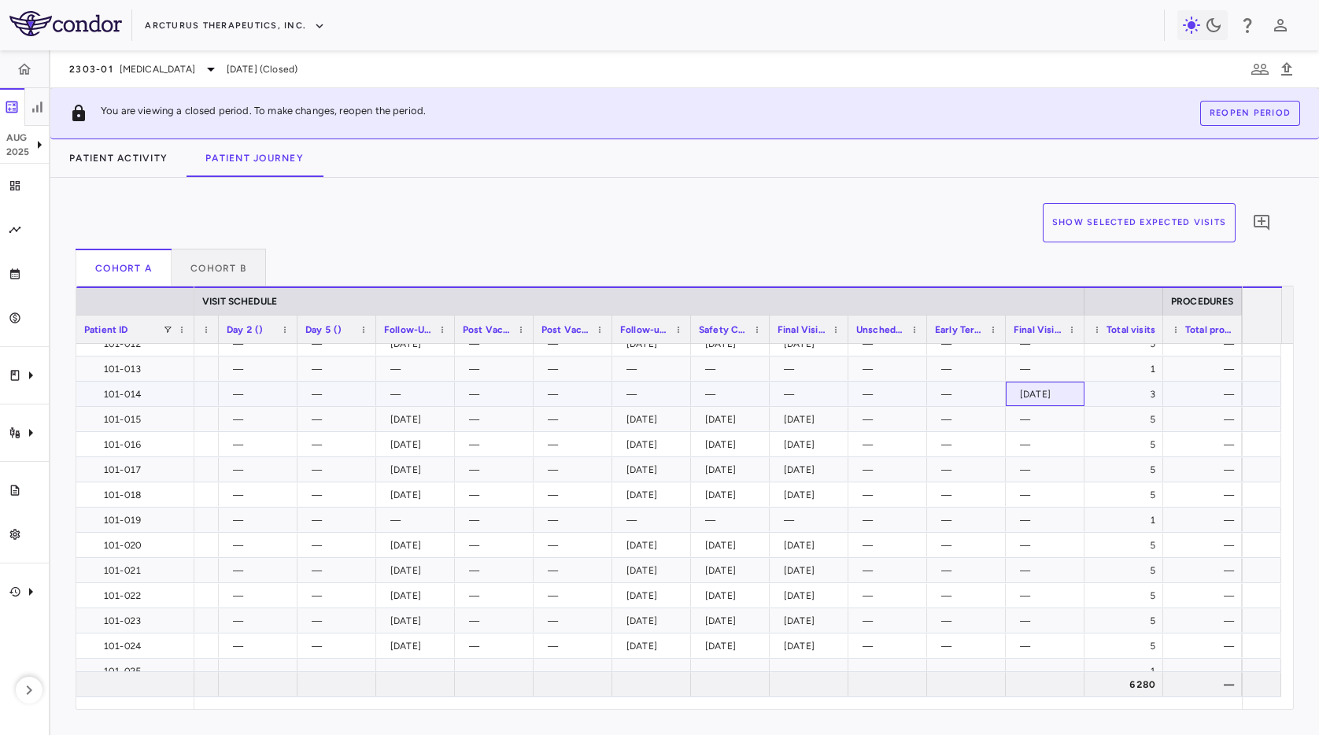
click at [1037, 382] on div "[DATE]" at bounding box center [1048, 394] width 57 height 25
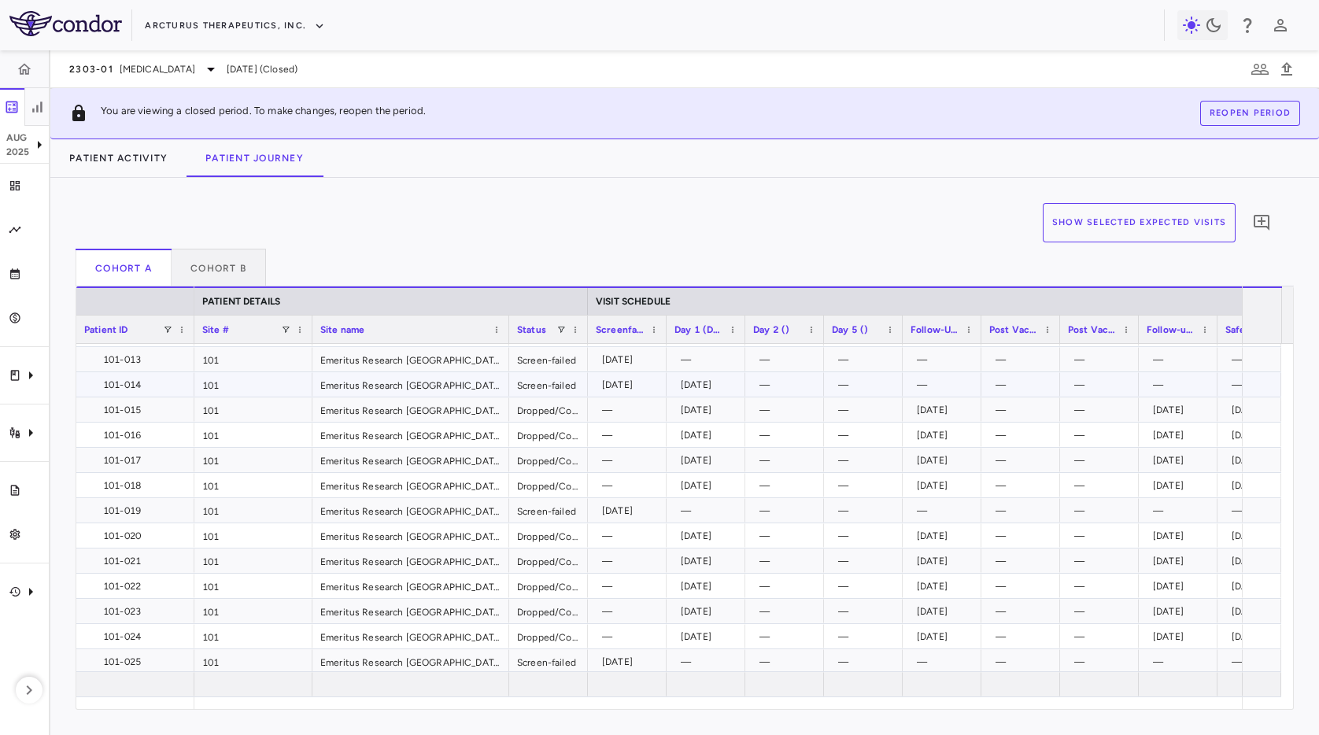
click at [634, 385] on div "[DATE]" at bounding box center [630, 384] width 57 height 25
click at [703, 387] on div "[DATE]" at bounding box center [709, 384] width 57 height 25
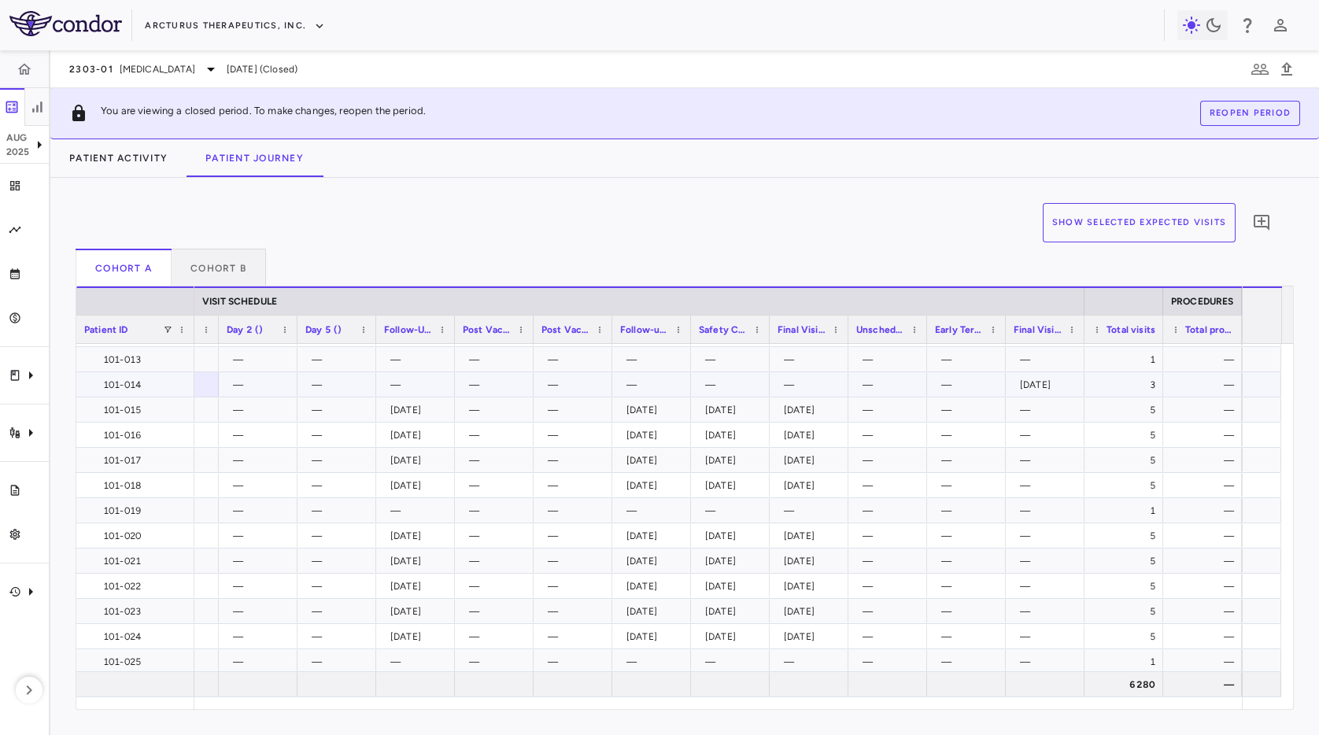
click at [1063, 383] on div "[DATE]" at bounding box center [1048, 384] width 57 height 25
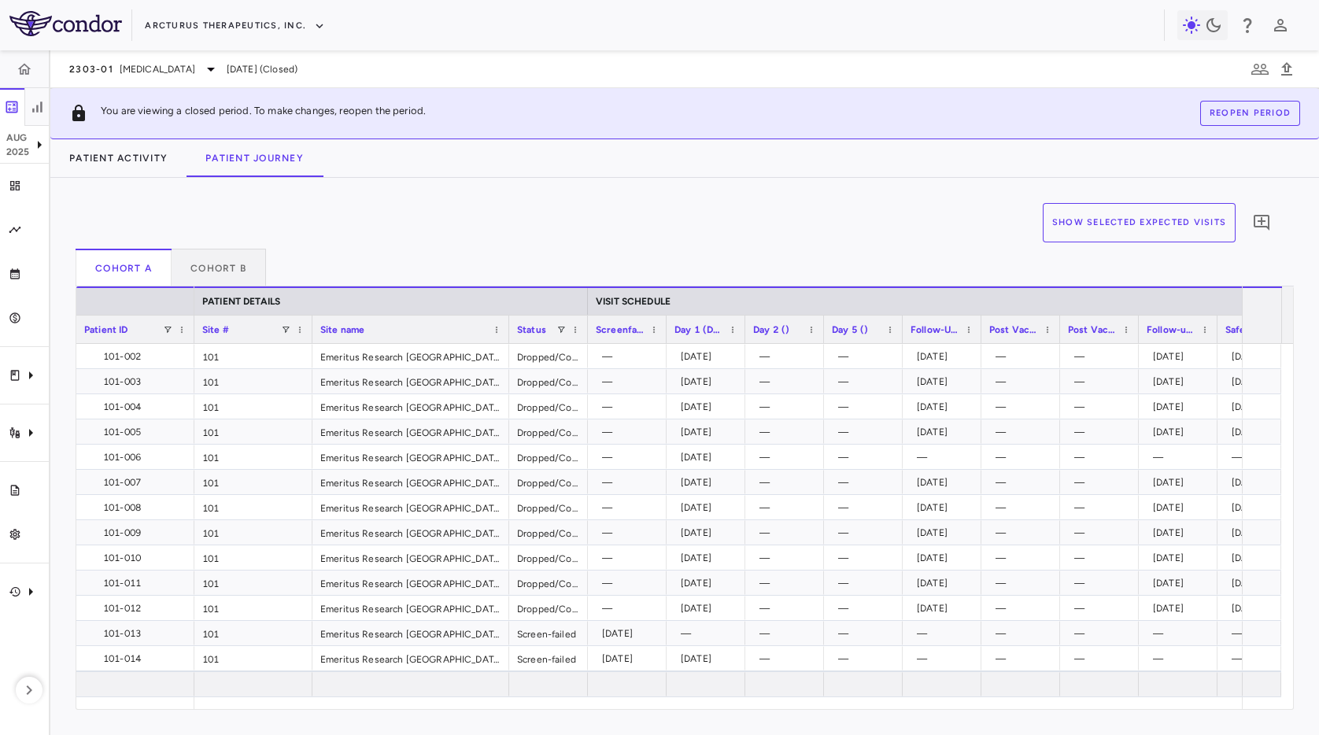
click at [443, 207] on div "Show Selected Expected Visits 0" at bounding box center [679, 226] width 1206 height 46
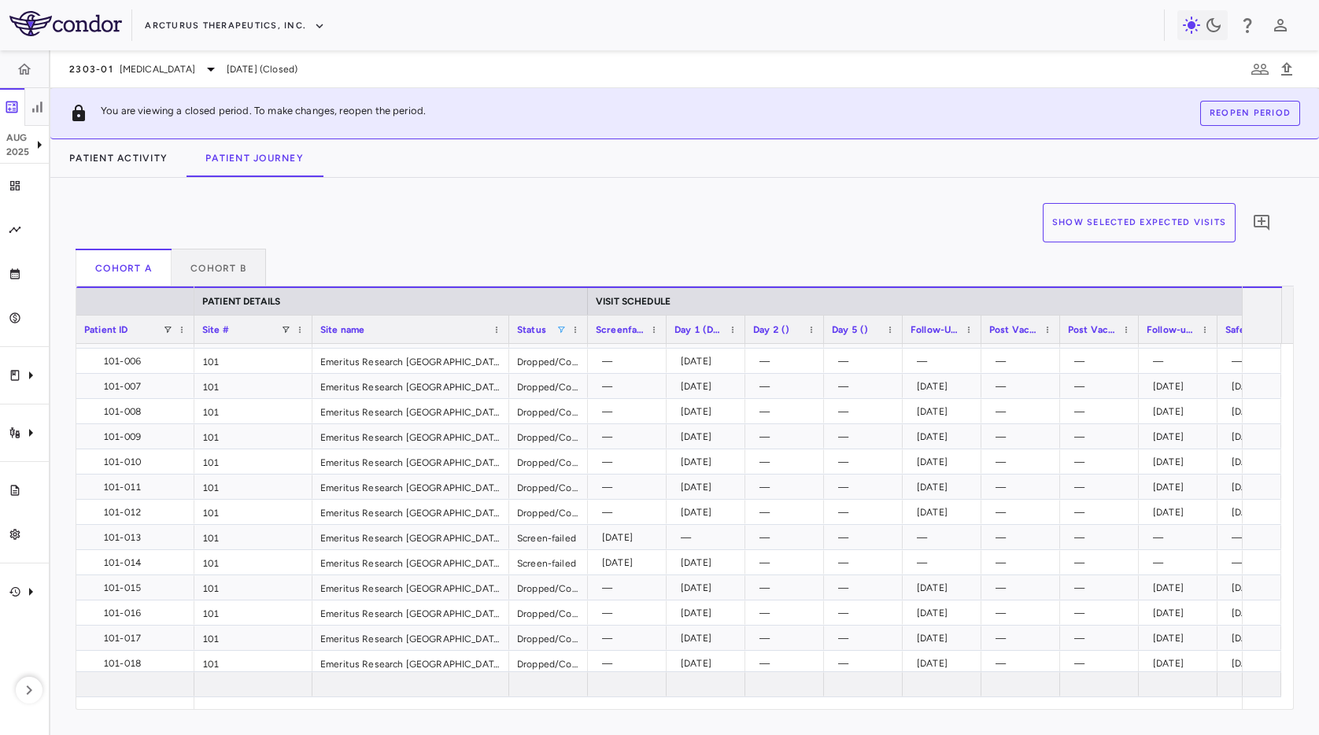
click at [561, 325] on span at bounding box center [560, 329] width 9 height 9
click at [604, 398] on div "Dropped/Complete" at bounding box center [638, 406] width 148 height 19
click at [605, 393] on div "(Select All)" at bounding box center [642, 388] width 129 height 11
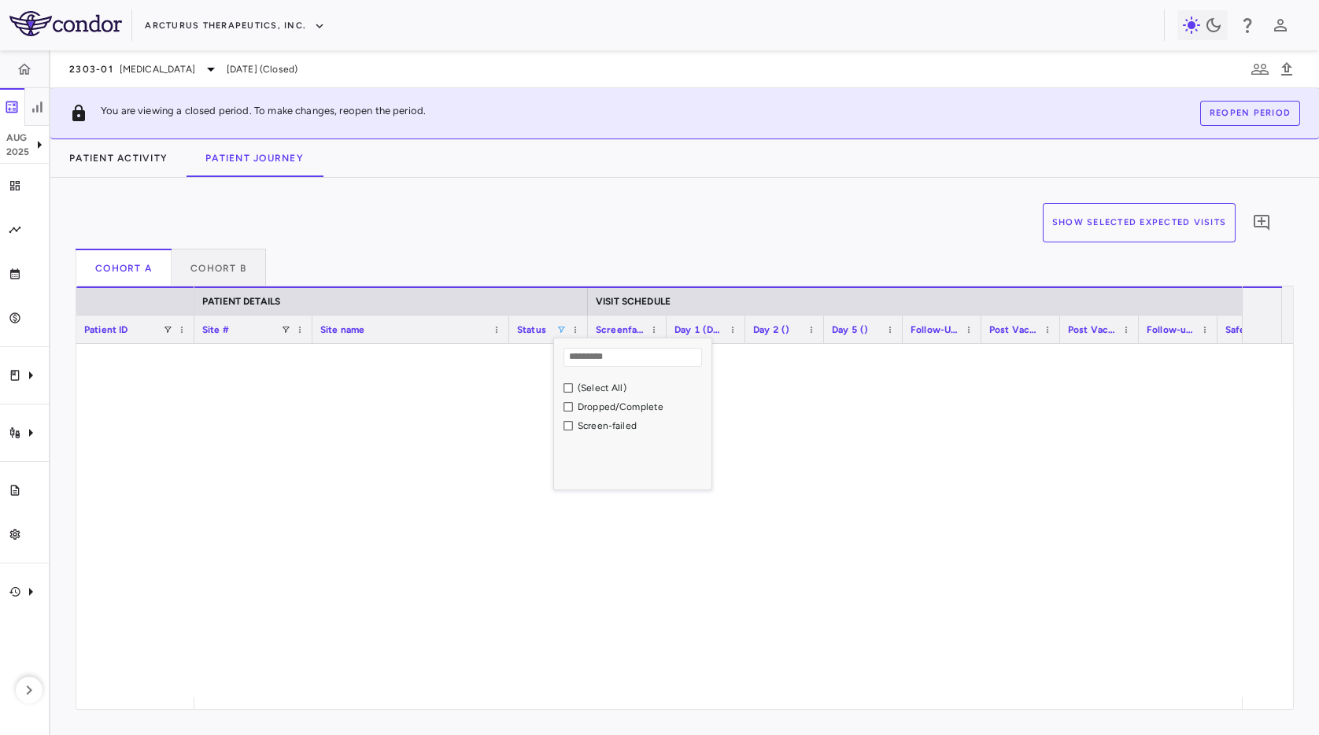
click at [597, 408] on div "Dropped/Complete" at bounding box center [642, 406] width 129 height 11
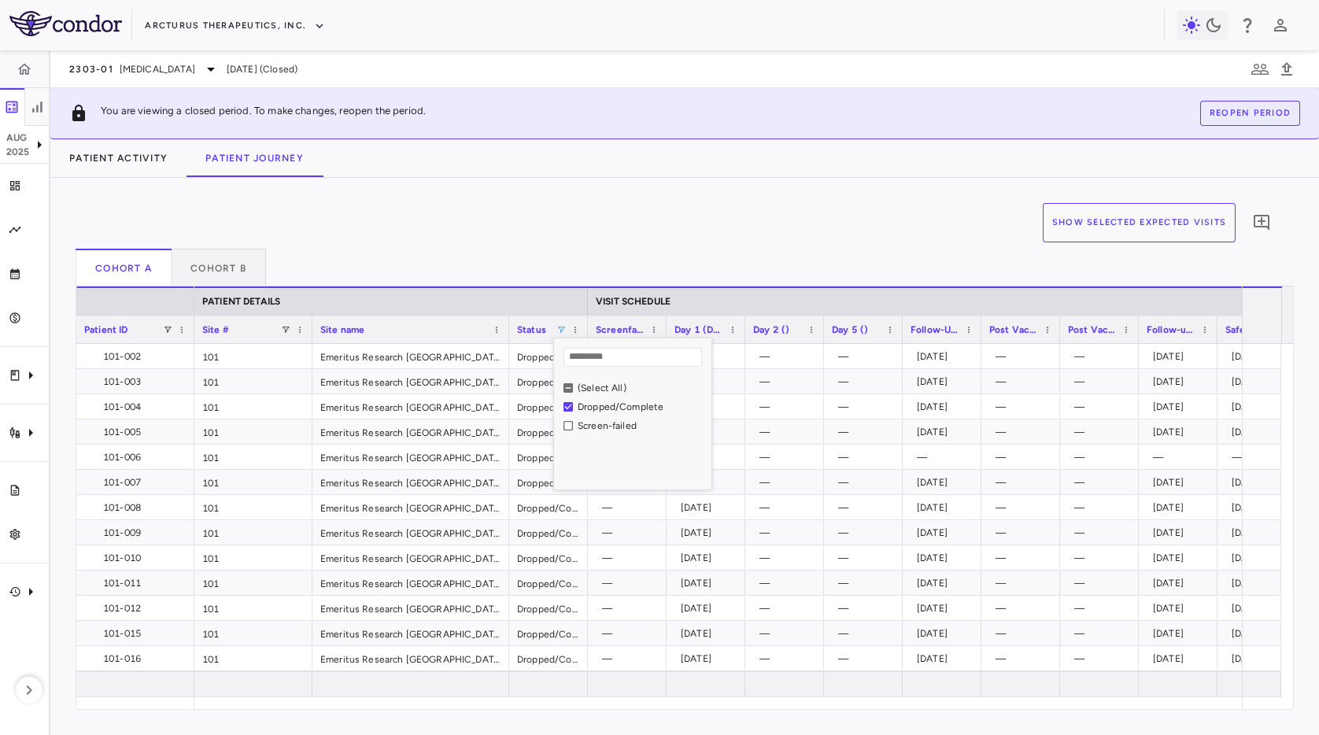
click at [603, 386] on div "(Select All)" at bounding box center [642, 388] width 129 height 11
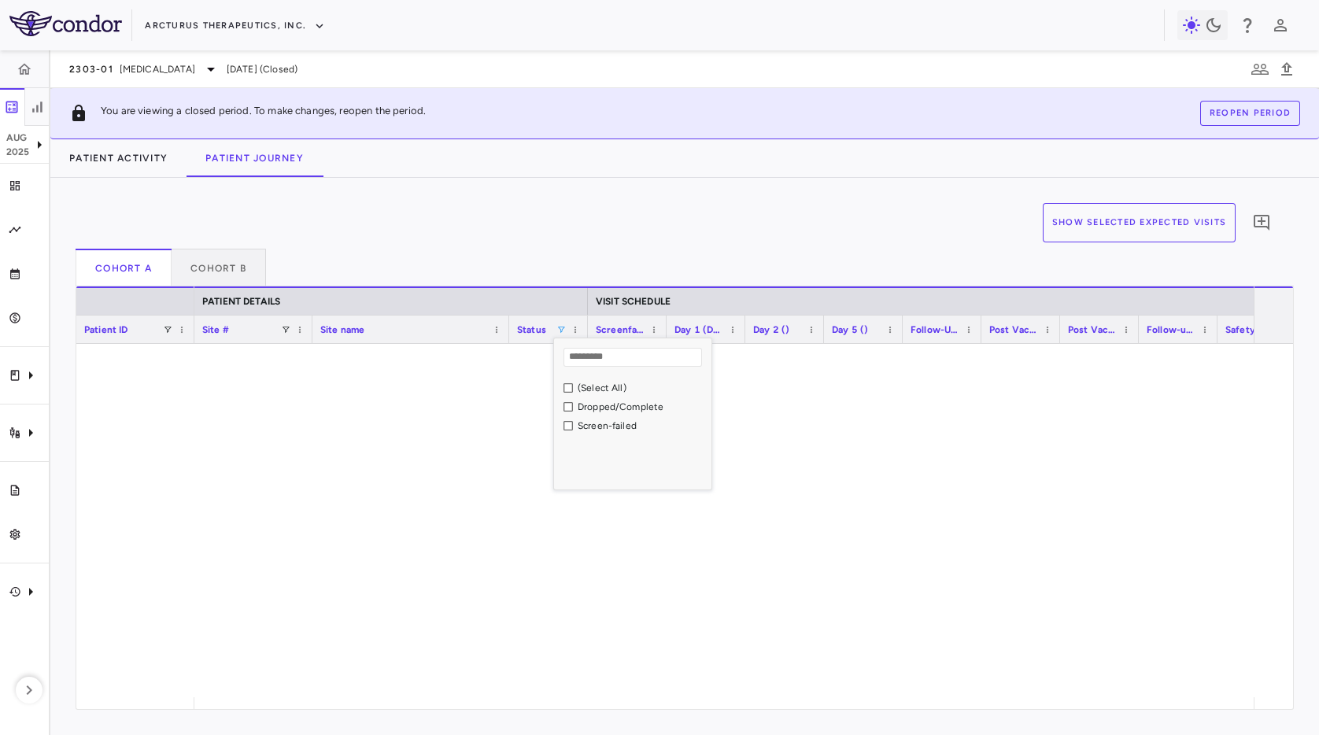
click at [590, 422] on div "Screen-failed" at bounding box center [642, 425] width 129 height 11
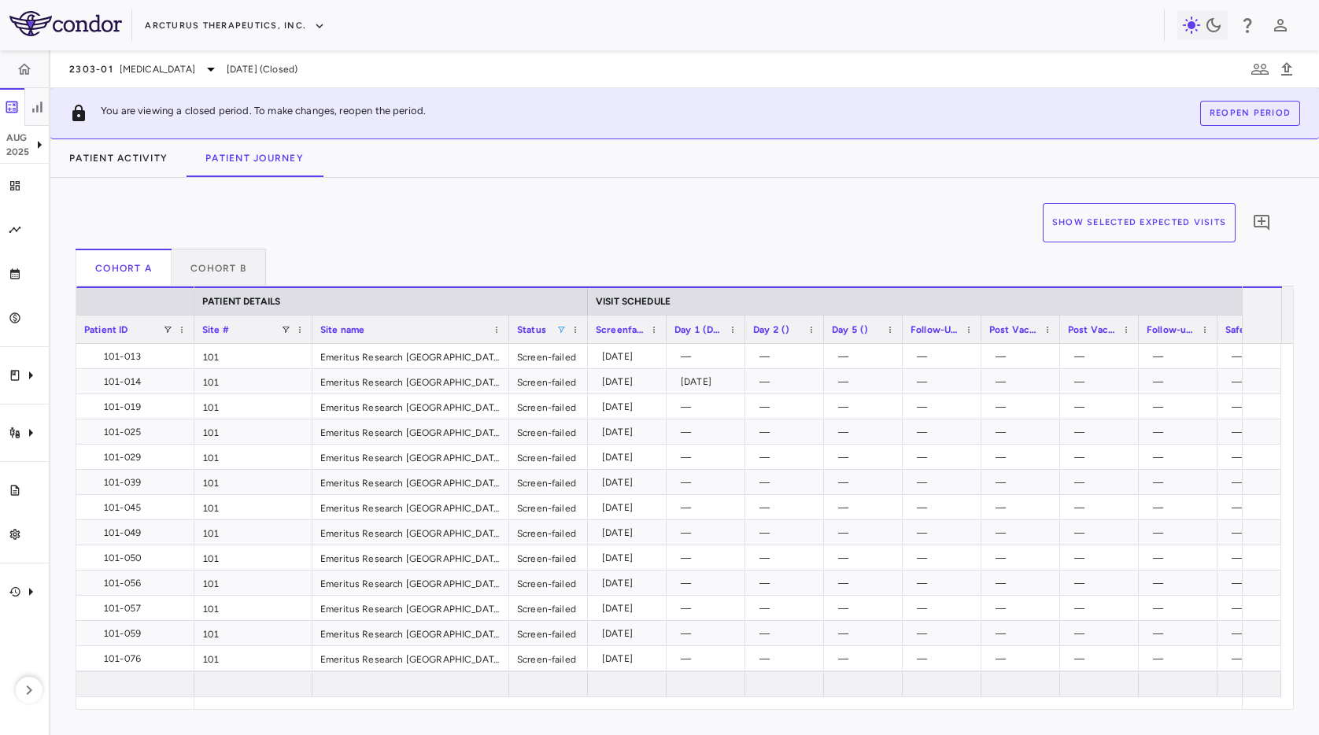
drag, startPoint x: 629, startPoint y: 244, endPoint x: 584, endPoint y: 379, distance: 142.6
click at [629, 244] on div "Show Selected Expected Visits 0" at bounding box center [679, 226] width 1206 height 46
click at [559, 331] on span at bounding box center [560, 329] width 9 height 9
click at [834, 198] on div "Show Selected Expected Visits 0 Cohort A Cohort B Column Filtered. Press ENTER …" at bounding box center [684, 456] width 1269 height 557
click at [621, 417] on div "[DATE]" at bounding box center [630, 407] width 57 height 25
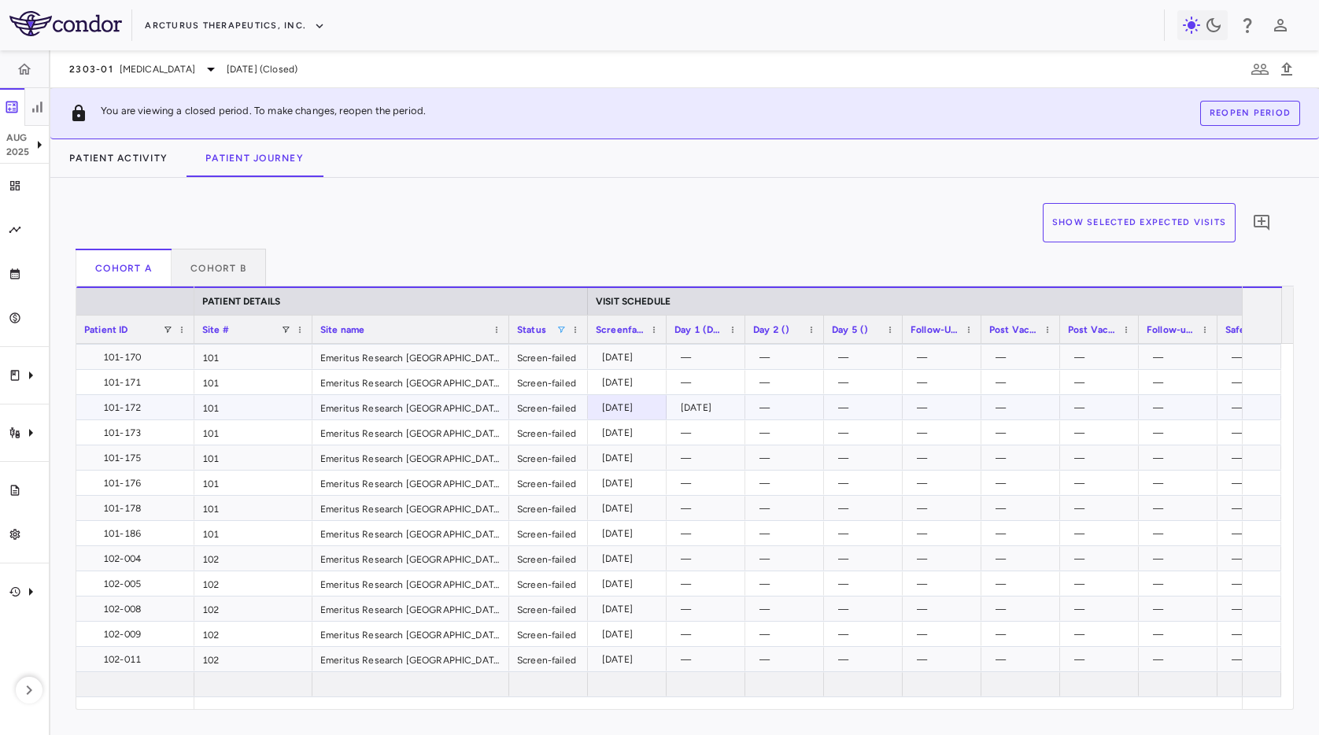
click at [710, 414] on div "[DATE]" at bounding box center [709, 407] width 57 height 25
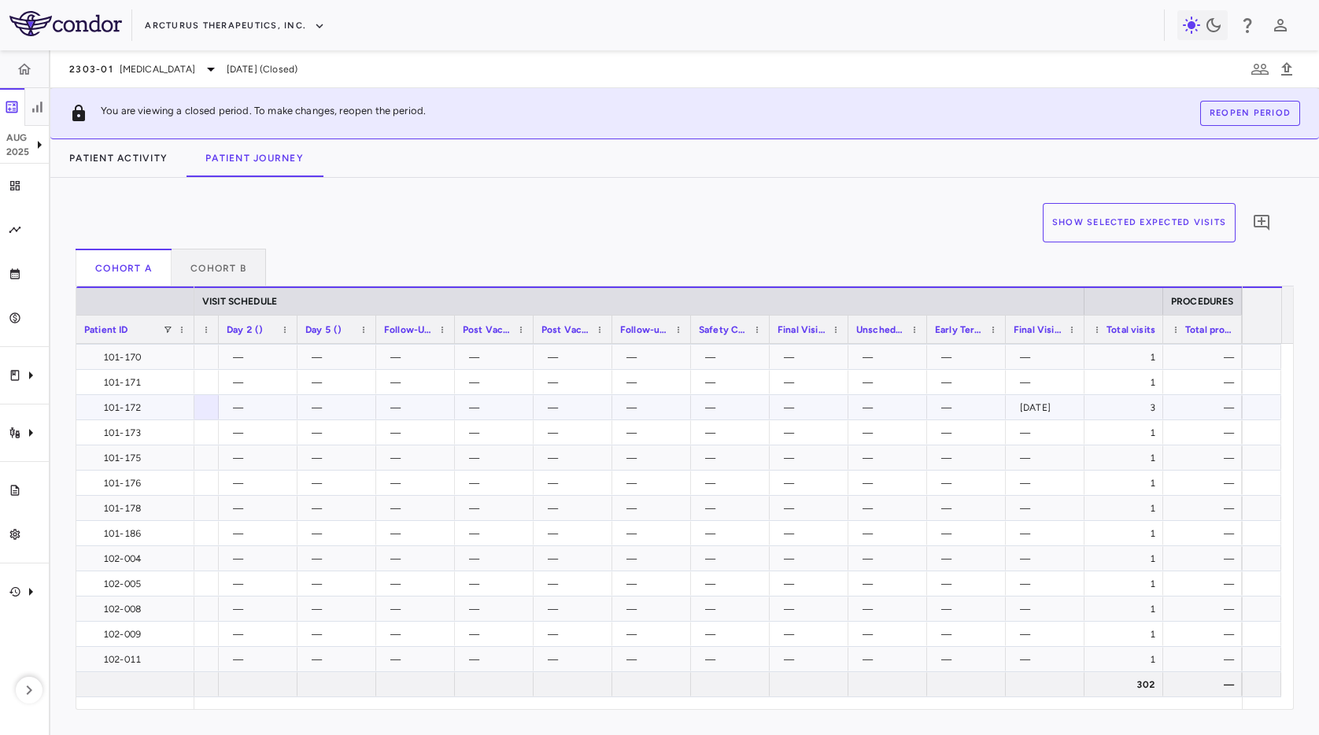
click at [1048, 408] on div "[DATE]" at bounding box center [1048, 407] width 57 height 25
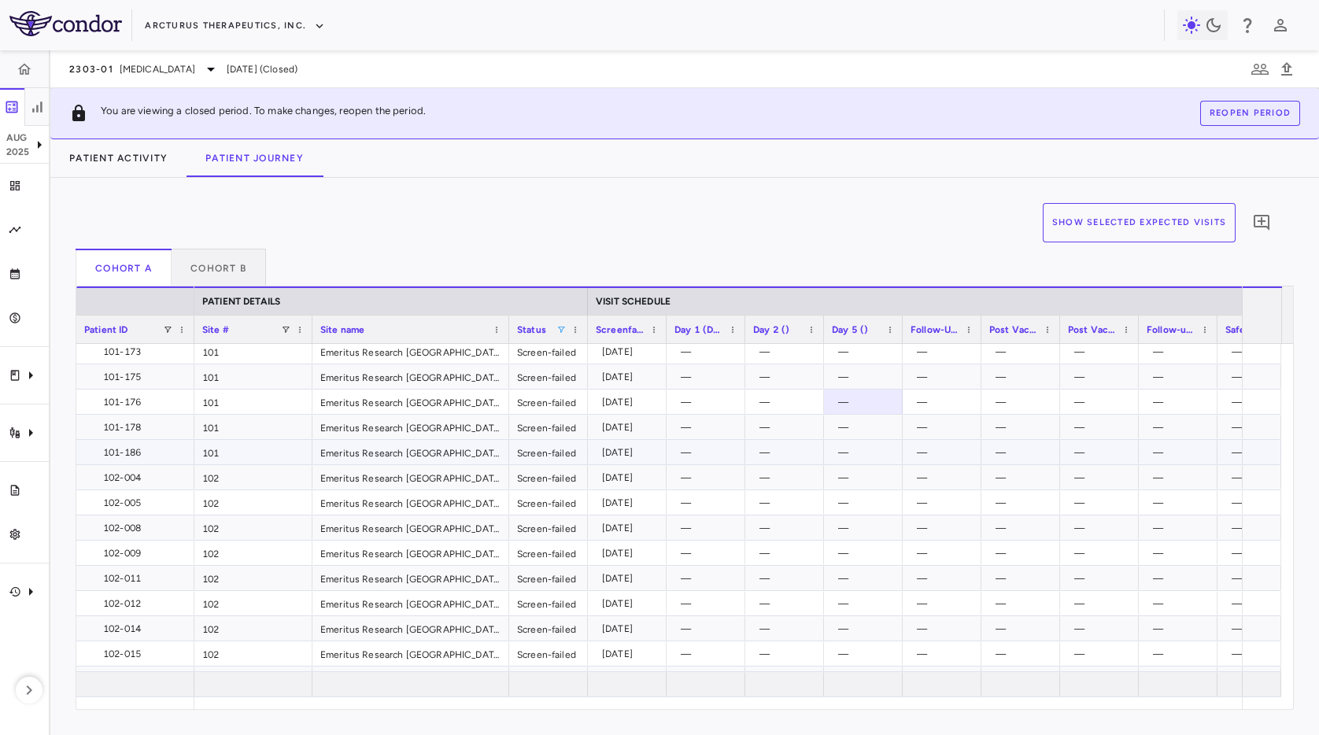
click at [869, 452] on div "—" at bounding box center [866, 452] width 57 height 25
click at [833, 201] on div "Show Selected Expected Visits 0 Cohort A Cohort B Column Filtered. Press ENTER …" at bounding box center [684, 456] width 1269 height 557
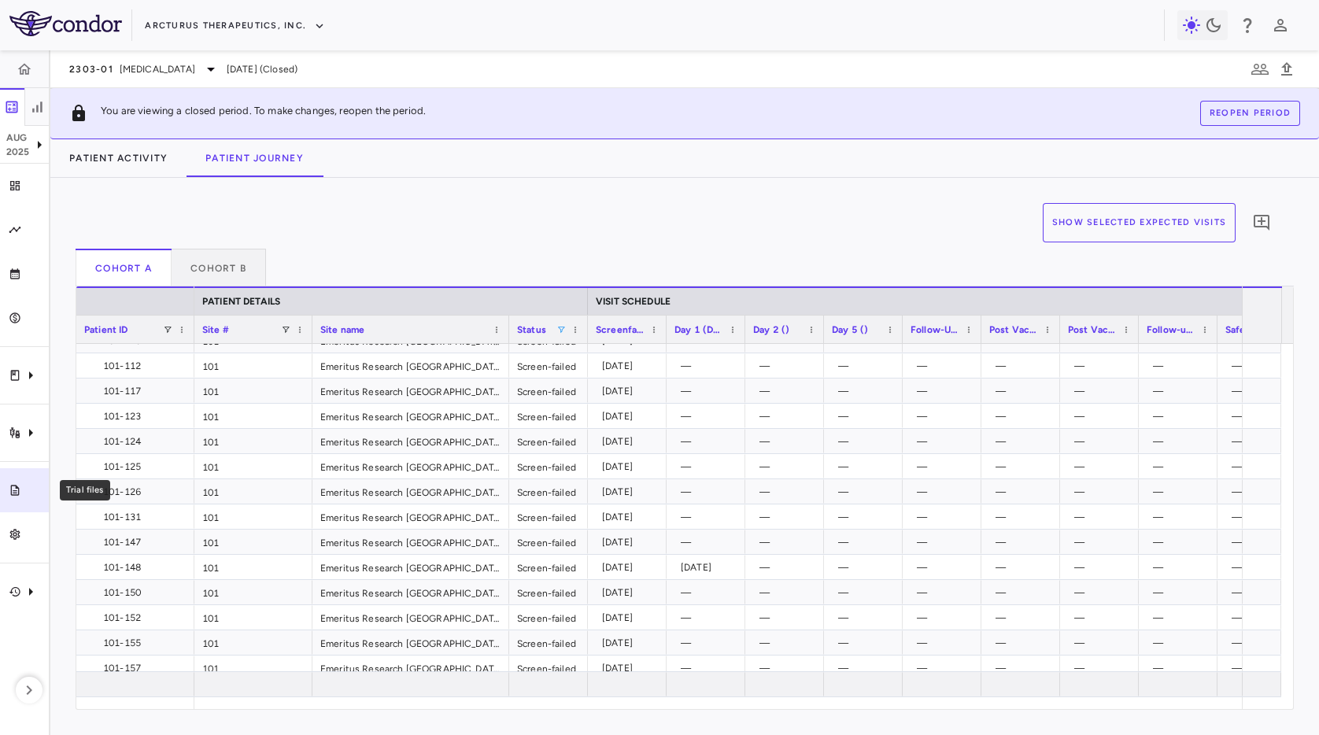
click at [20, 501] on link "Trial files" at bounding box center [24, 490] width 49 height 44
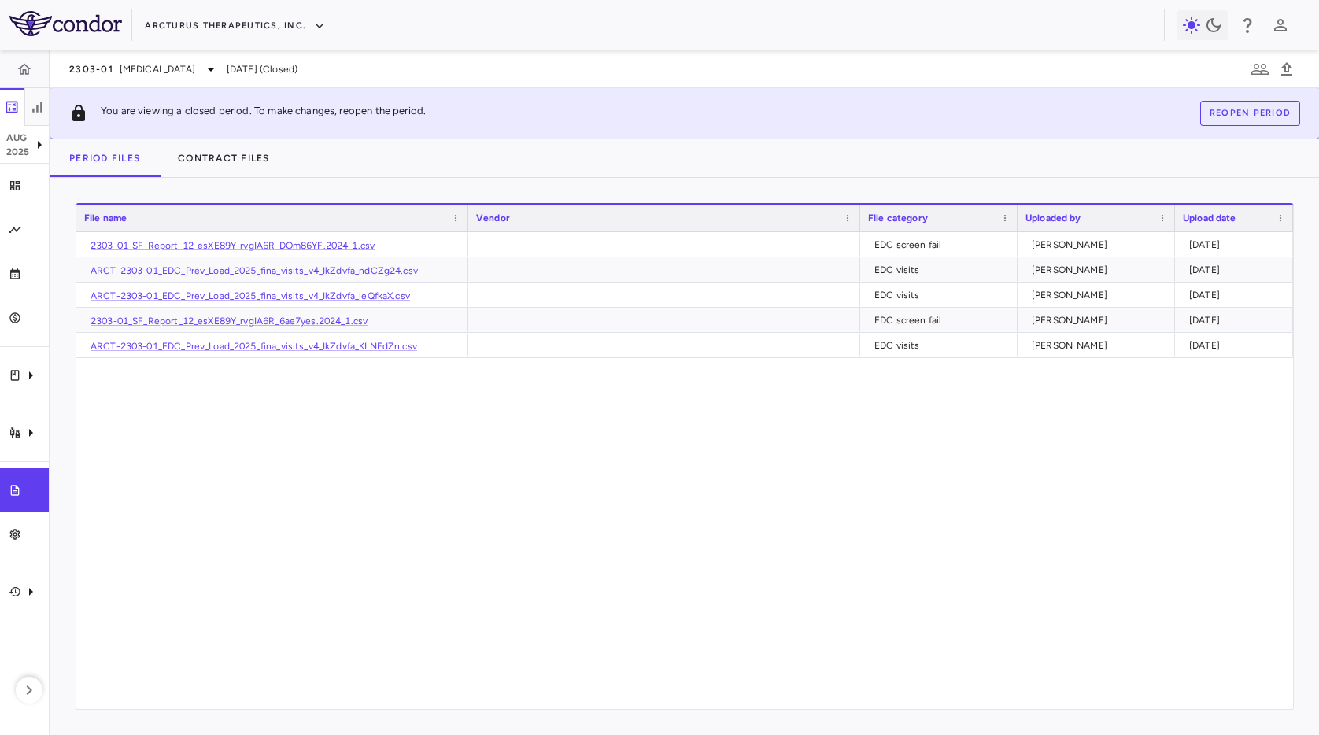
click at [785, 485] on div "2303-01_SF_Report_12_esXE89Y_rvgIA6R_DOm86YF.2024_1.csv EDC screen fail [PERSON…" at bounding box center [684, 470] width 1217 height 477
click at [468, 488] on div "2303-01_SF_Report_12_esXE89Y_rvgIA6R_DOm86YF.2024_1.csv EDC screen fail [PERSON…" at bounding box center [684, 470] width 1217 height 477
click at [465, 489] on div "2303-01_SF_Report_12_esXE89Y_rvgIA6R_DOm86YF.2024_1.csv EDC screen fail [PERSON…" at bounding box center [684, 470] width 1217 height 477
click at [463, 489] on div "2303-01_SF_Report_12_esXE89Y_rvgIA6R_DOm86YF.2024_1.csv EDC screen fail [PERSON…" at bounding box center [684, 470] width 1217 height 477
click at [50, 375] on div "Drag here to set row groups Drag here to set column labels File name Vendor Fil…" at bounding box center [684, 456] width 1269 height 557
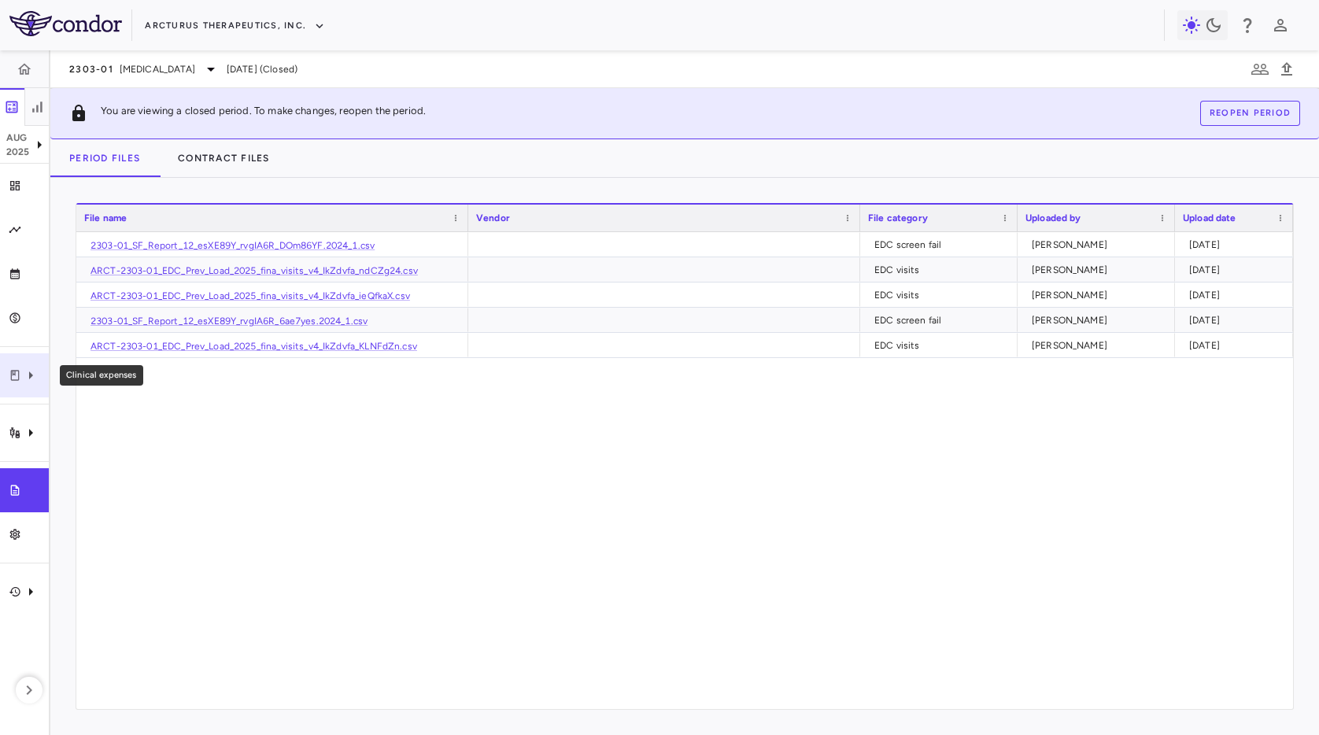
click at [37, 375] on icon "Clinical expenses" at bounding box center [30, 375] width 19 height 19
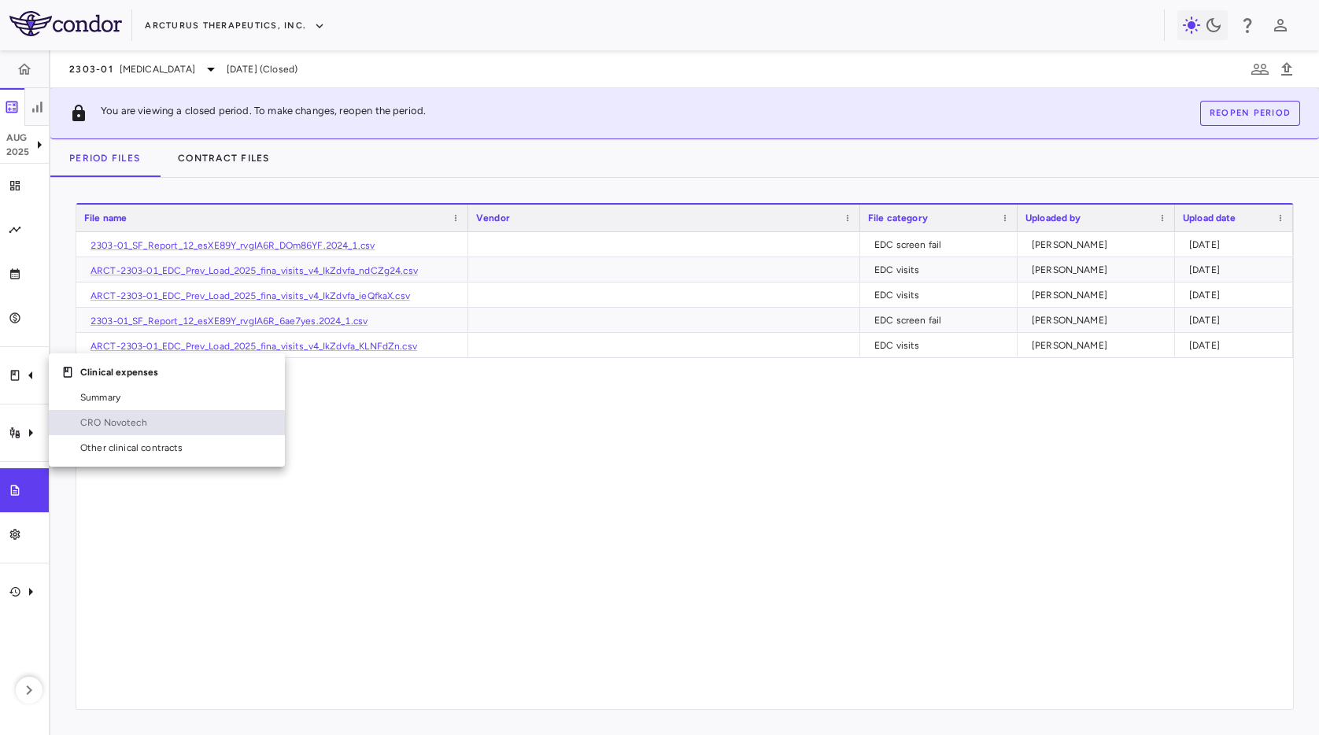
click at [179, 418] on span "CRO Novotech" at bounding box center [176, 423] width 192 height 14
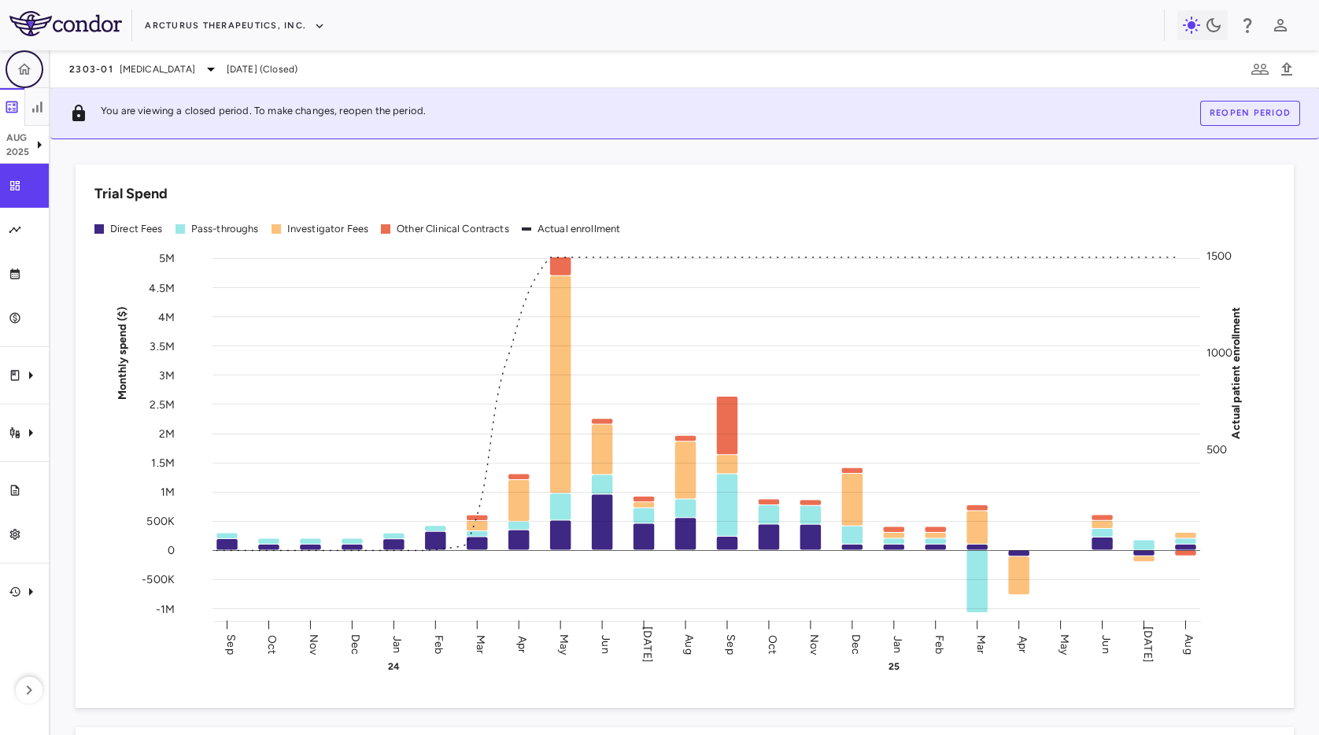
click at [30, 67] on icon "button" at bounding box center [25, 69] width 16 height 16
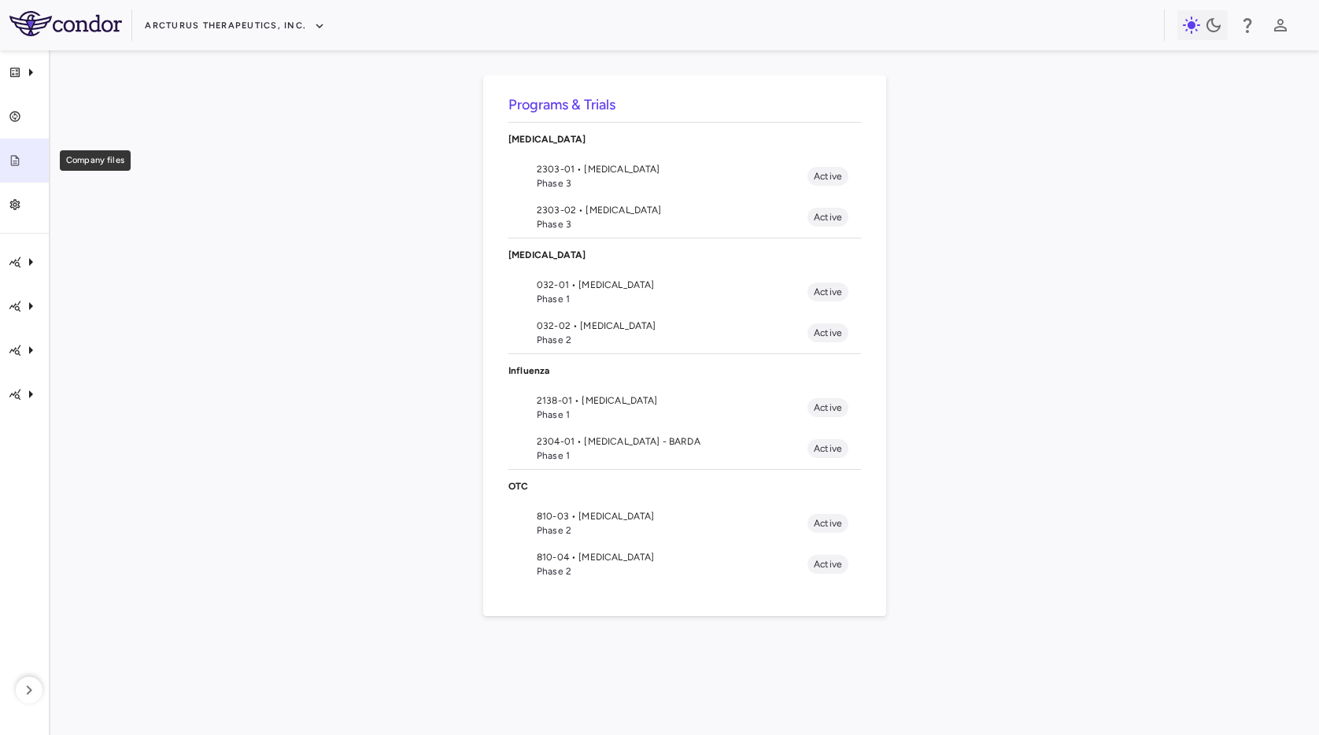
click at [24, 151] on link "Company files" at bounding box center [24, 161] width 49 height 44
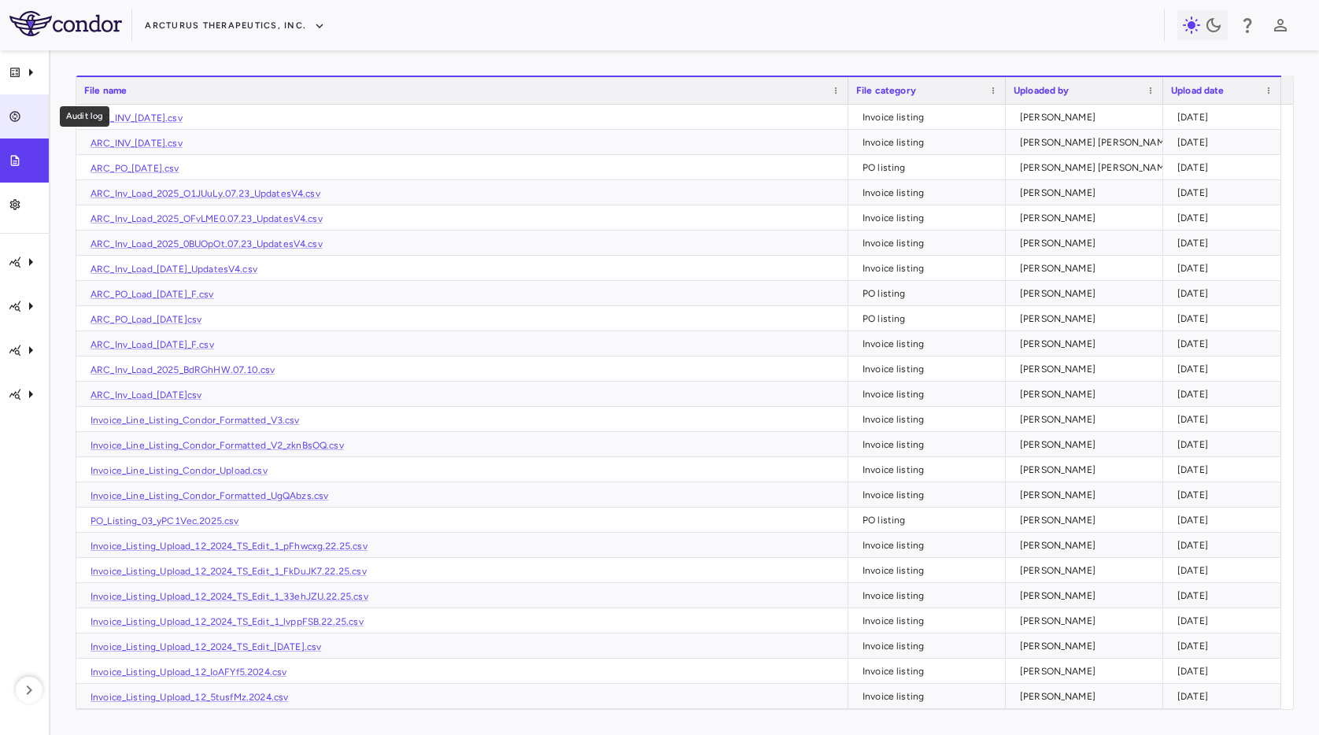
click at [25, 124] on link "Audit log" at bounding box center [24, 116] width 49 height 44
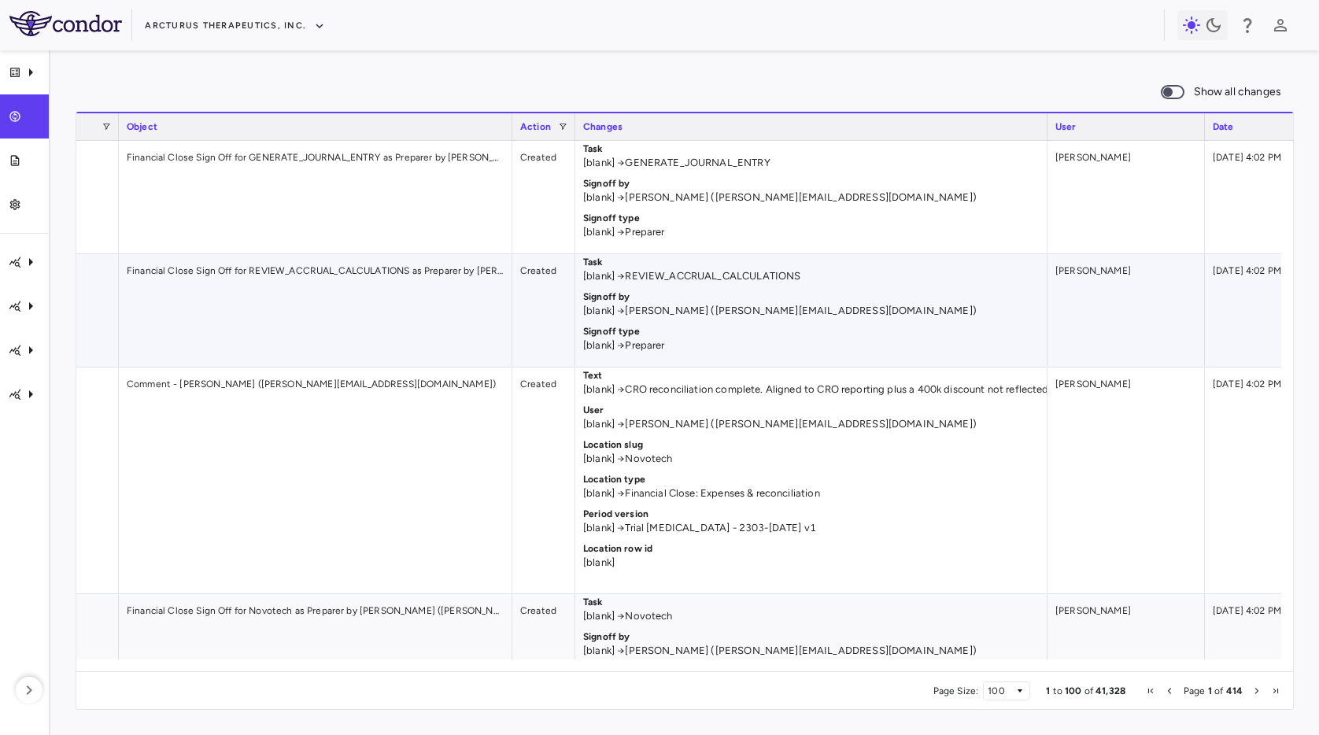
scroll to position [0, 550]
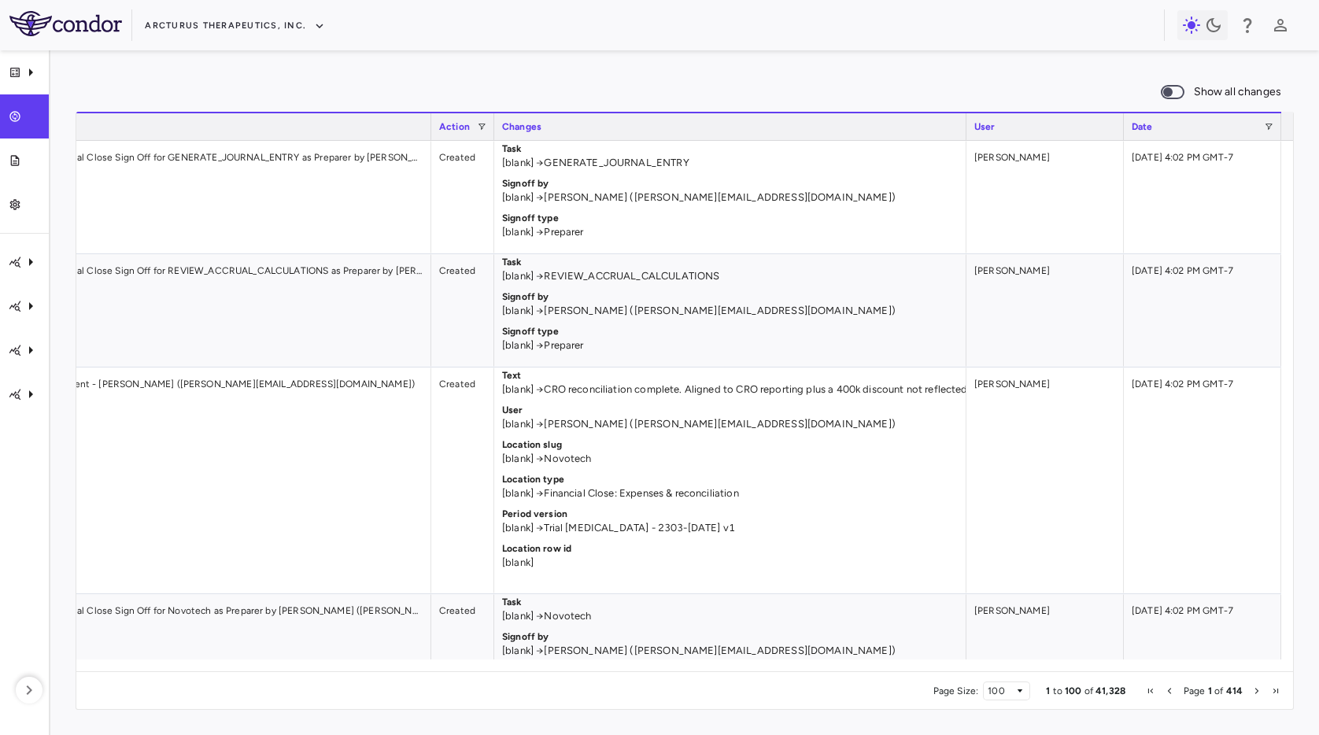
click at [560, 54] on div "Show all changes 1 to 100 of 41,328. Page 1 of 414 Drag here to set row groups …" at bounding box center [684, 392] width 1269 height 685
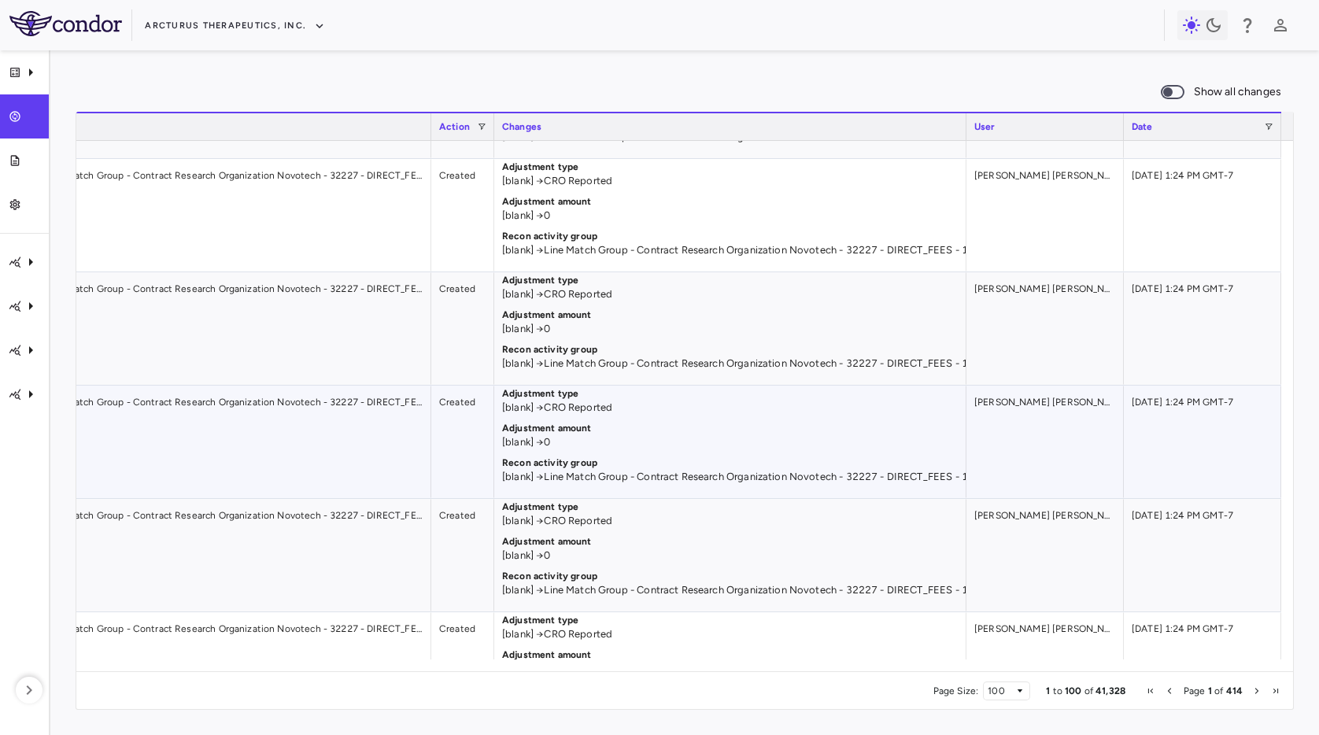
scroll to position [0, 0]
